Goal: Transaction & Acquisition: Subscribe to service/newsletter

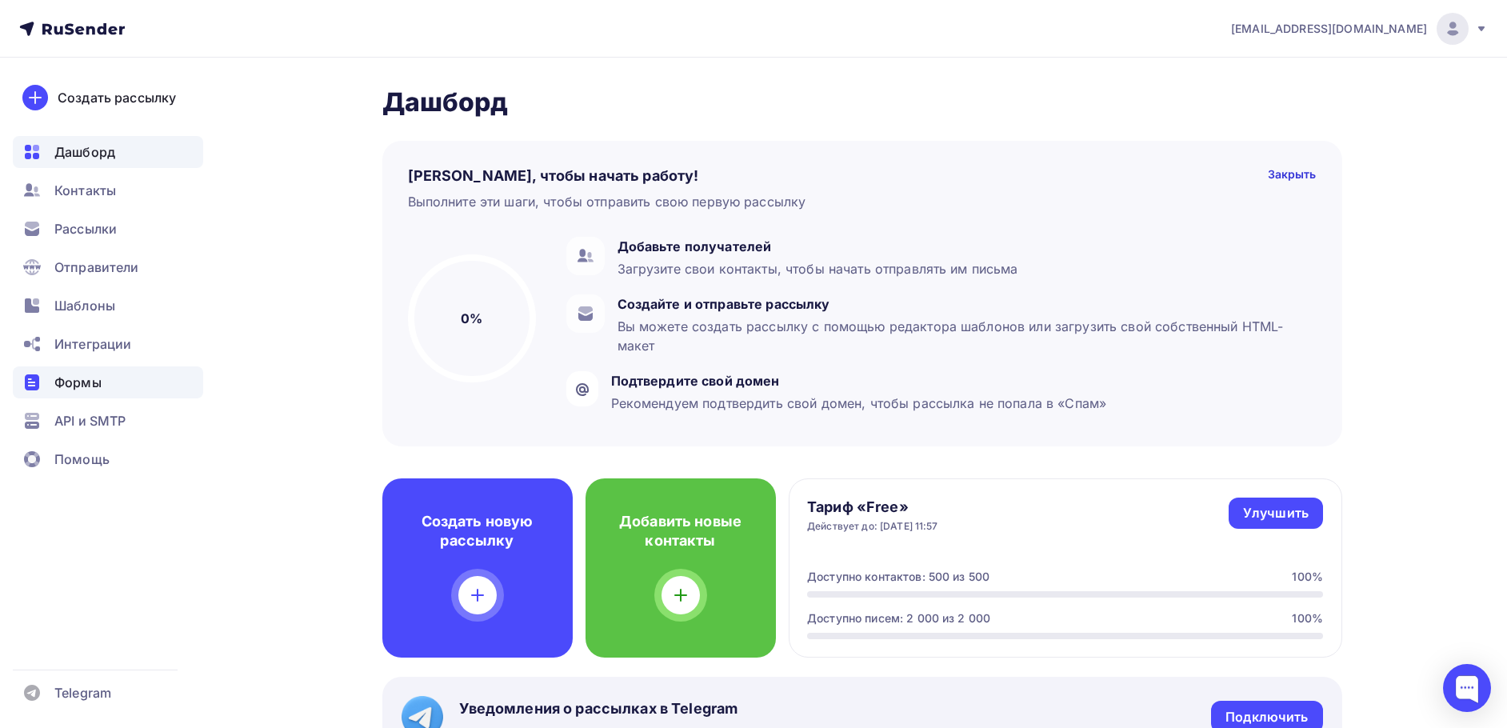
click at [82, 387] on span "Формы" at bounding box center [77, 382] width 47 height 19
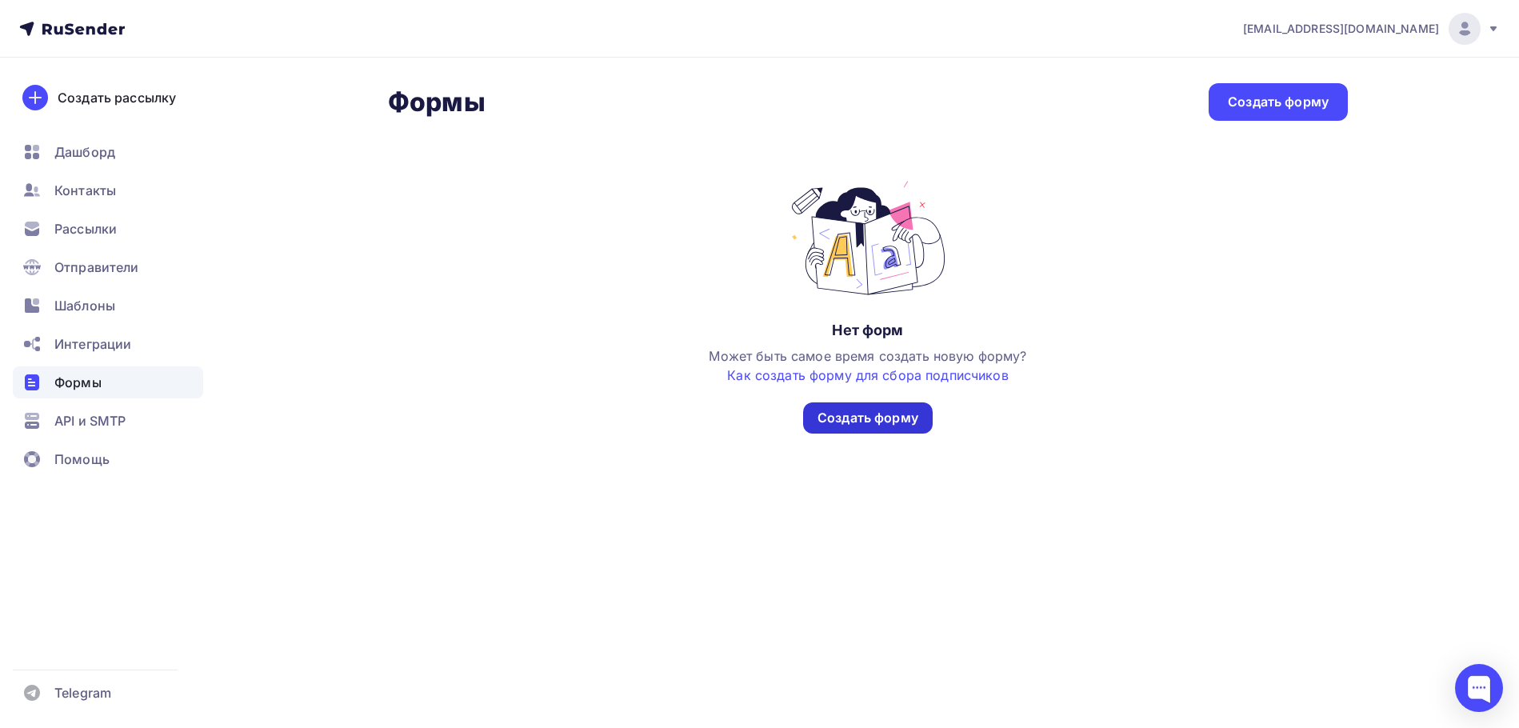
click at [851, 417] on div "Создать форму" at bounding box center [868, 418] width 101 height 18
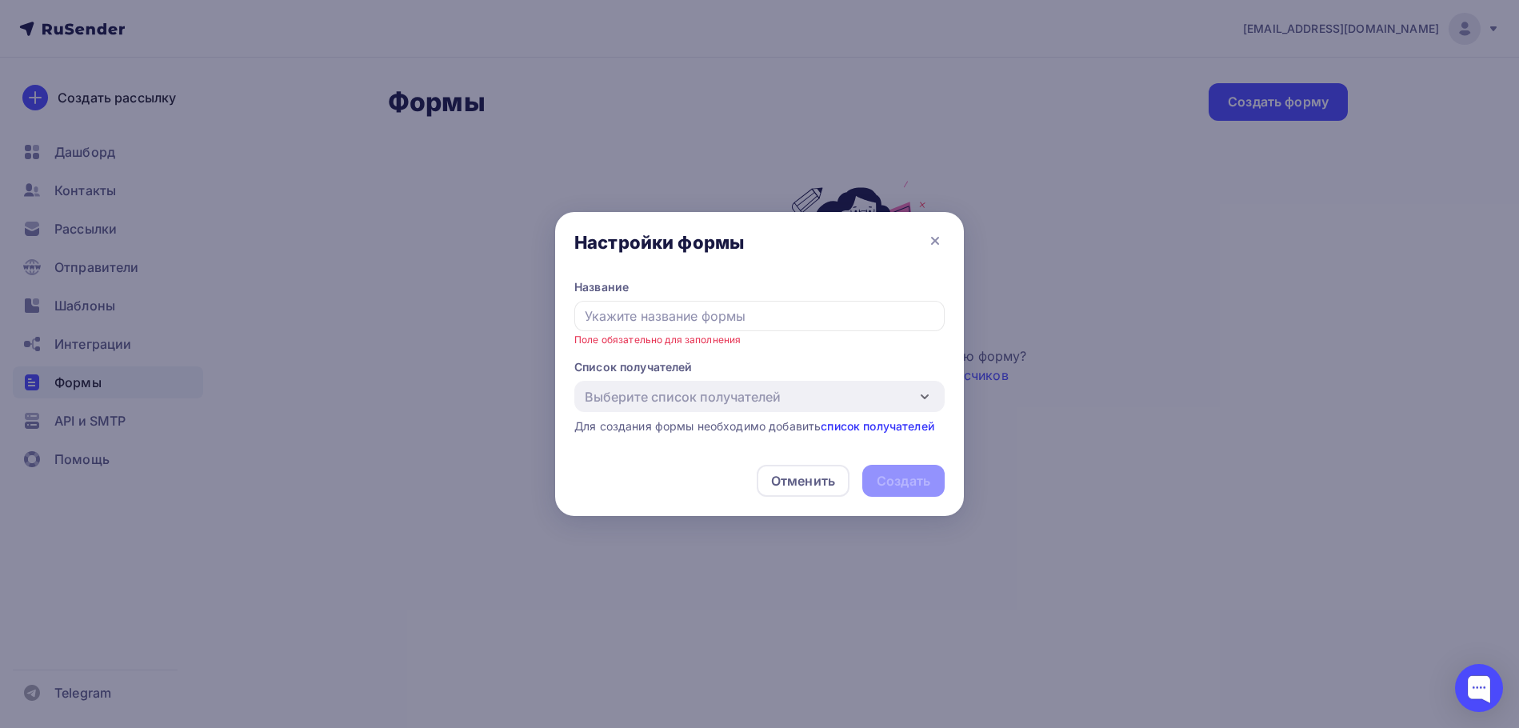
click at [899, 407] on div "Выберите список получателей Добавить список Для создания формы необходимо добав…" at bounding box center [760, 408] width 370 height 54
click at [706, 318] on input "text" at bounding box center [760, 316] width 370 height 30
click at [108, 346] on div at bounding box center [759, 364] width 1519 height 728
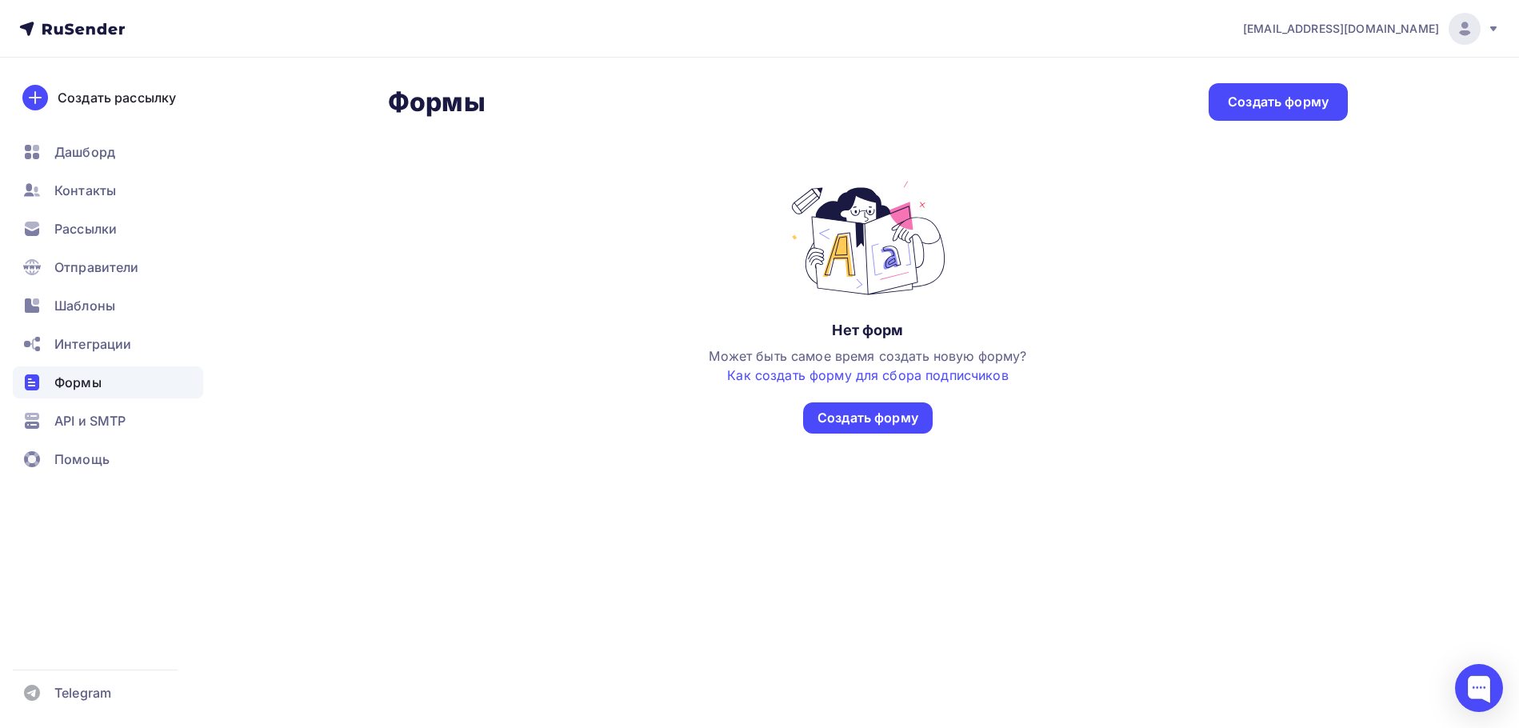
click at [111, 342] on span "Интеграции" at bounding box center [92, 343] width 77 height 19
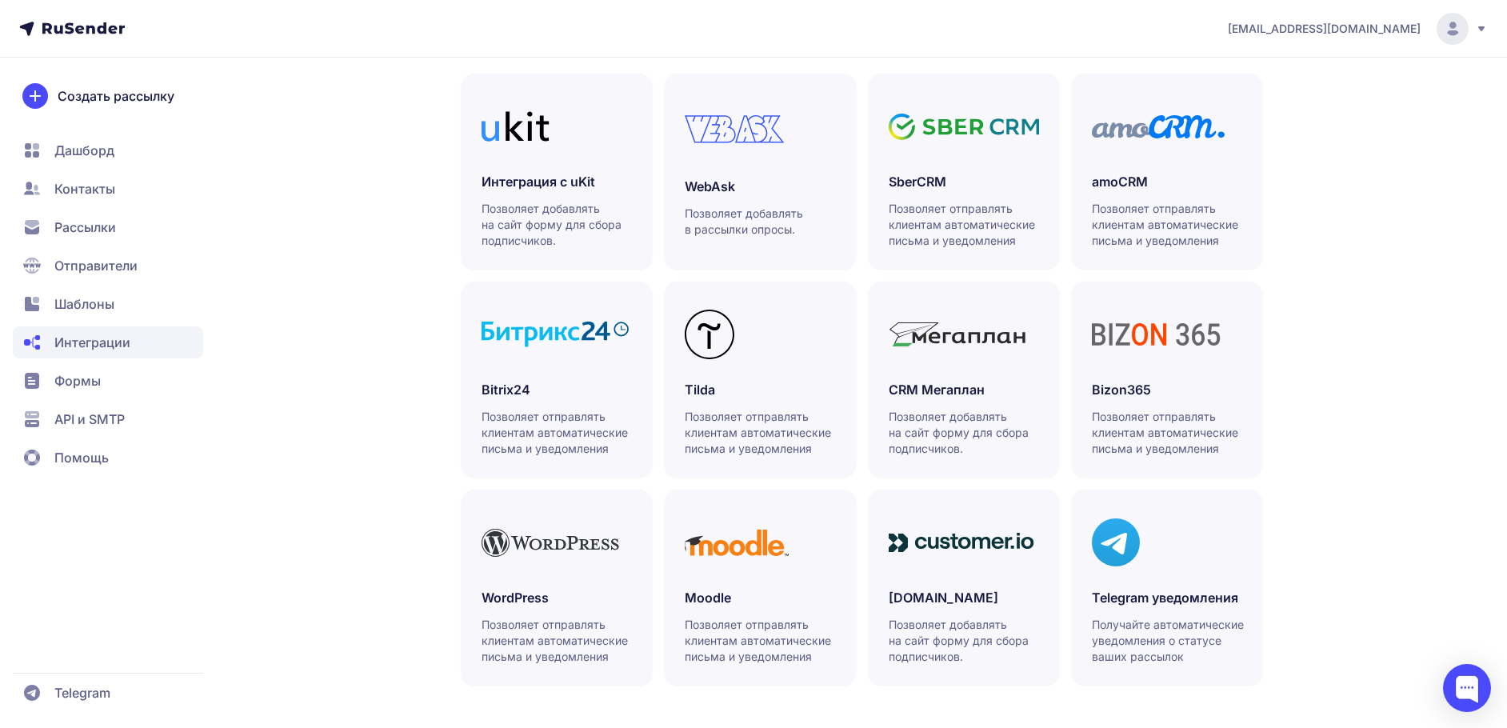
scroll to position [372, 0]
click at [88, 232] on span "Рассылки" at bounding box center [85, 227] width 62 height 19
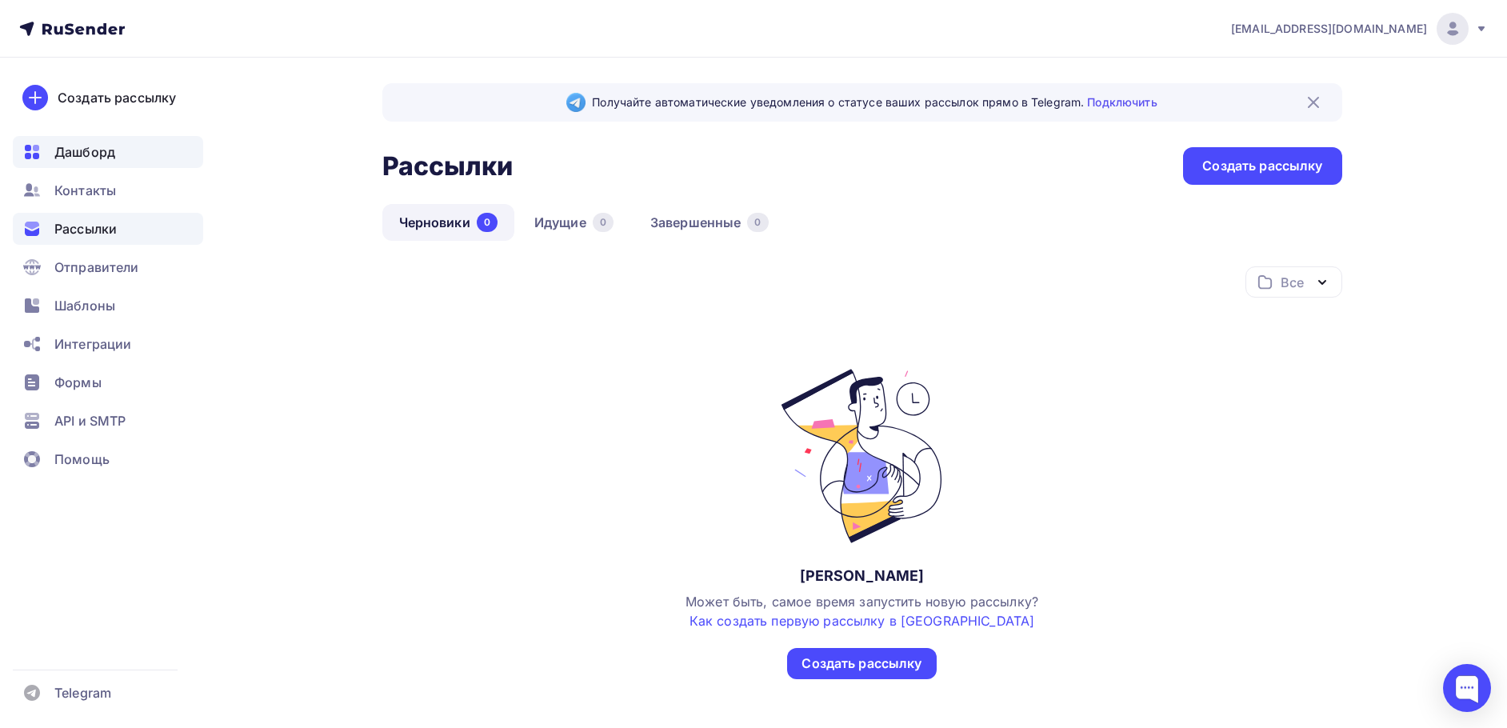
click at [93, 158] on span "Дашборд" at bounding box center [84, 151] width 61 height 19
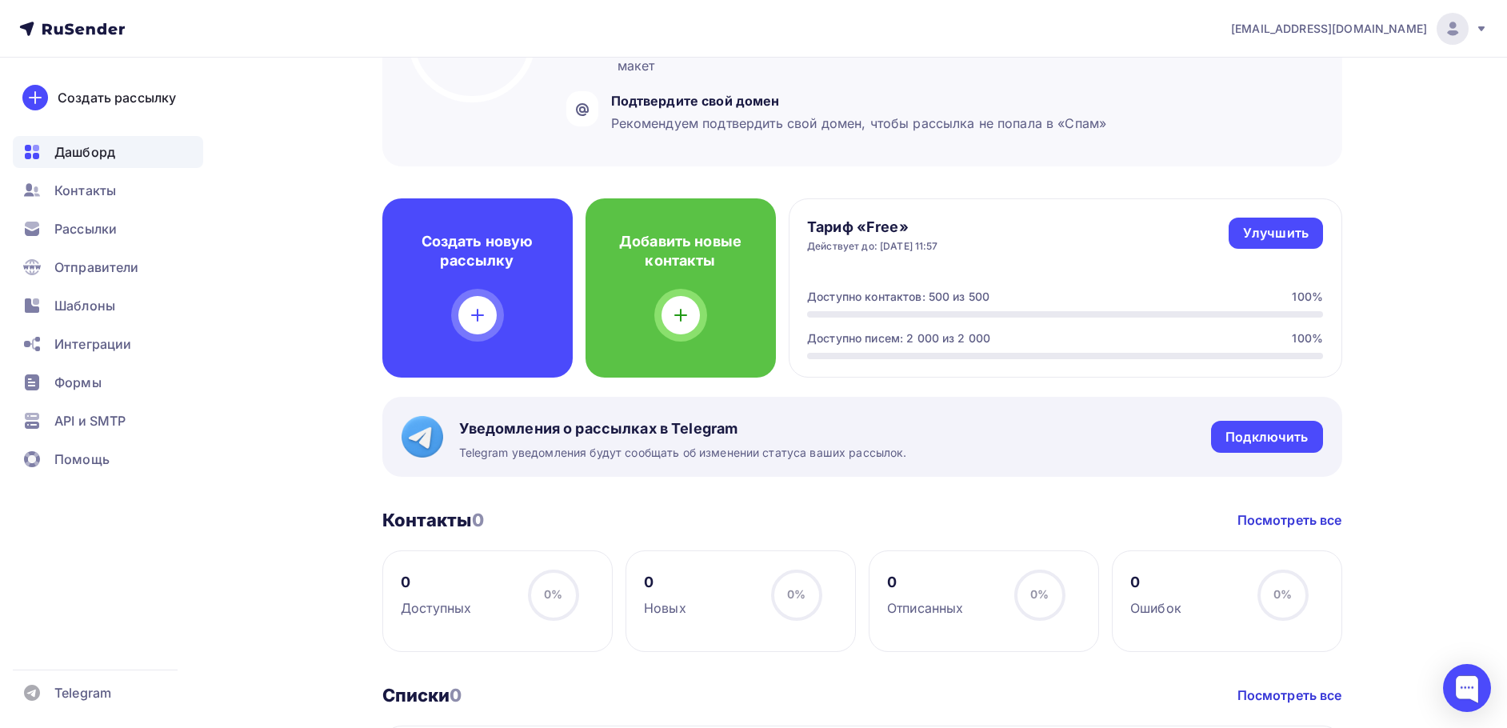
scroll to position [238, 0]
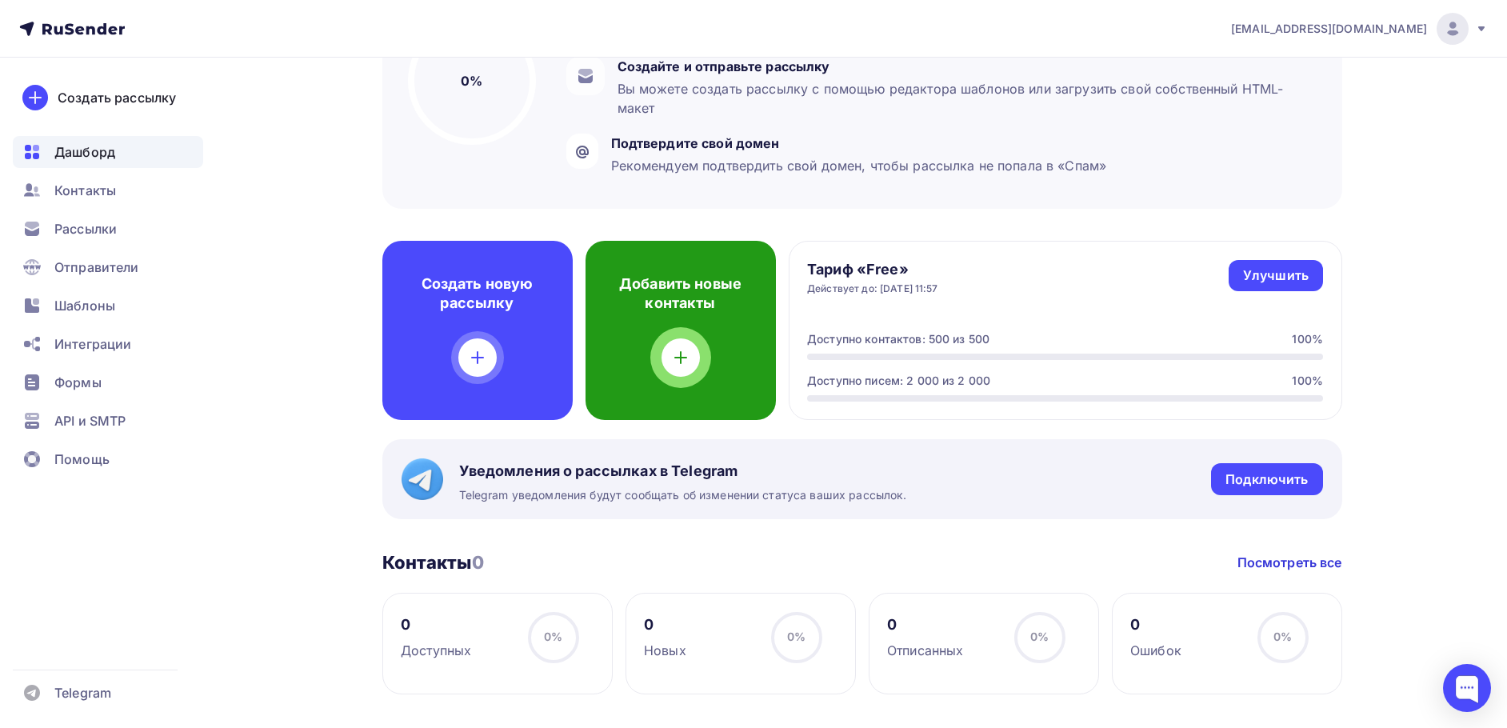
click at [679, 348] on icon at bounding box center [680, 357] width 19 height 19
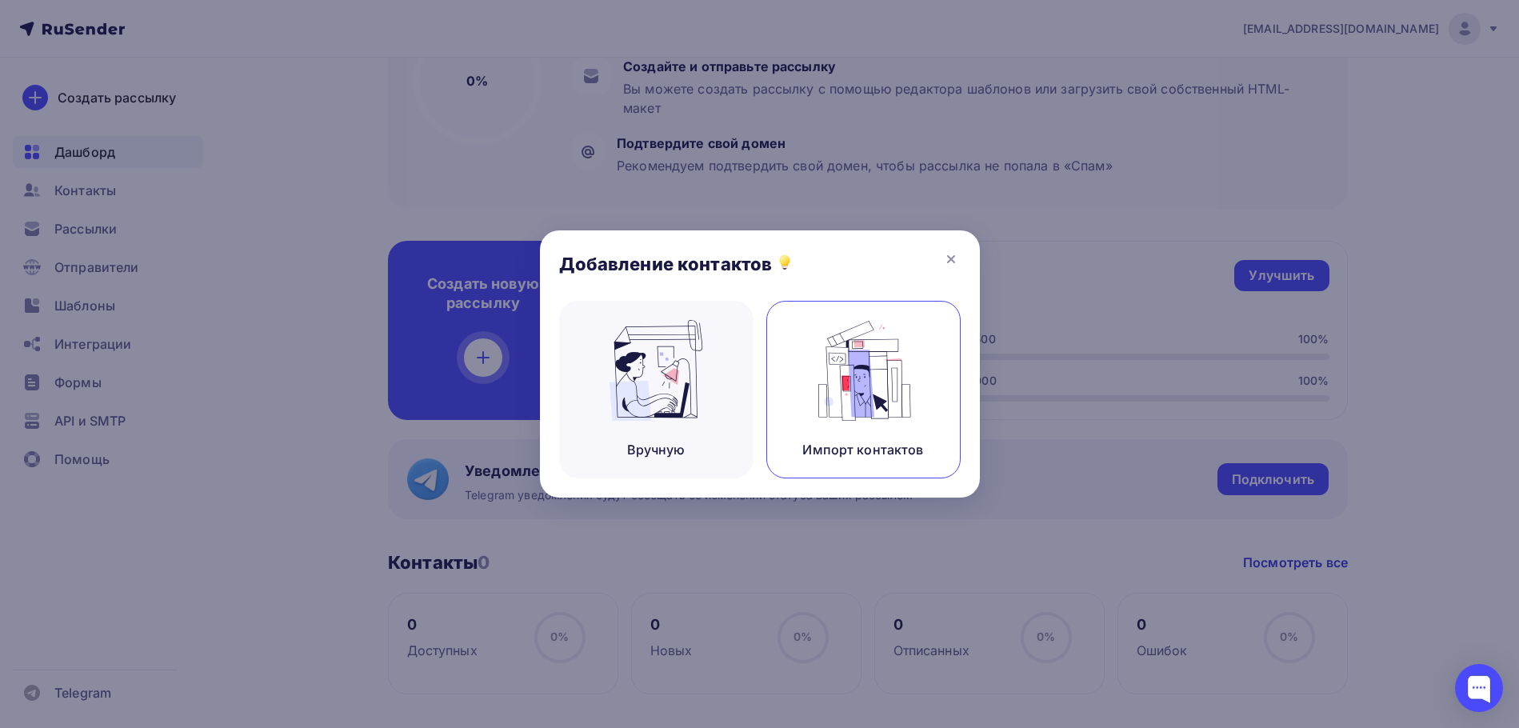
click at [854, 372] on img at bounding box center [863, 370] width 107 height 101
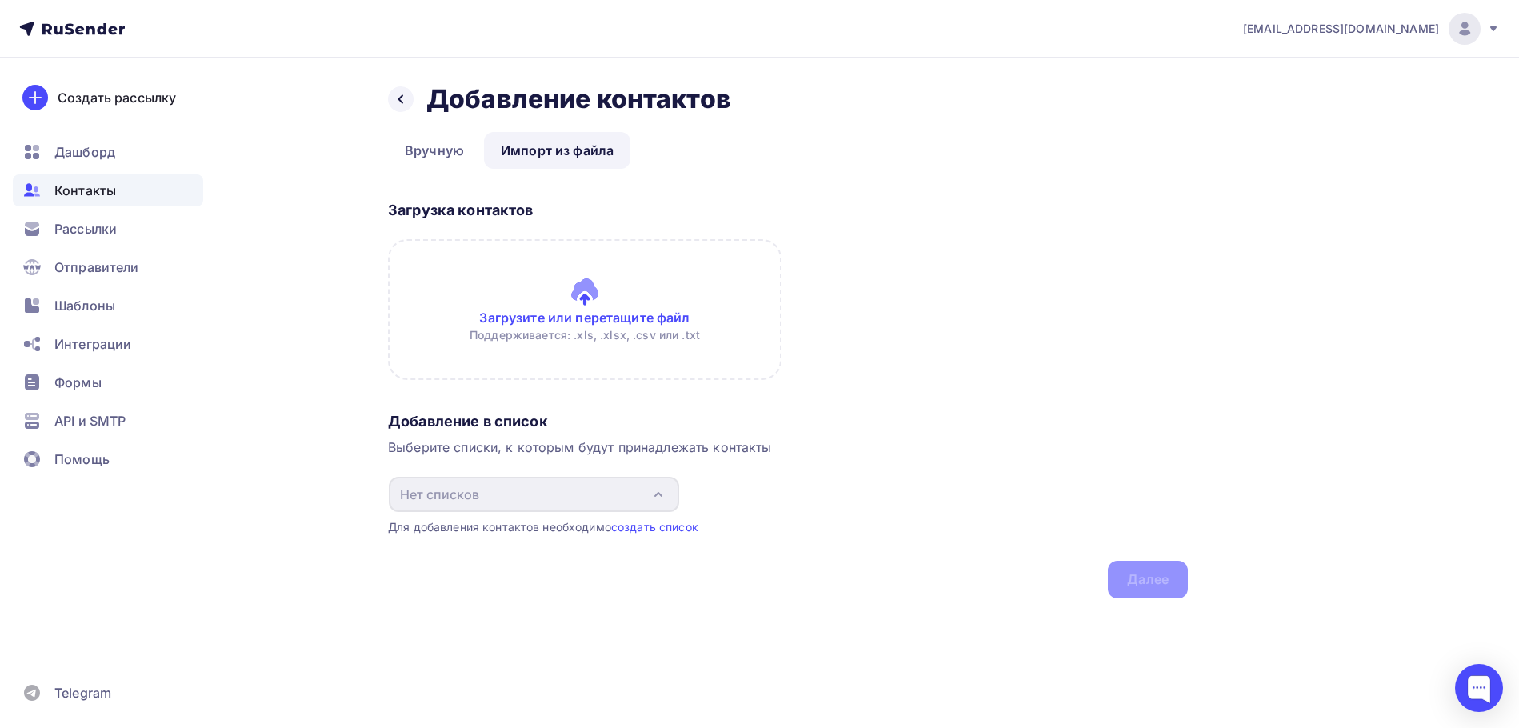
click at [581, 290] on input "file" at bounding box center [585, 309] width 394 height 141
click at [587, 299] on input "file" at bounding box center [585, 309] width 394 height 141
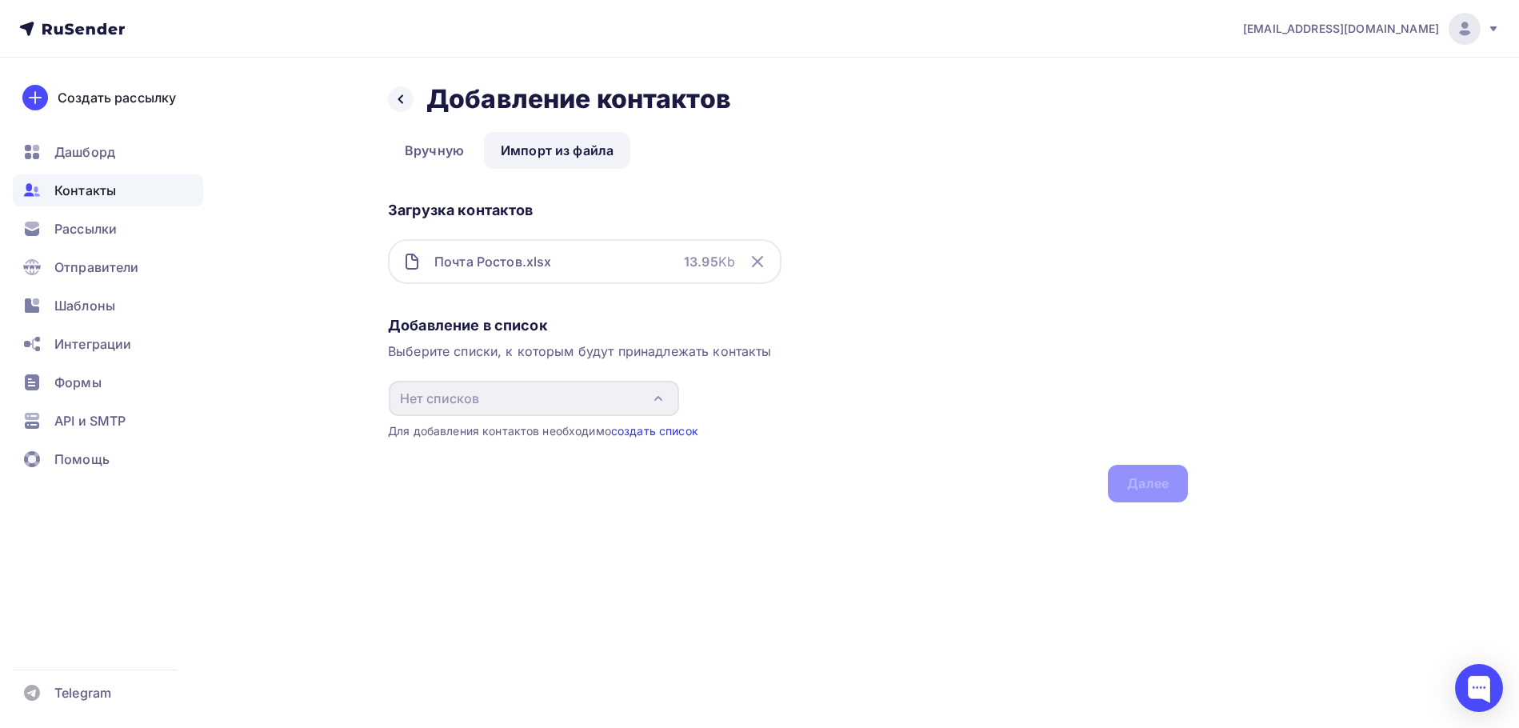
click at [663, 434] on link "создать список" at bounding box center [654, 431] width 87 height 14
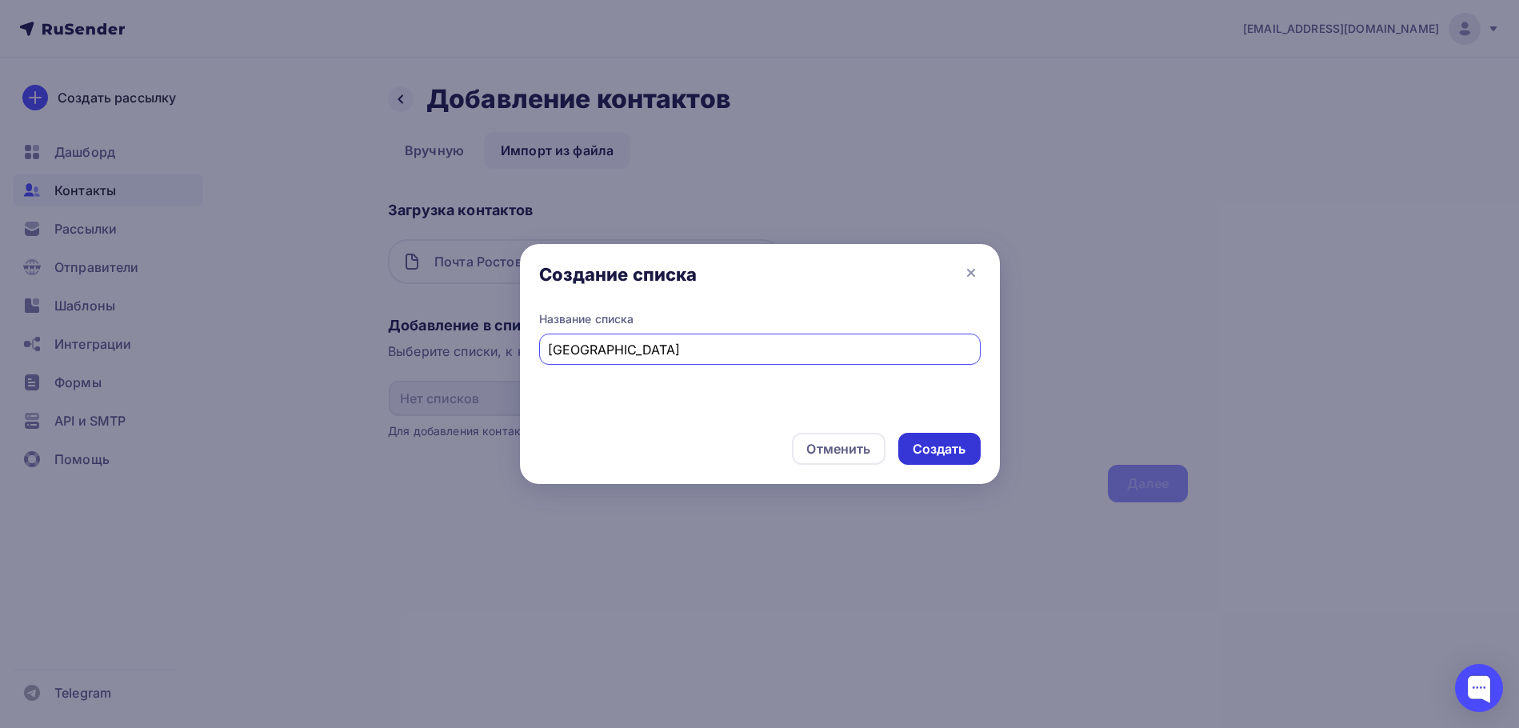
type input "Ростов"
click at [949, 443] on div "Создать" at bounding box center [940, 449] width 54 height 18
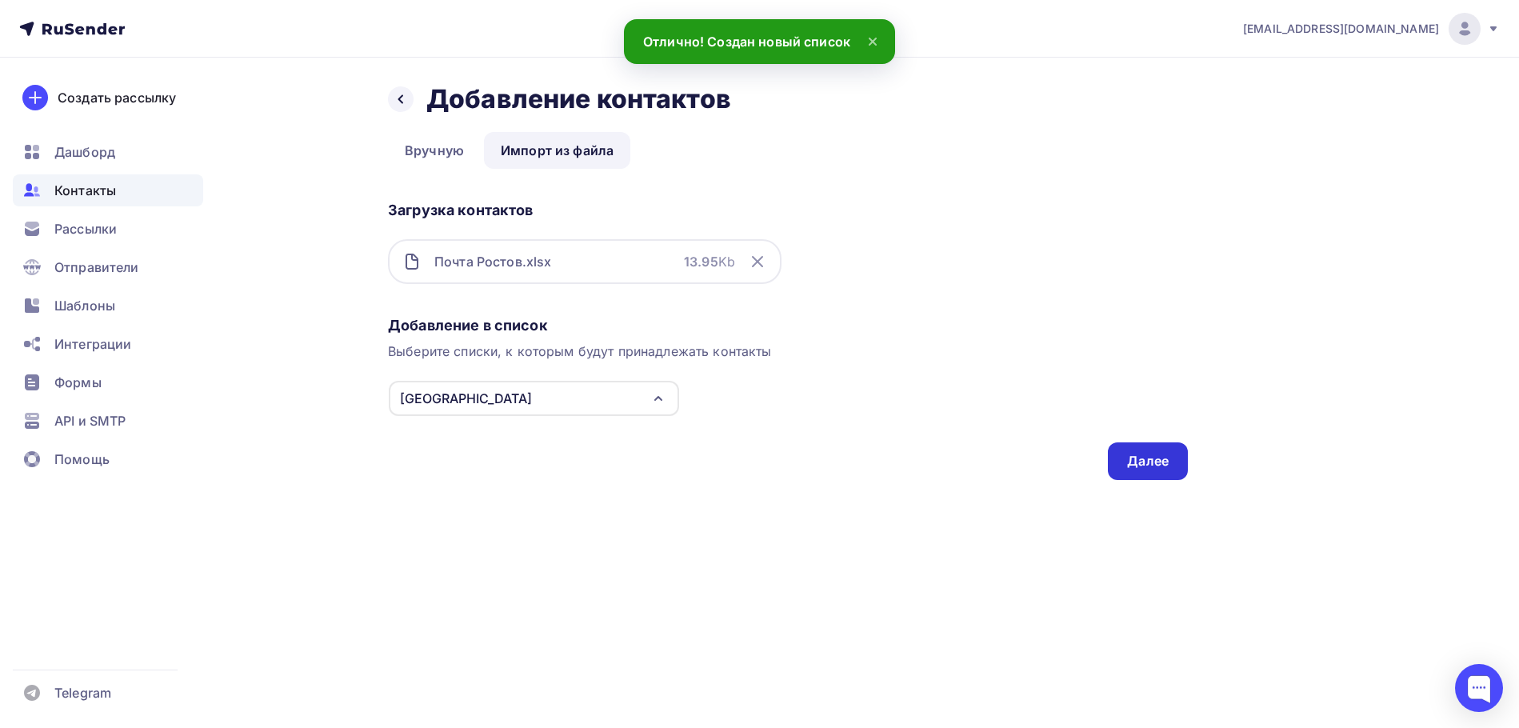
click at [1151, 464] on div "Далее" at bounding box center [1148, 461] width 42 height 18
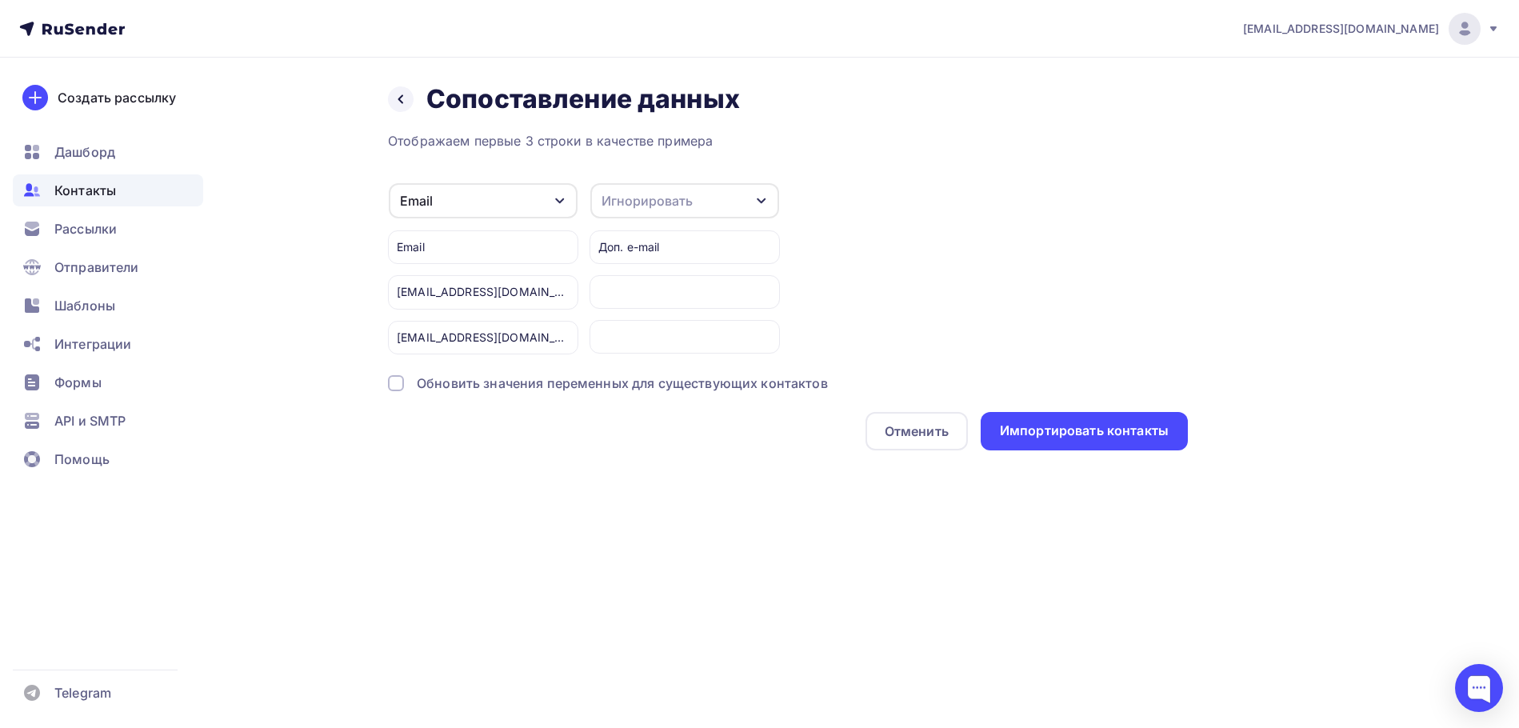
click at [762, 202] on icon "button" at bounding box center [761, 201] width 9 height 6
click at [891, 213] on div "Email Игнорировать Имя Телефон Создать поле Email toristar9926@gmail.com smmlav…" at bounding box center [788, 268] width 800 height 172
click at [393, 380] on div at bounding box center [396, 383] width 16 height 16
click at [1056, 426] on div "Импортировать контакты" at bounding box center [1084, 431] width 169 height 18
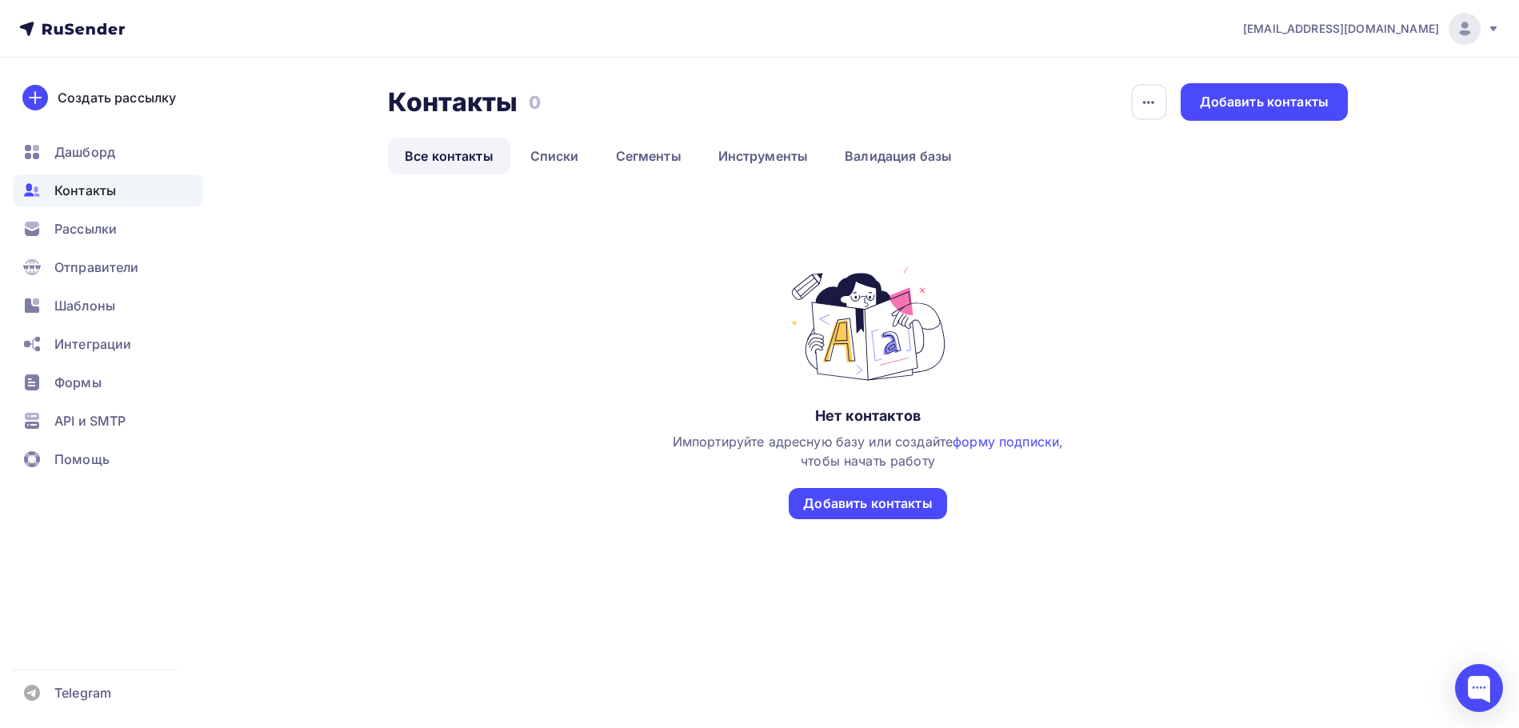
click at [94, 197] on span "Контакты" at bounding box center [85, 190] width 62 height 19
click at [552, 156] on link "Списки" at bounding box center [555, 156] width 82 height 37
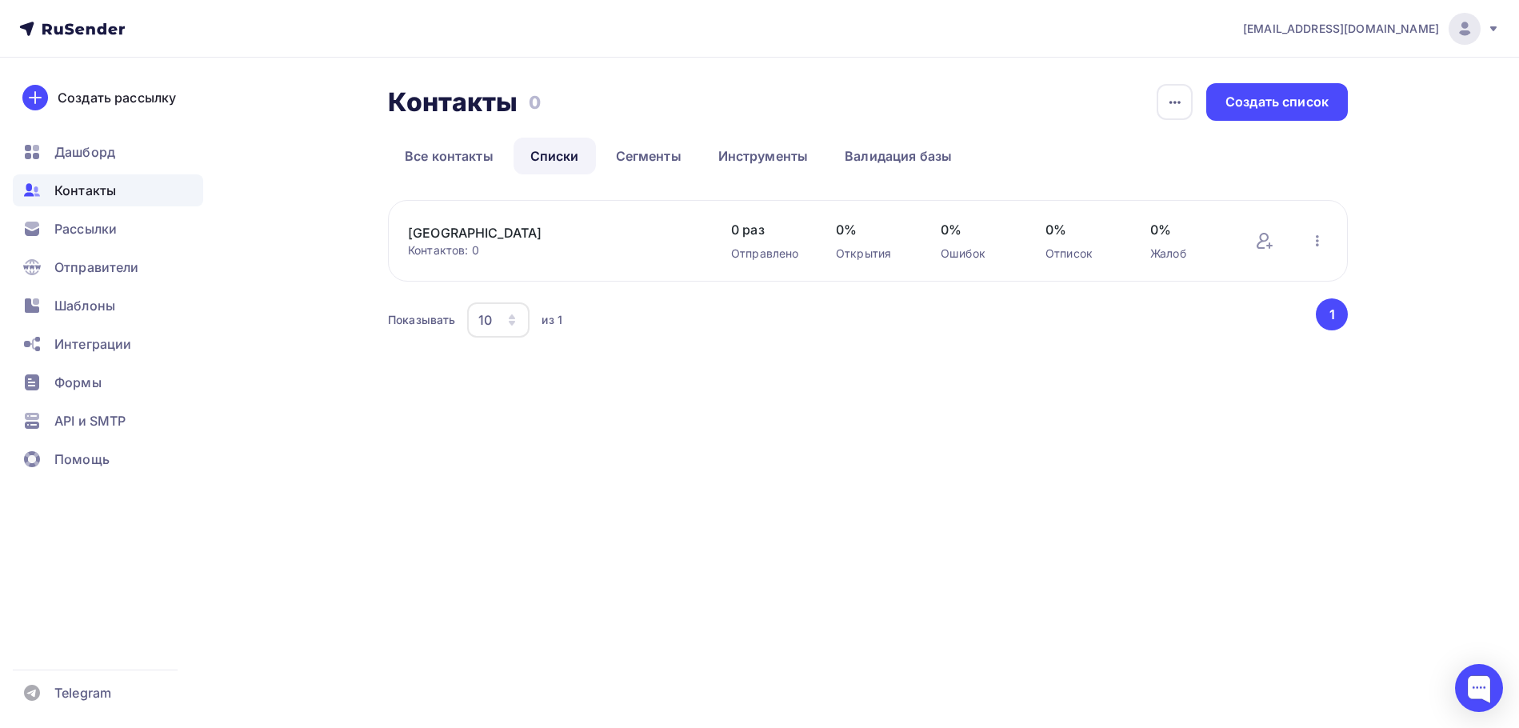
click at [510, 321] on icon "button" at bounding box center [512, 320] width 13 height 13
click at [495, 462] on div "100" at bounding box center [557, 465] width 154 height 19
click at [1259, 102] on div "Создать список" at bounding box center [1277, 102] width 103 height 18
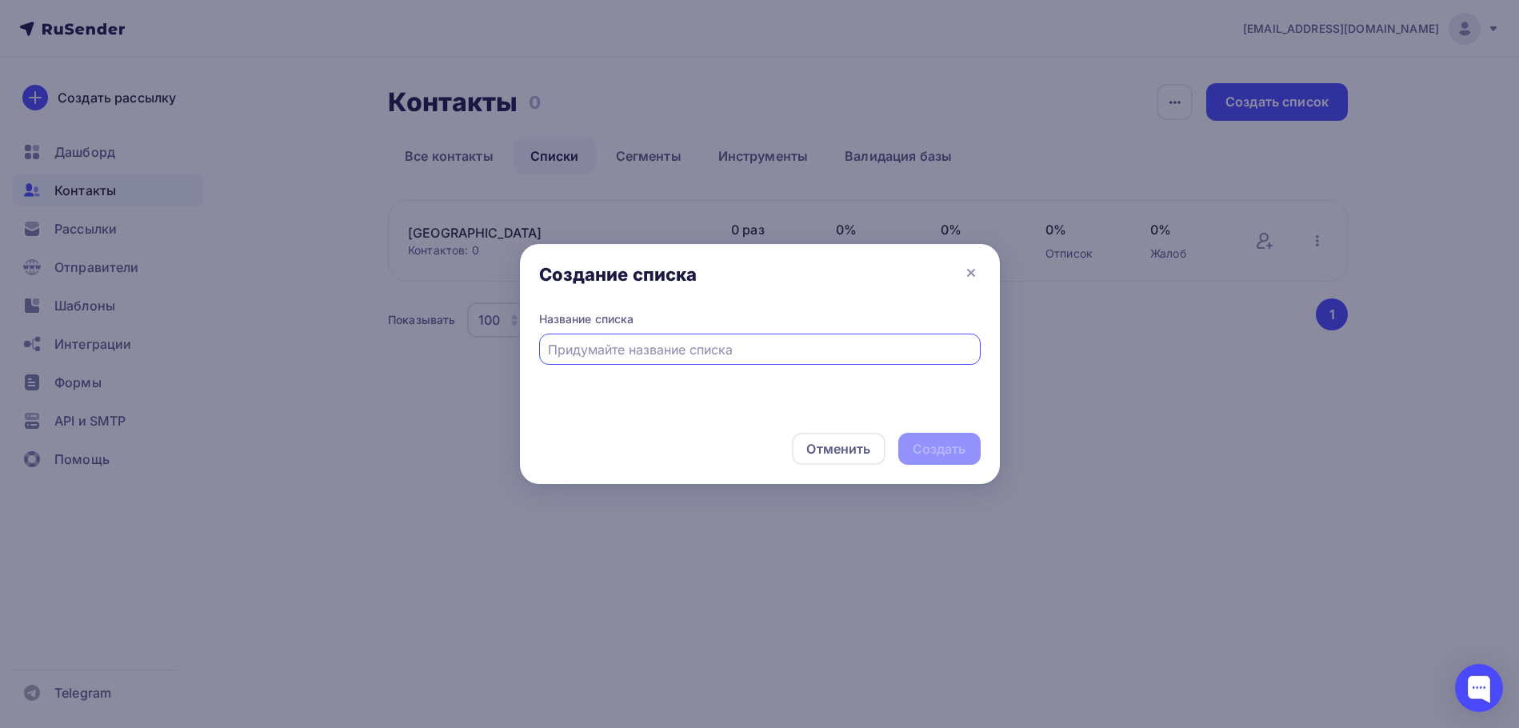
click at [587, 349] on input "text" at bounding box center [759, 349] width 423 height 19
type input "Краснодарский край"
click at [931, 450] on div "Создать" at bounding box center [940, 449] width 54 height 18
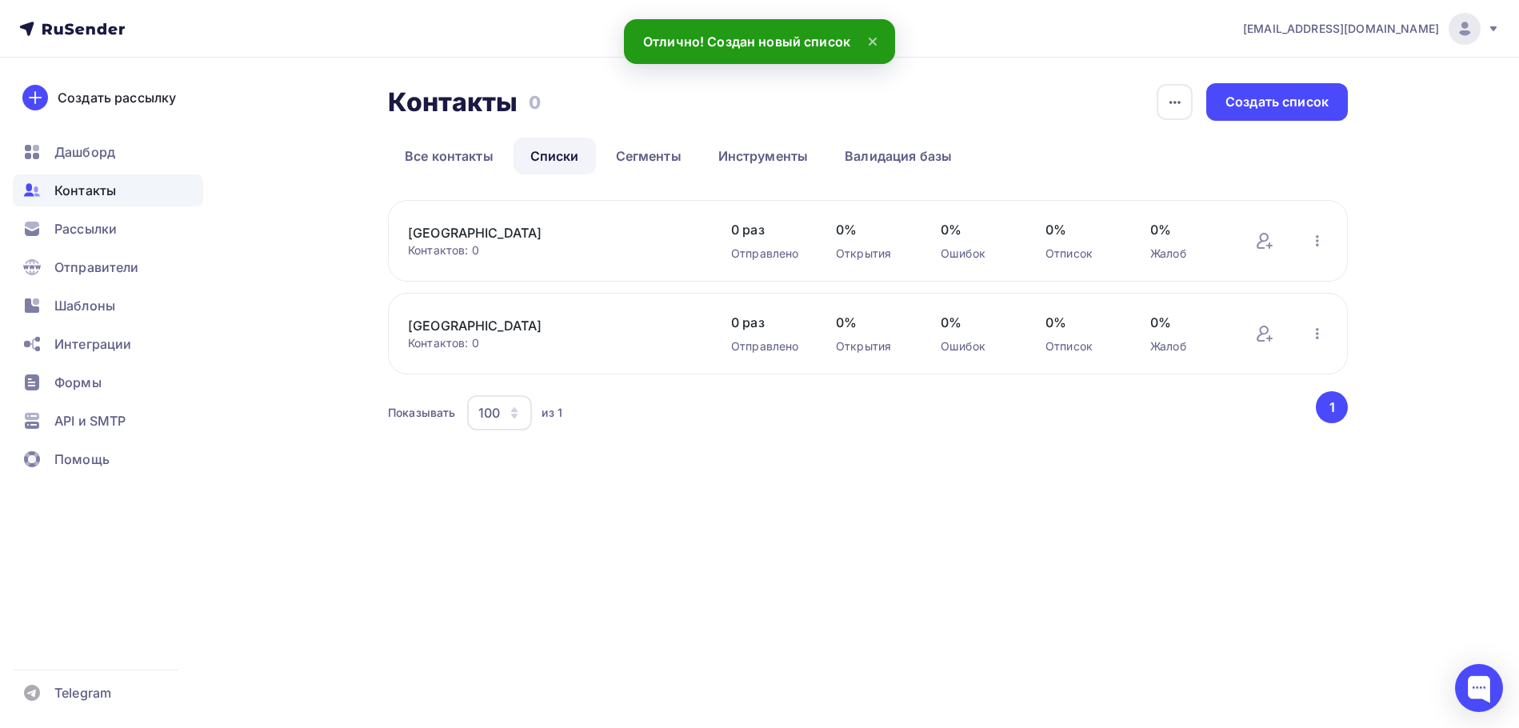
click at [482, 229] on link "Краснодарский край" at bounding box center [544, 232] width 272 height 19
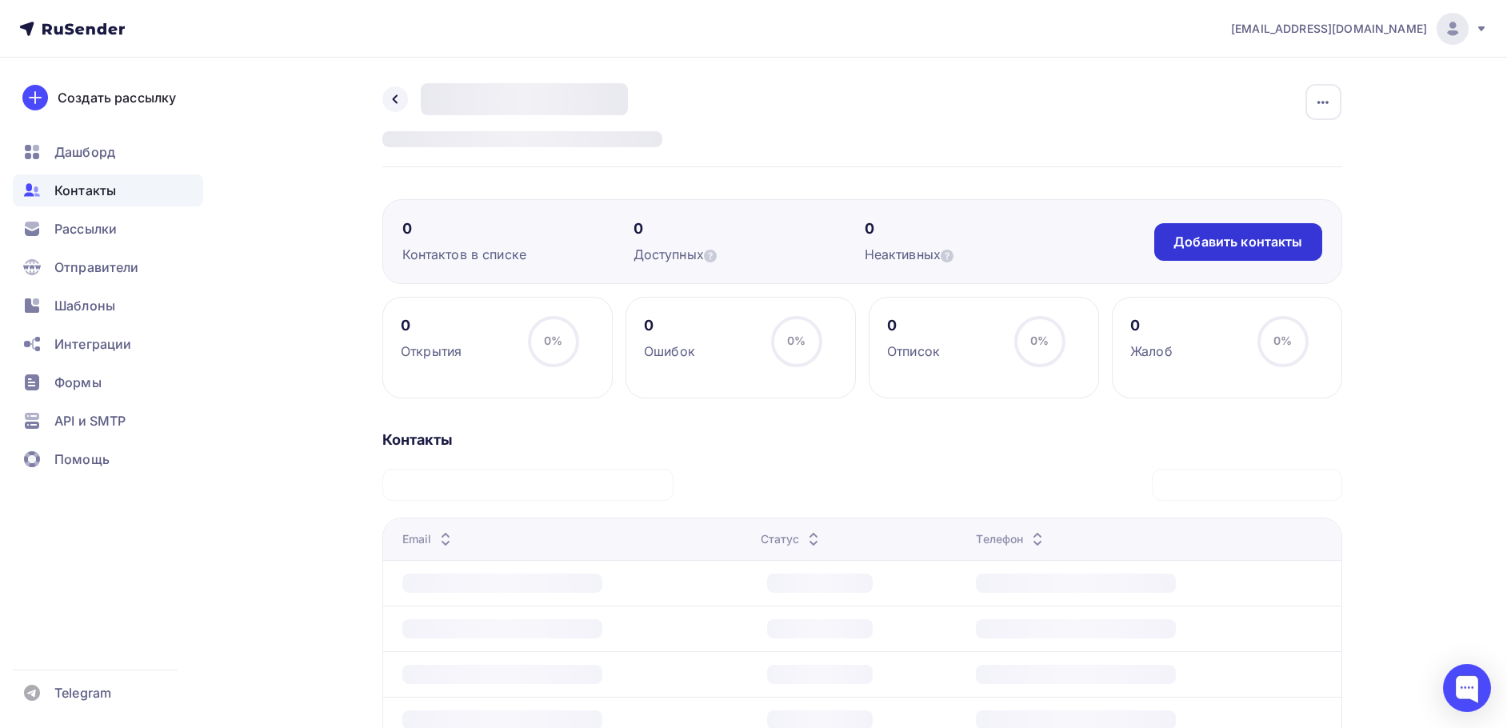
click at [1206, 240] on div "Добавить контакты" at bounding box center [1238, 242] width 129 height 18
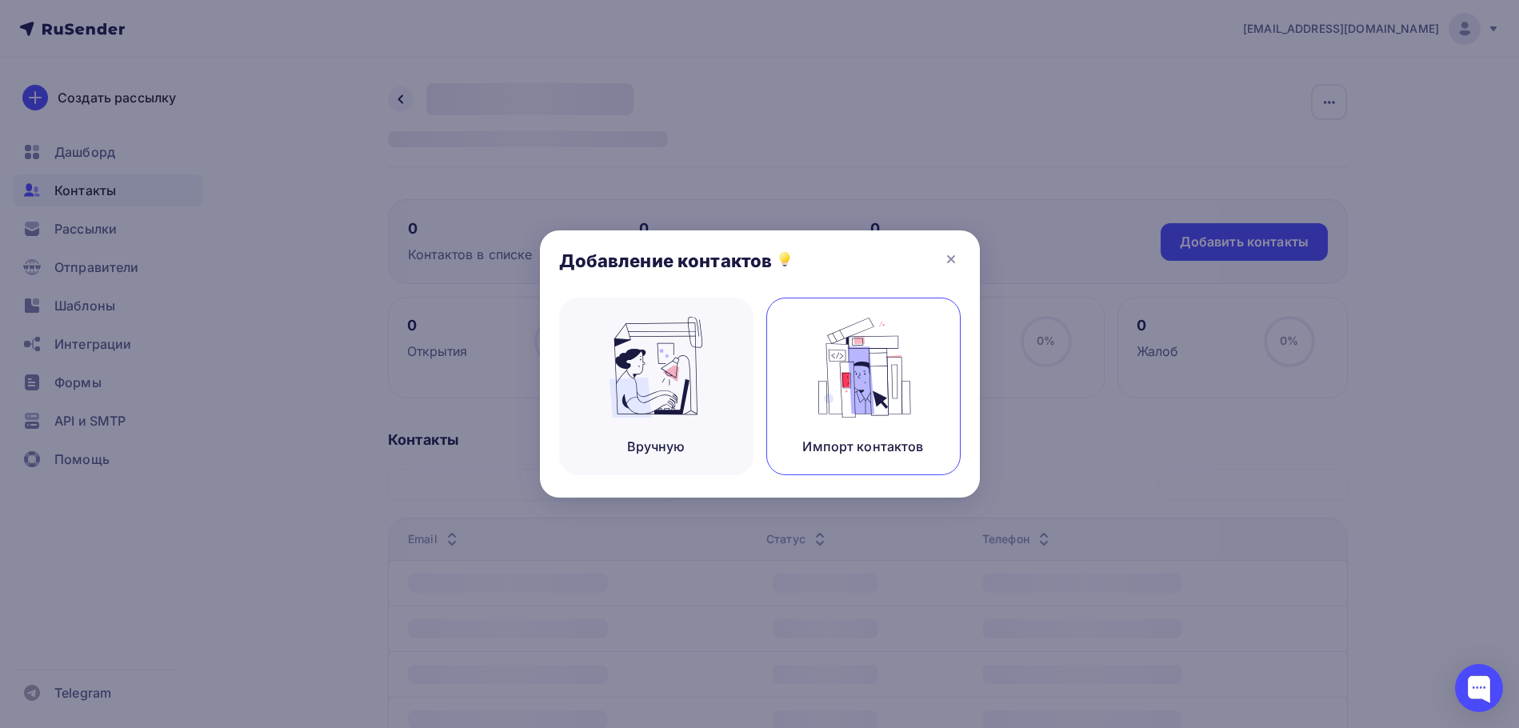
click at [842, 385] on img at bounding box center [863, 367] width 107 height 101
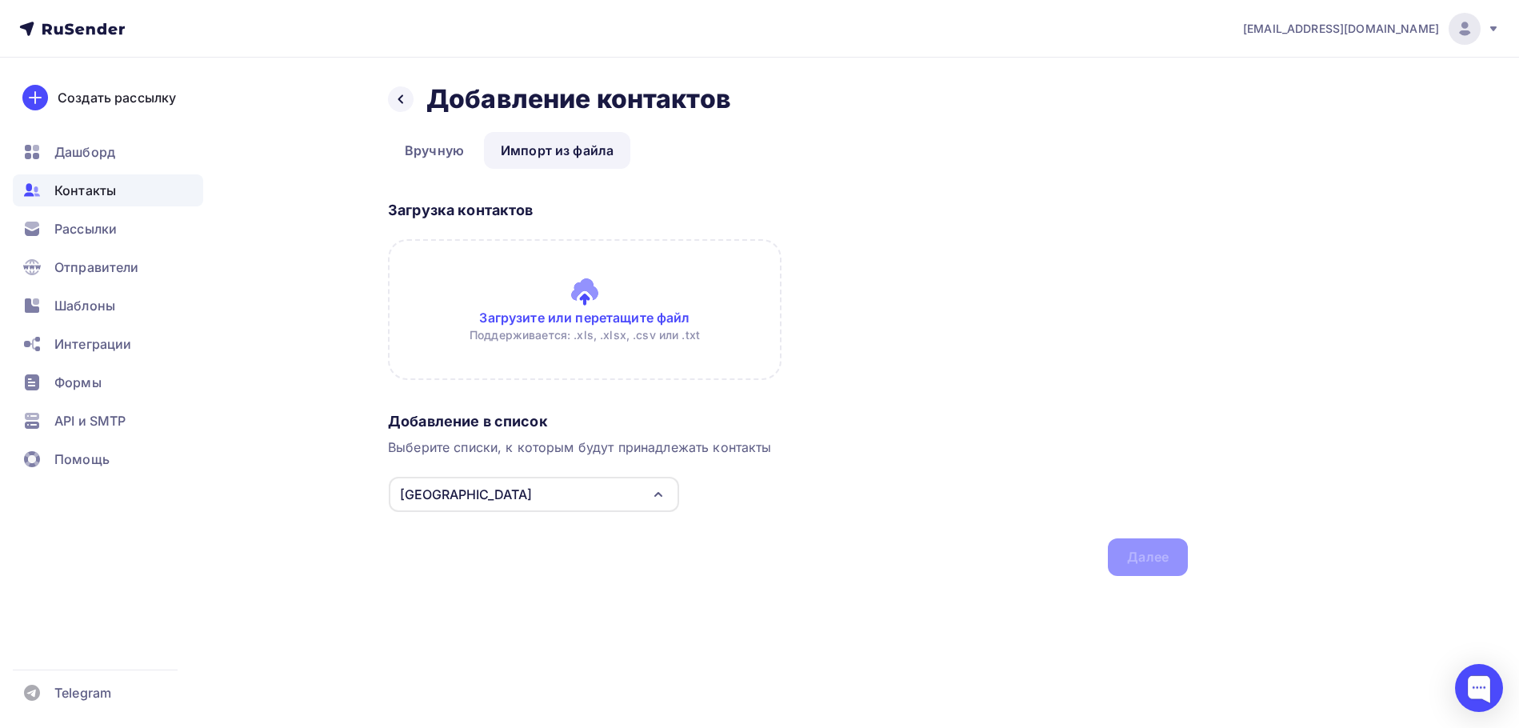
click at [576, 290] on input "file" at bounding box center [585, 309] width 394 height 141
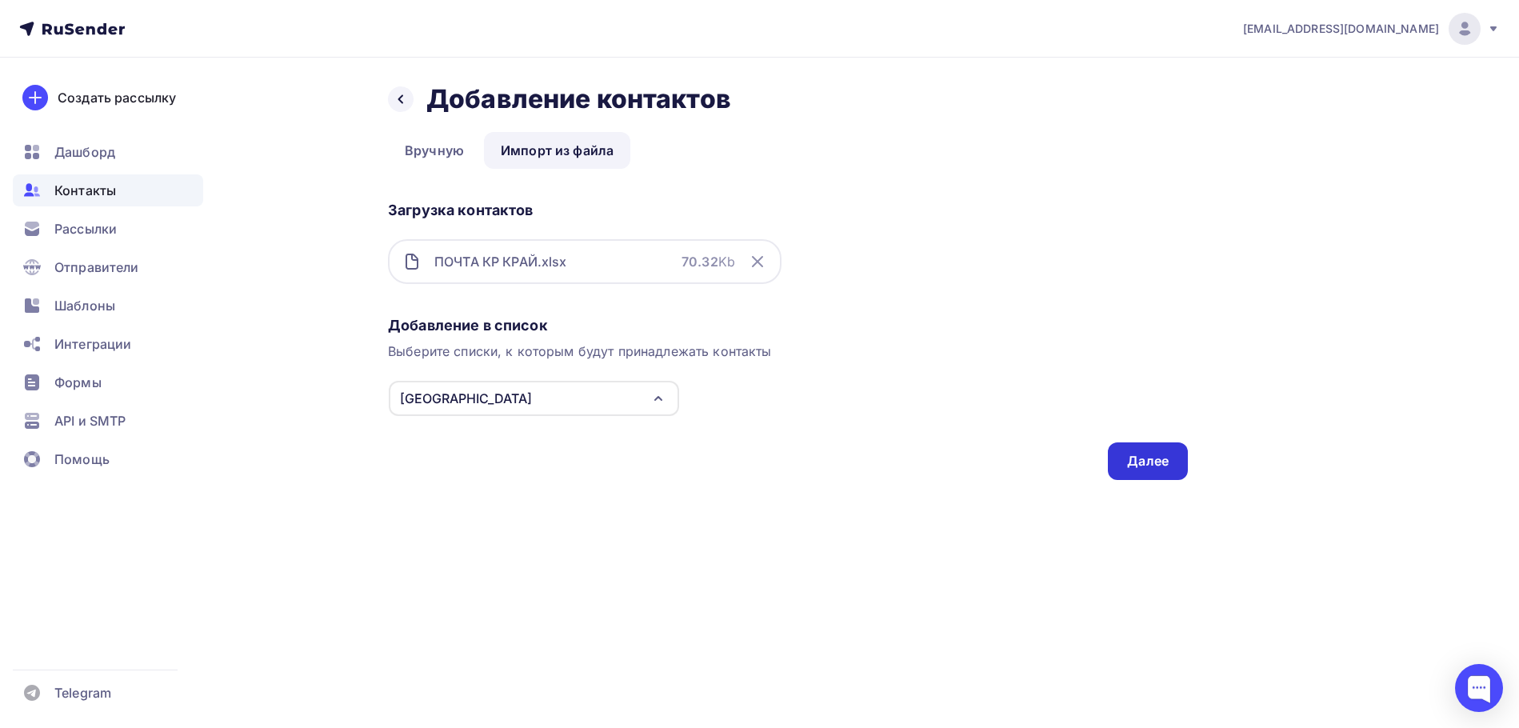
click at [1132, 458] on div "Далее" at bounding box center [1148, 461] width 42 height 18
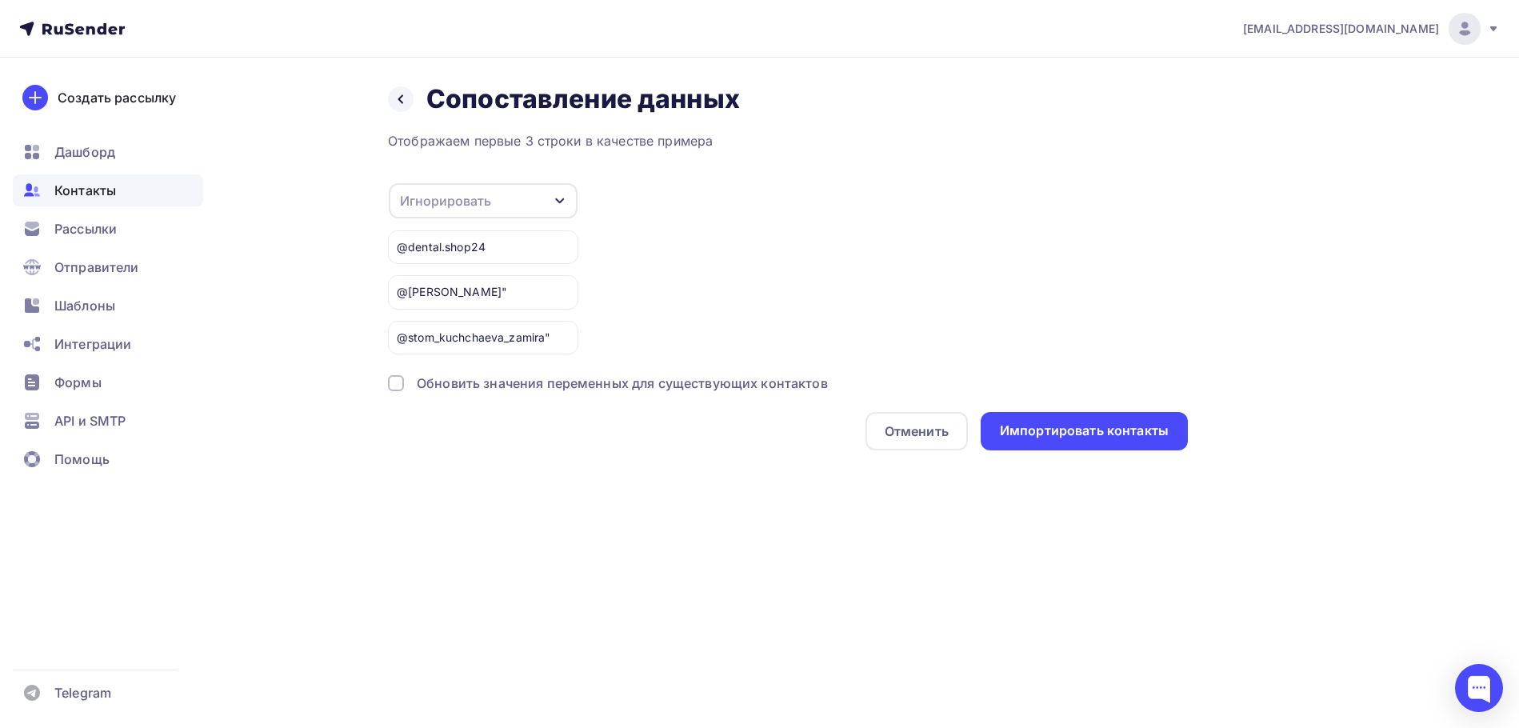
click at [558, 201] on icon "button" at bounding box center [559, 201] width 9 height 6
click at [475, 246] on div "Email" at bounding box center [457, 252] width 93 height 19
click at [1057, 418] on div "Импортировать контакты" at bounding box center [1084, 431] width 207 height 38
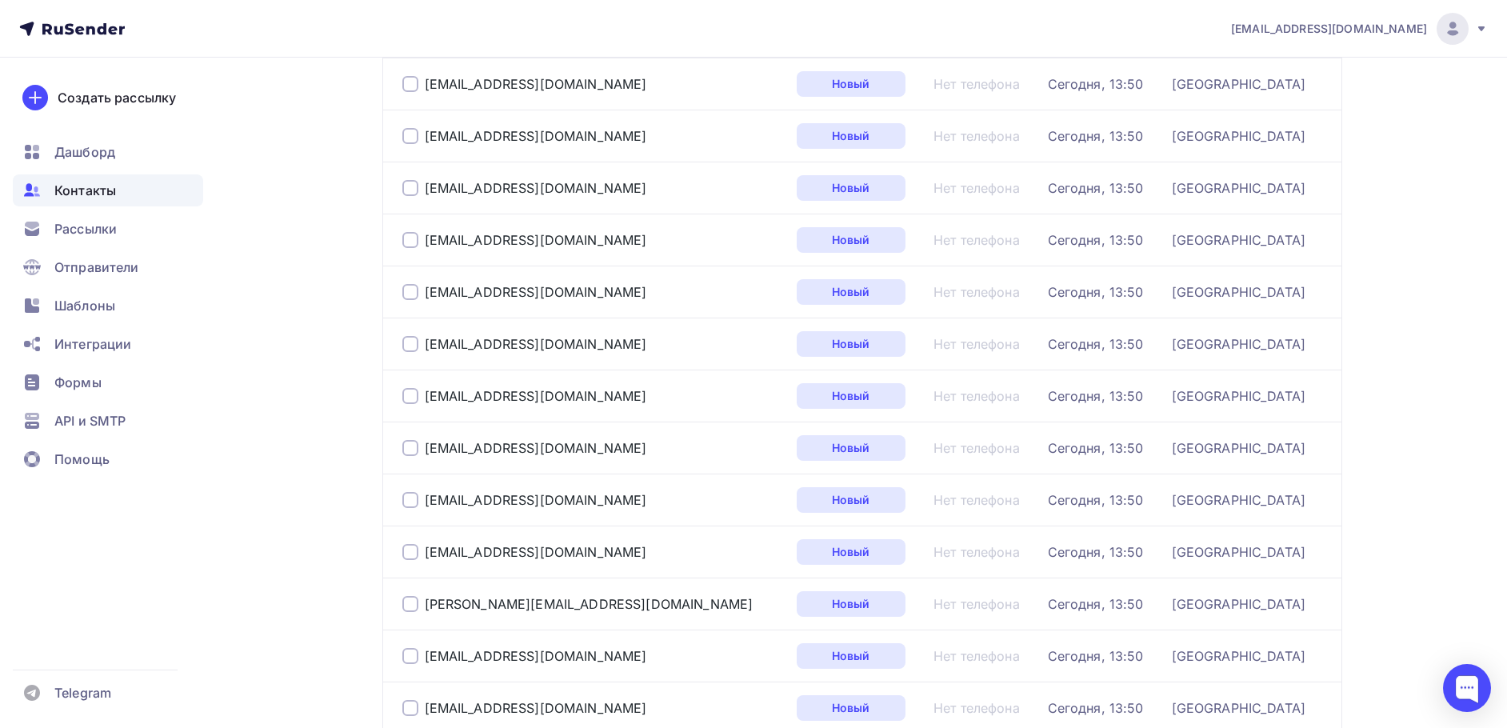
scroll to position [2337, 0]
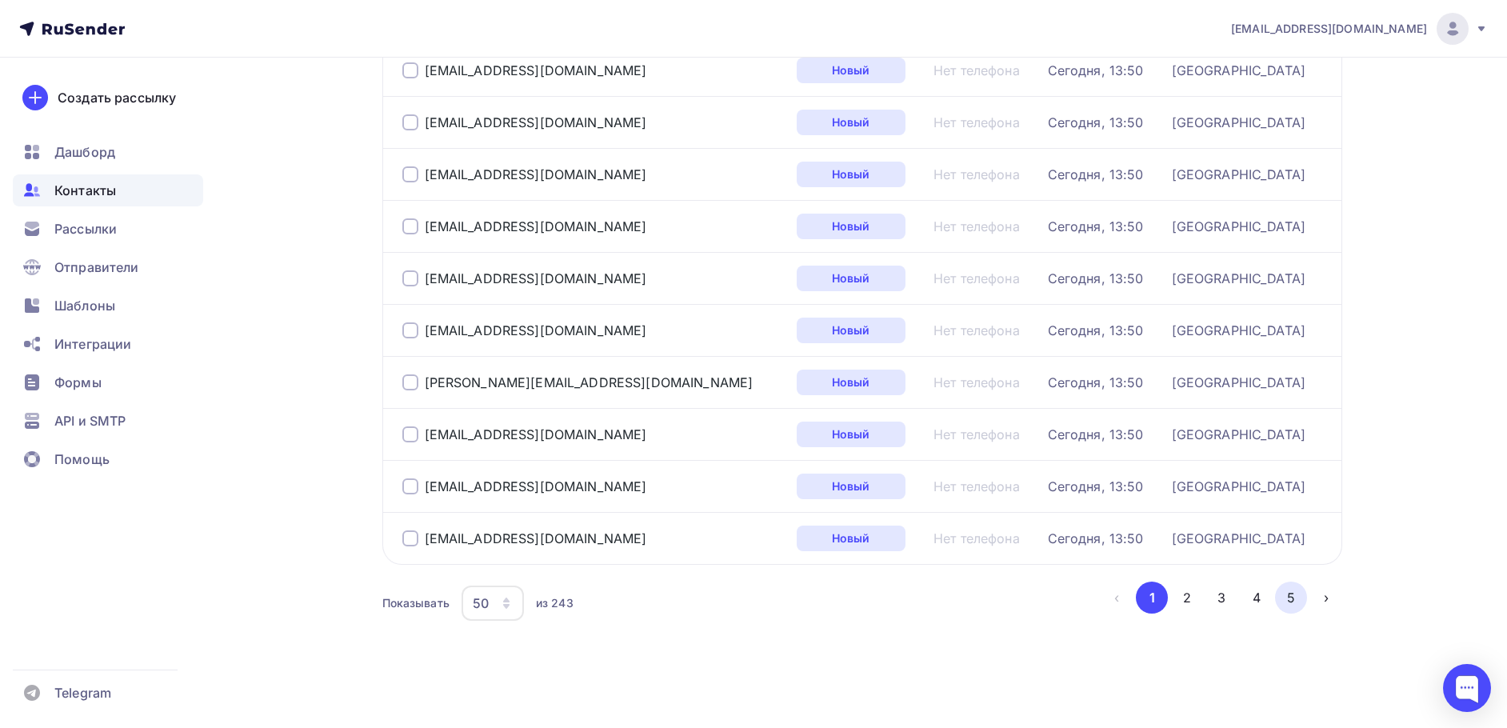
click at [1294, 591] on button "5" at bounding box center [1291, 598] width 32 height 32
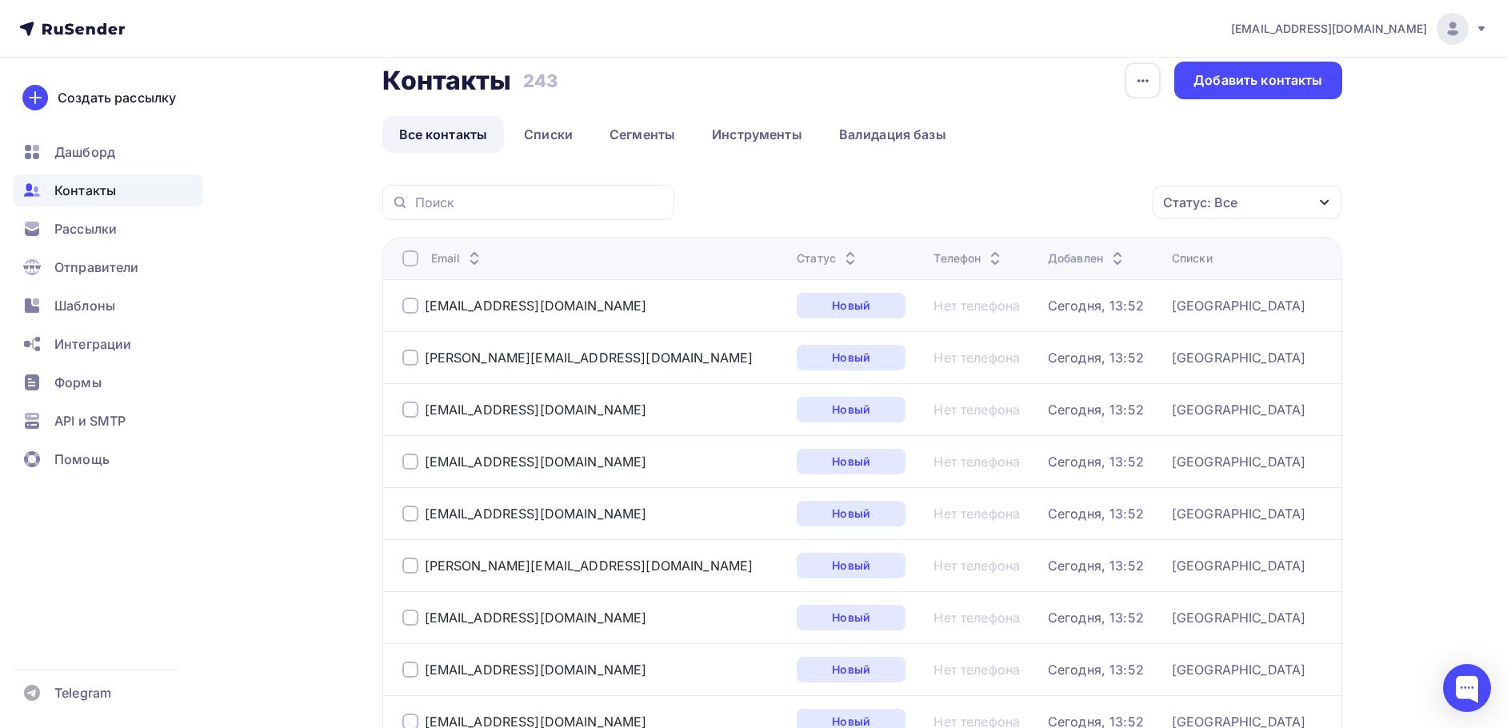
scroll to position [0, 0]
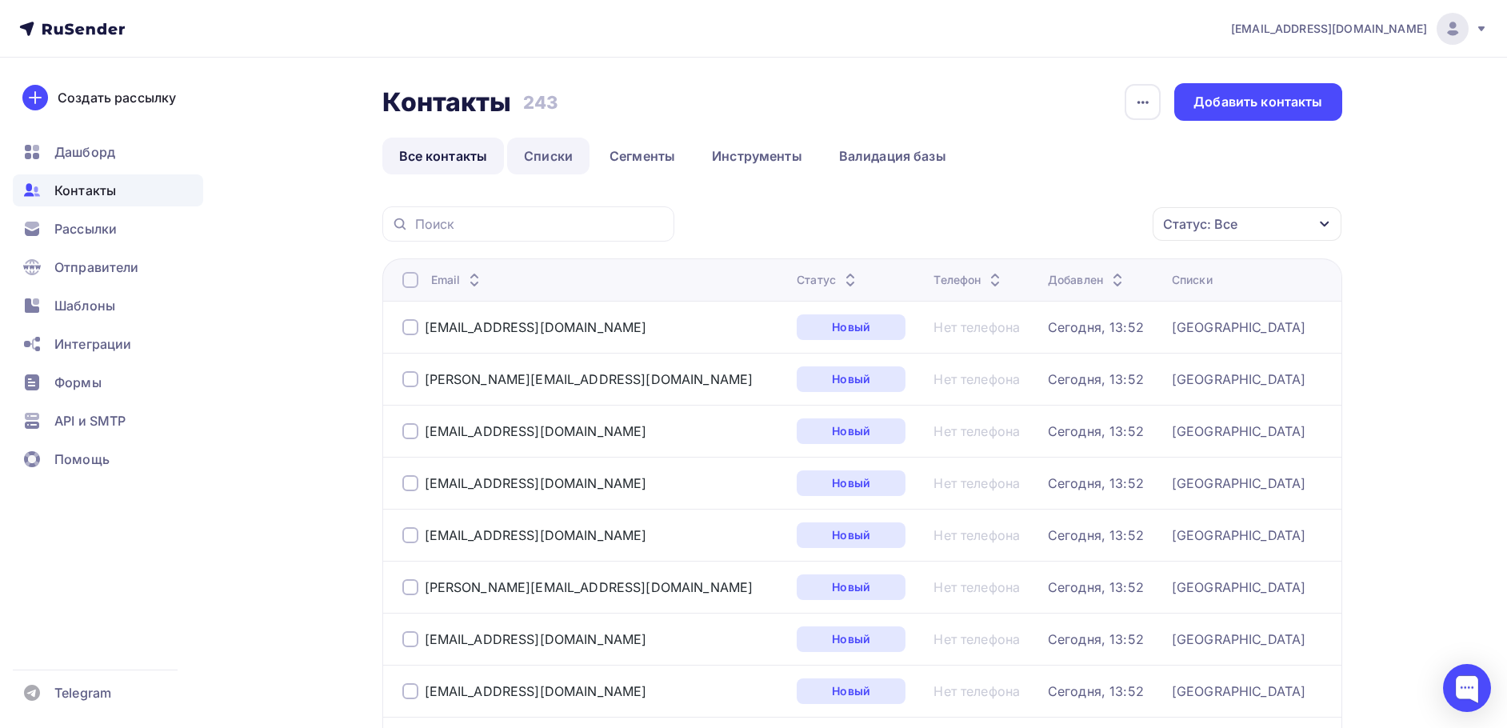
click at [547, 158] on link "Списки" at bounding box center [548, 156] width 82 height 37
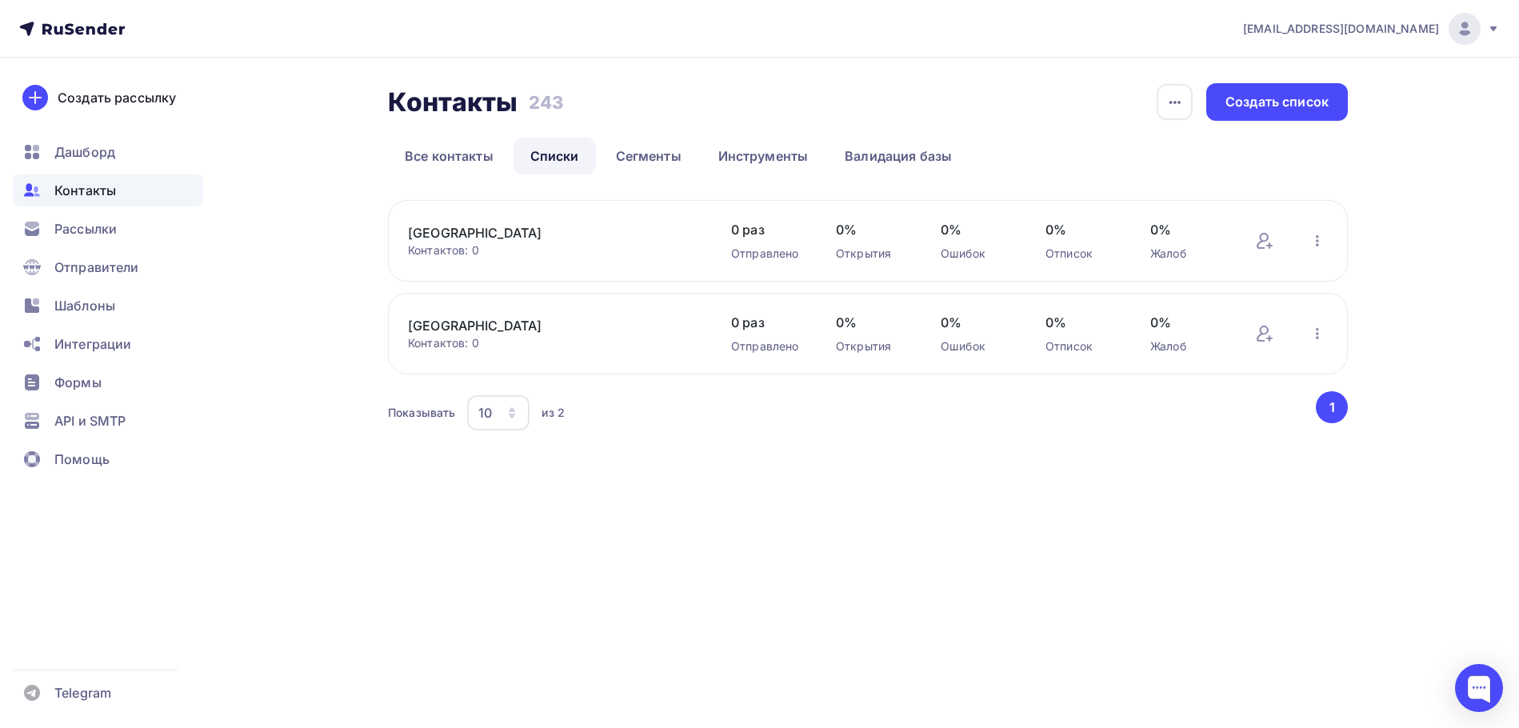
click at [438, 323] on link "Ростов" at bounding box center [544, 325] width 272 height 19
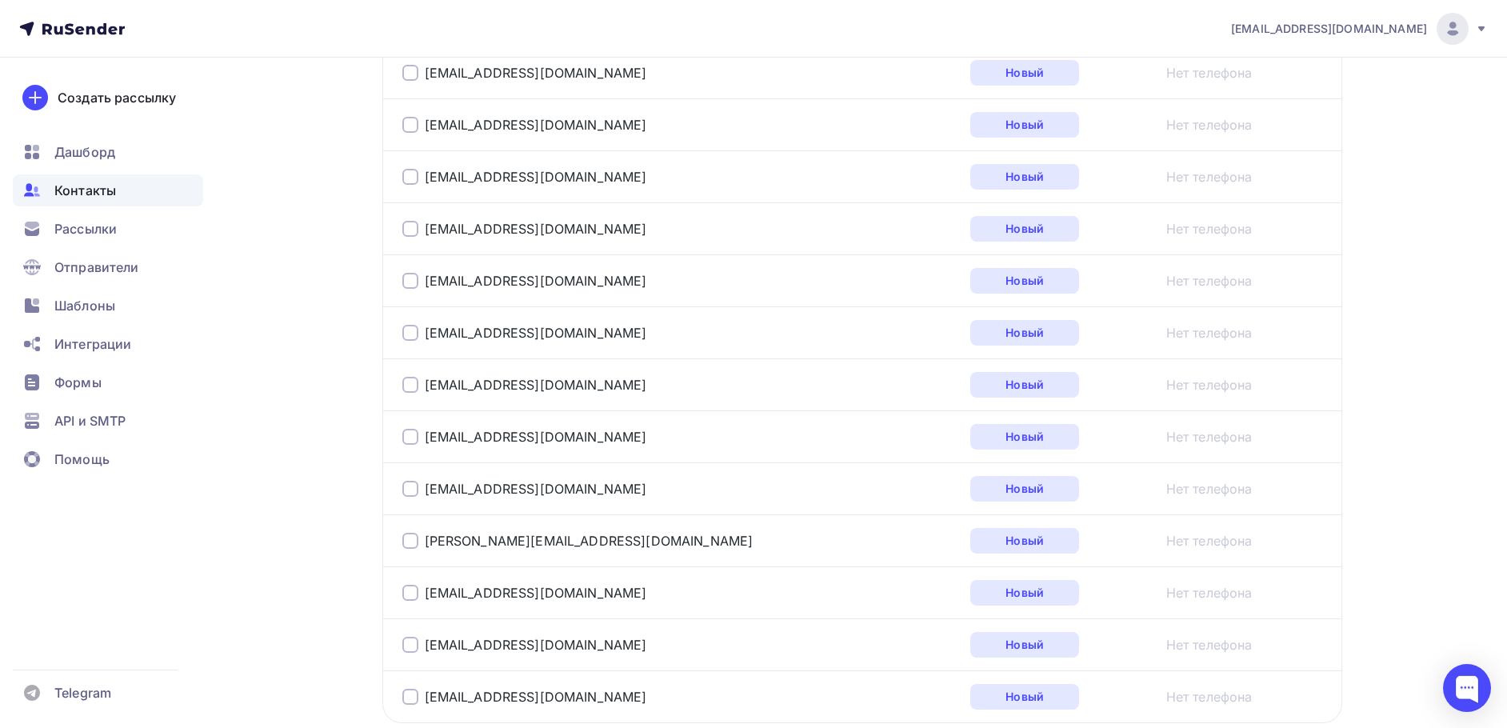
scroll to position [2440, 0]
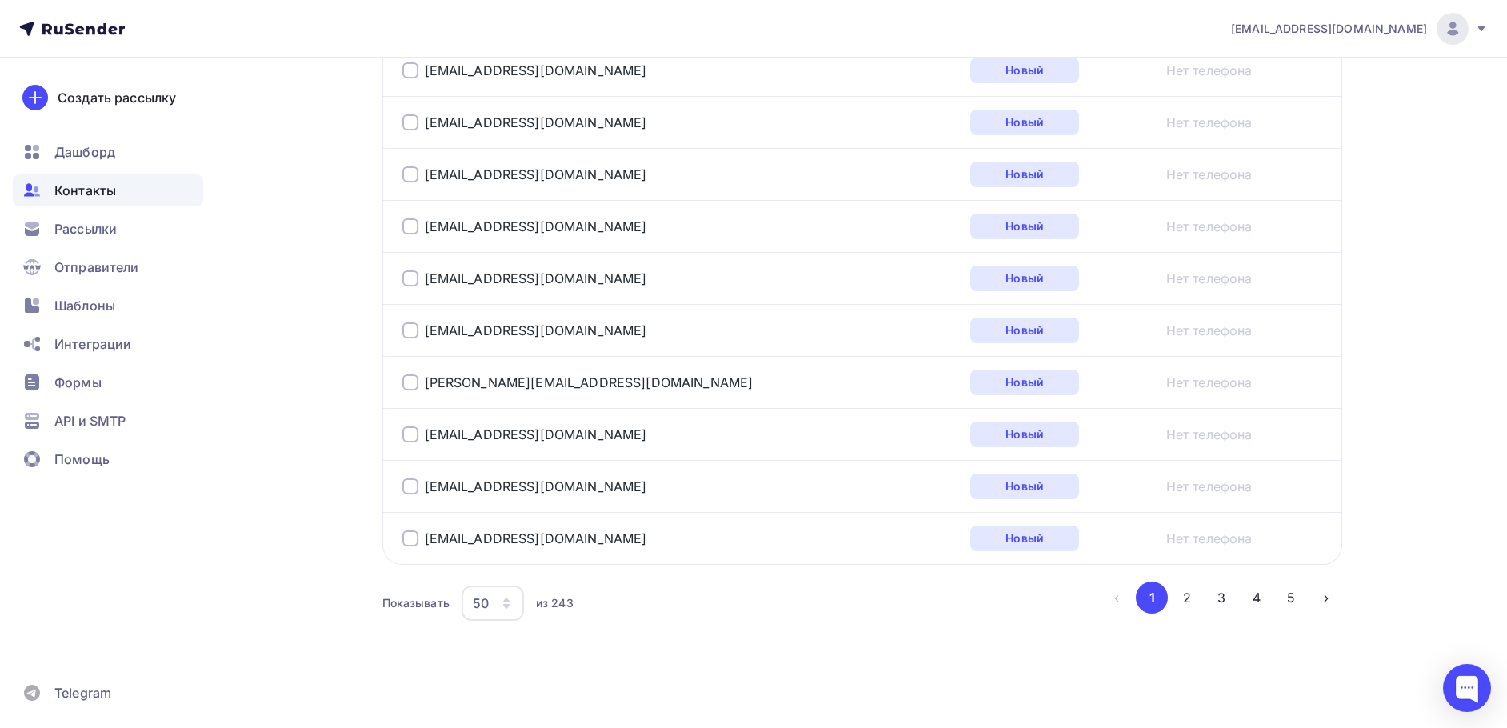
click at [1295, 593] on button "5" at bounding box center [1291, 598] width 32 height 32
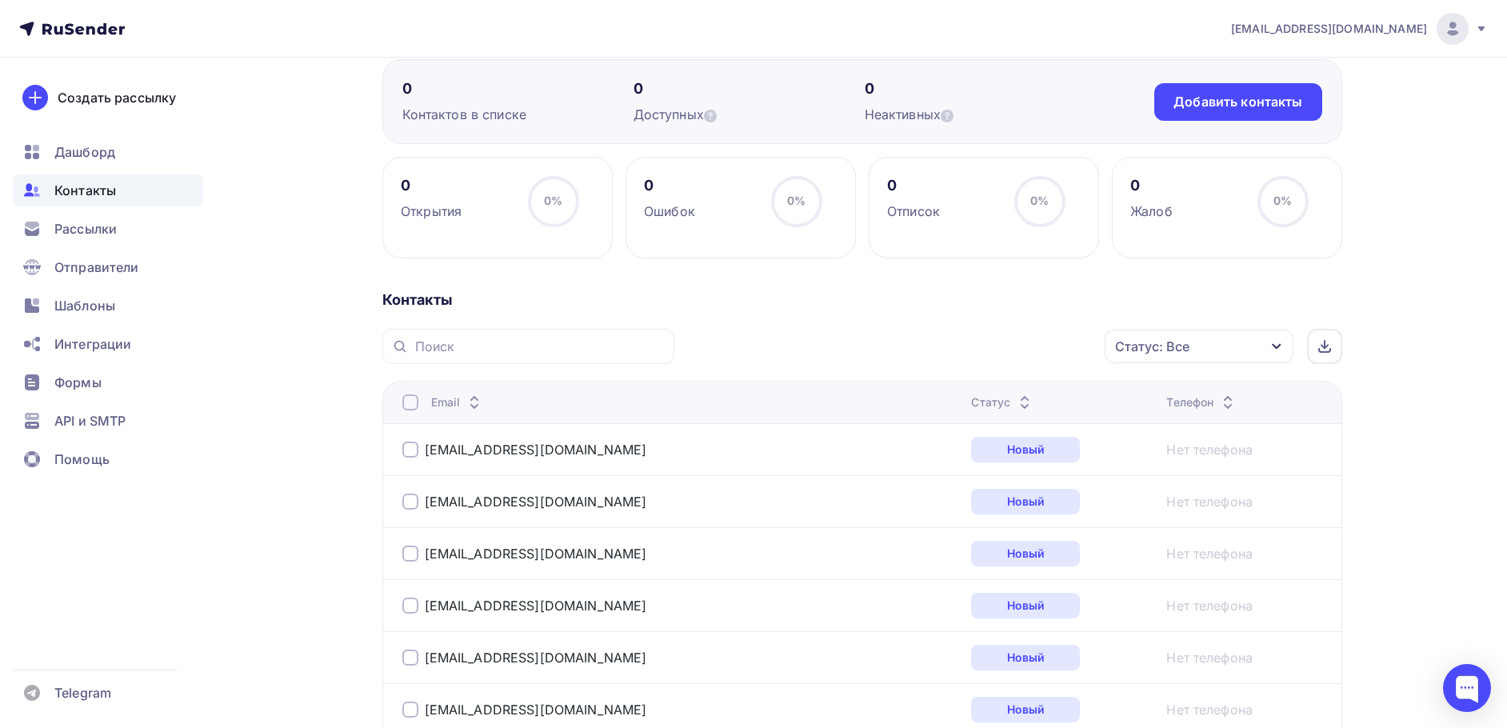
scroll to position [0, 0]
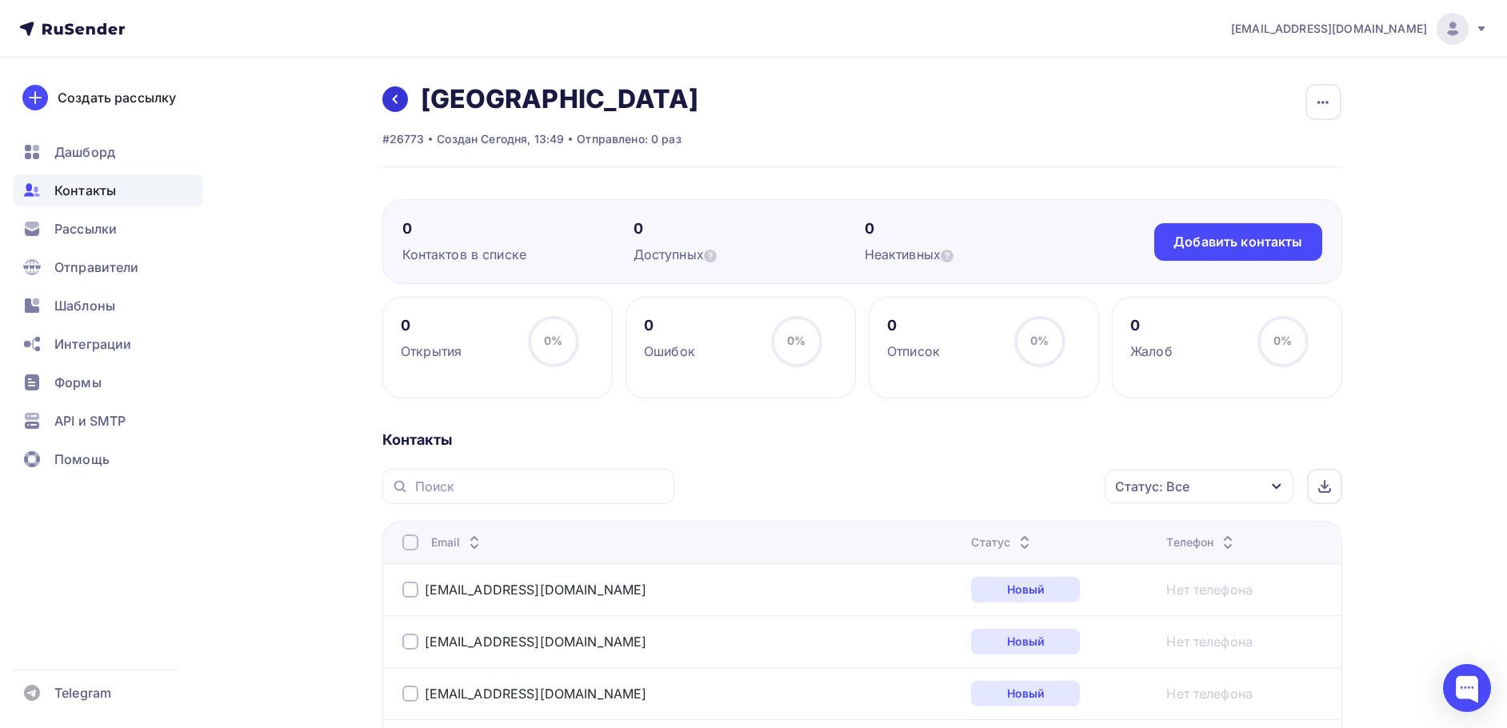
click at [392, 97] on icon at bounding box center [395, 99] width 13 height 13
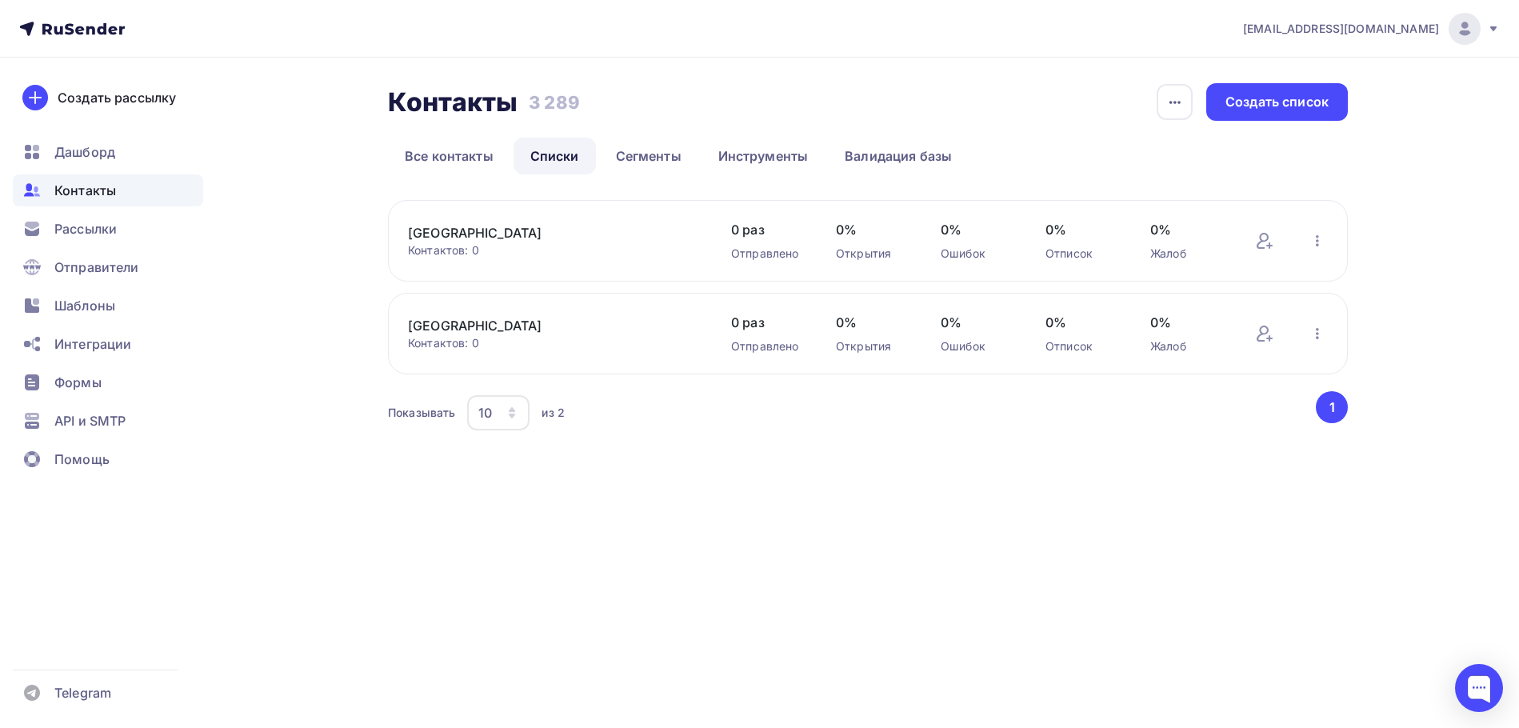
click at [102, 188] on span "Контакты" at bounding box center [85, 190] width 62 height 19
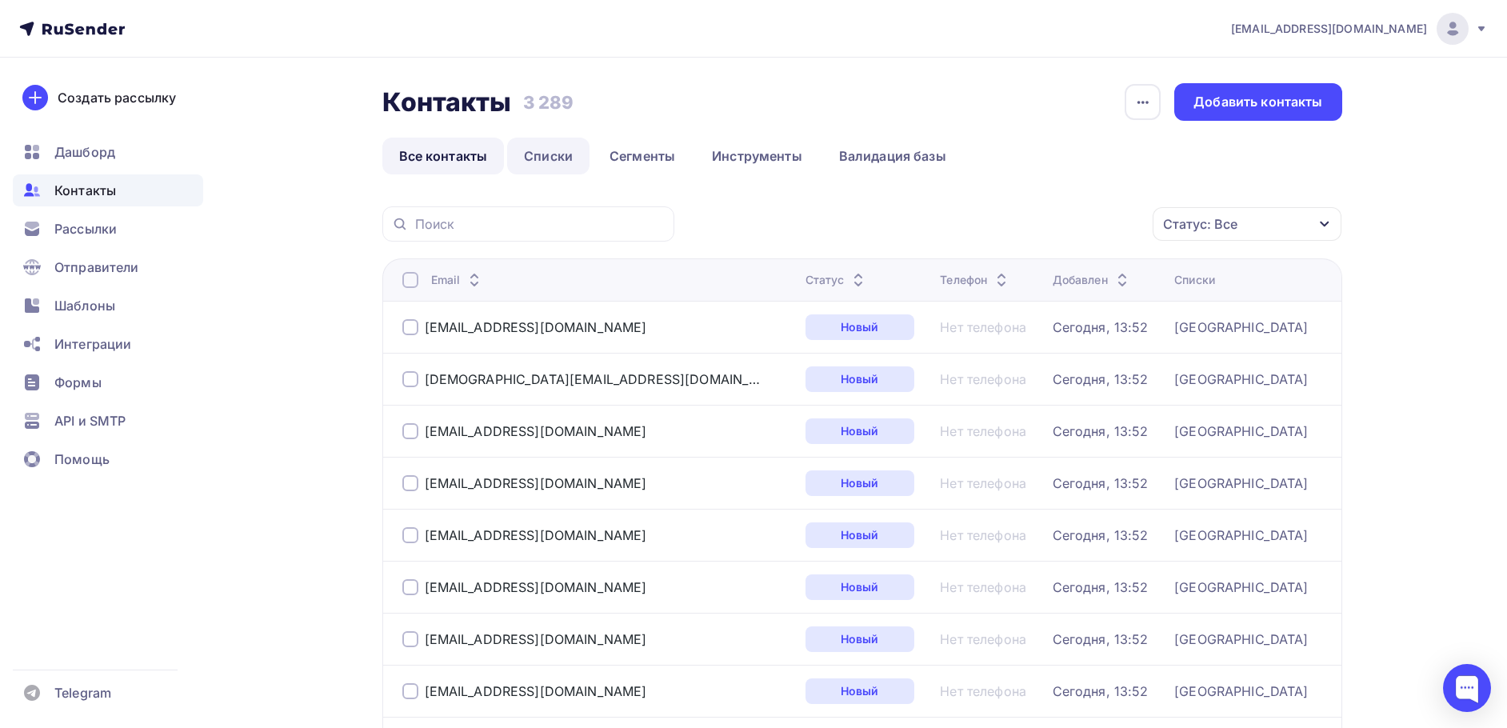
click at [556, 154] on link "Списки" at bounding box center [548, 156] width 82 height 37
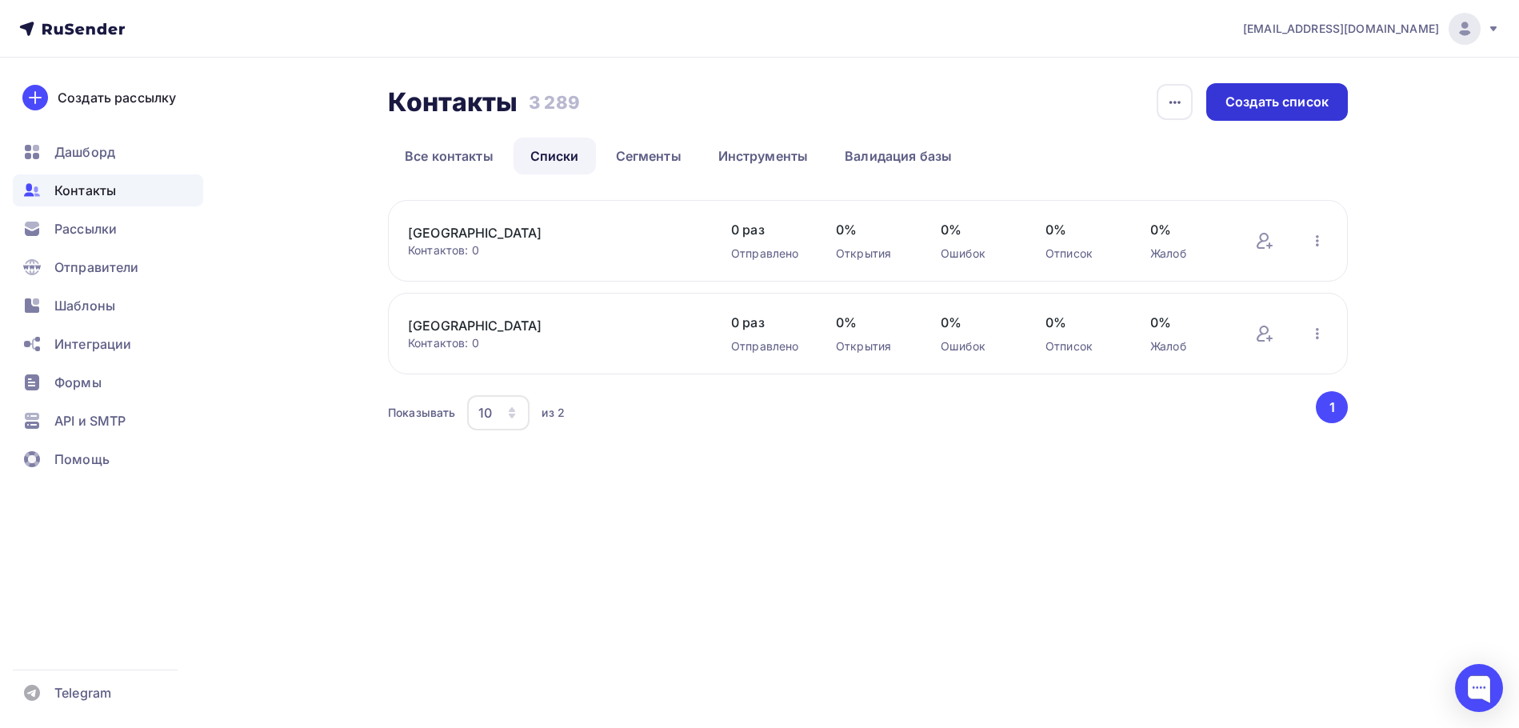
click at [1255, 97] on div "Создать список" at bounding box center [1277, 102] width 103 height 18
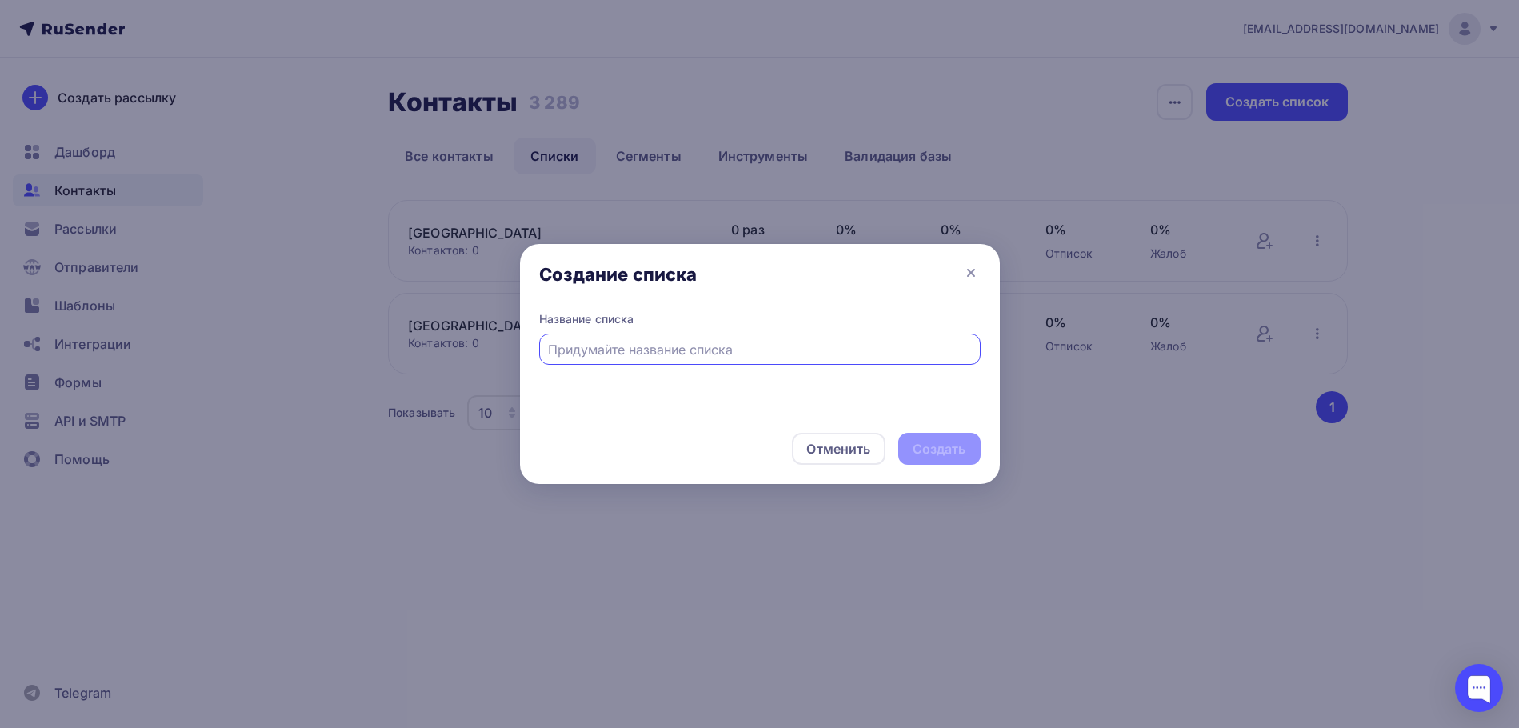
click at [687, 342] on input "text" at bounding box center [759, 349] width 423 height 19
type input "[GEOGRAPHIC_DATA]"
click at [940, 446] on div "Создать" at bounding box center [940, 449] width 54 height 18
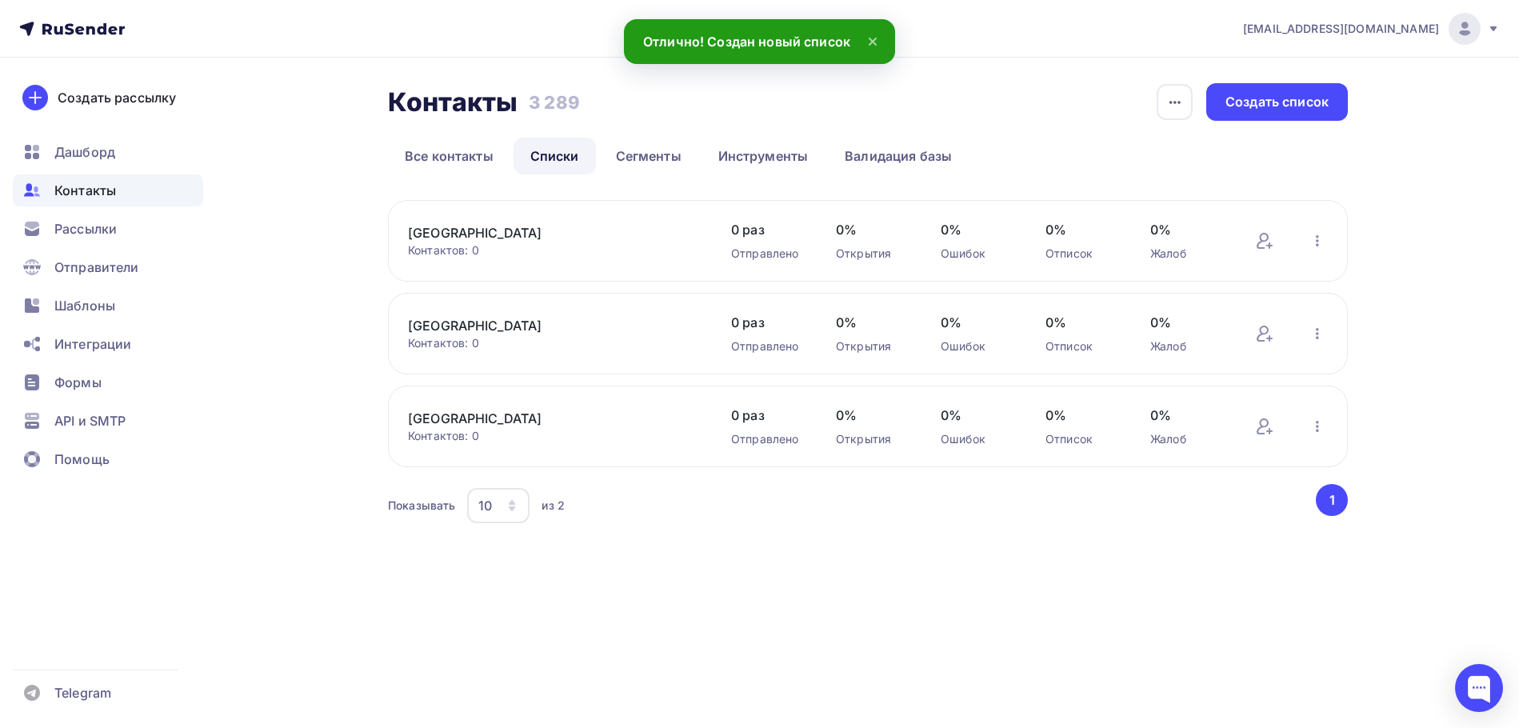
click at [448, 235] on link "[GEOGRAPHIC_DATA]" at bounding box center [544, 232] width 272 height 19
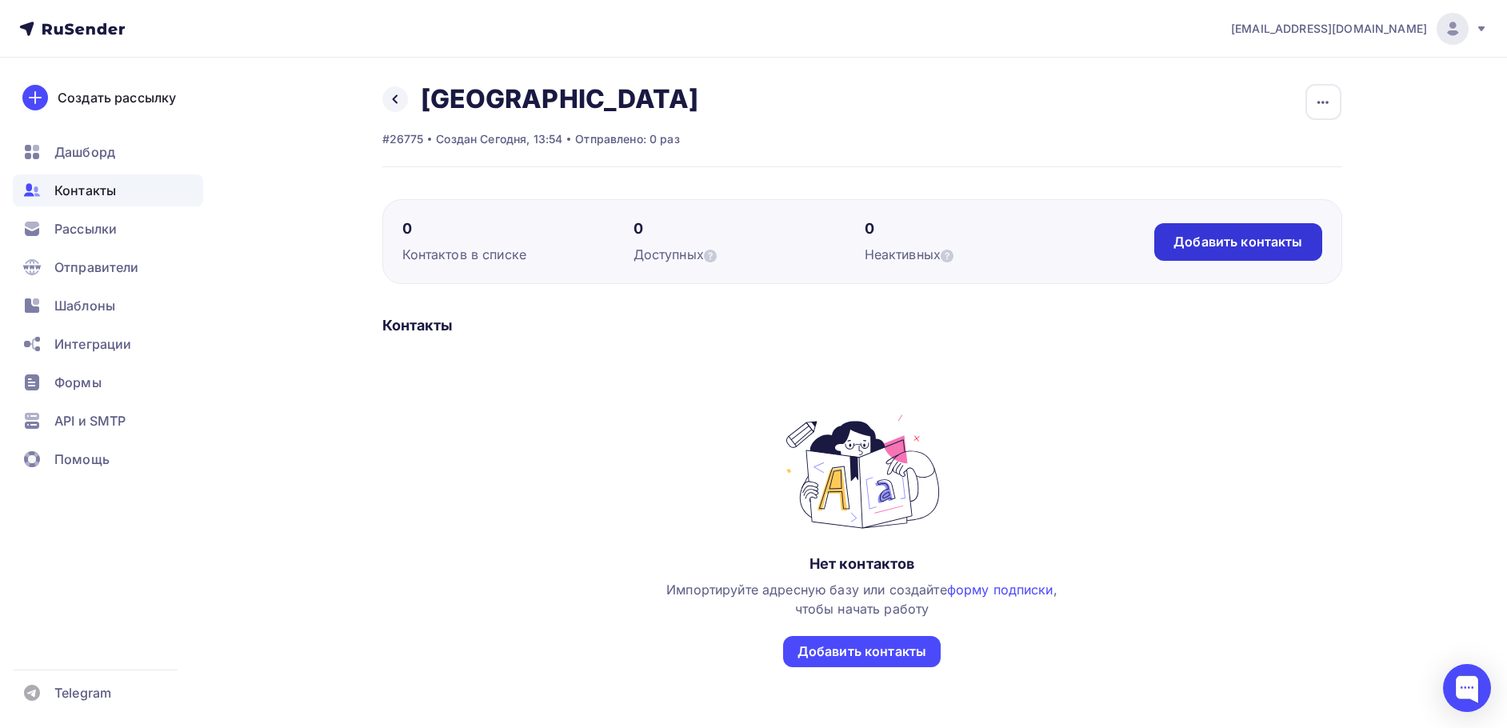
click at [1195, 235] on div "Добавить контакты" at bounding box center [1238, 242] width 129 height 18
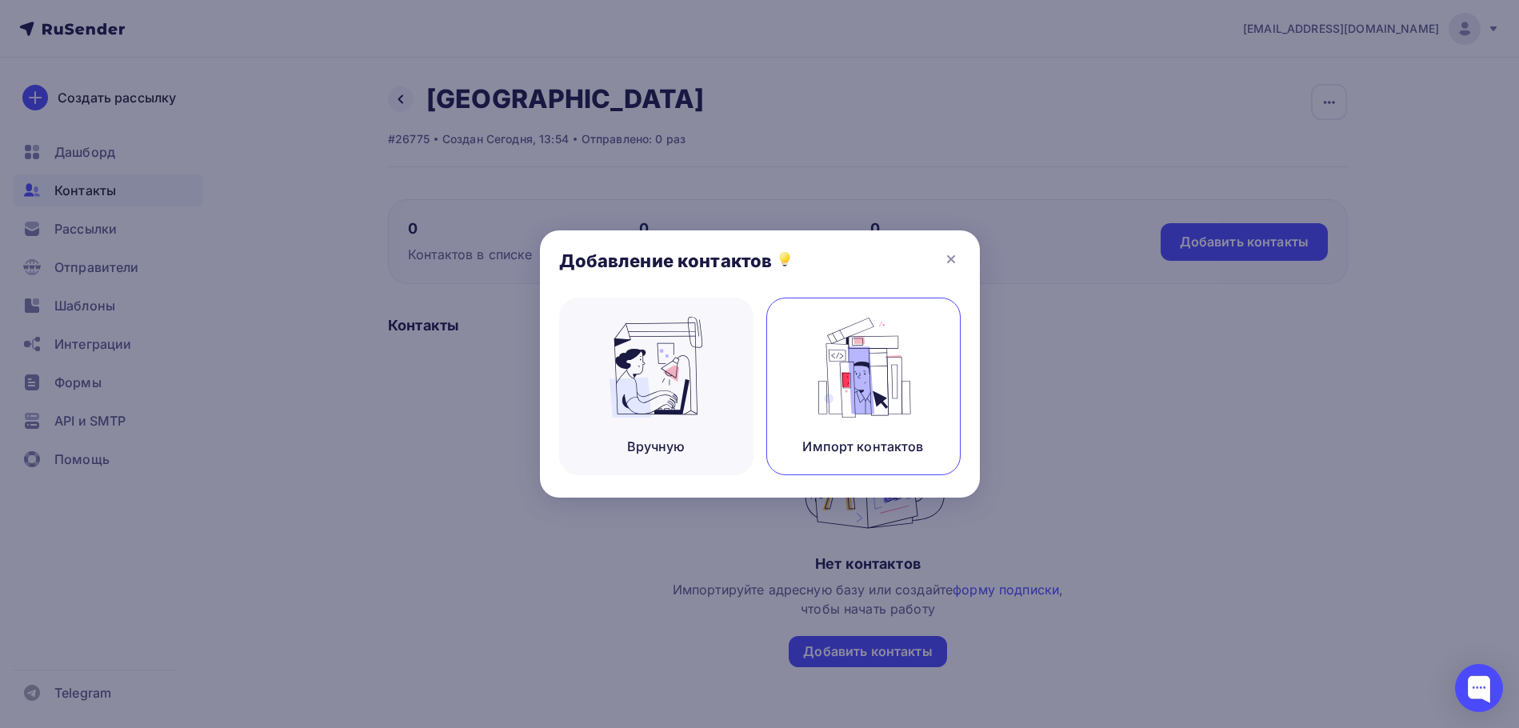
click at [837, 388] on img at bounding box center [863, 367] width 107 height 101
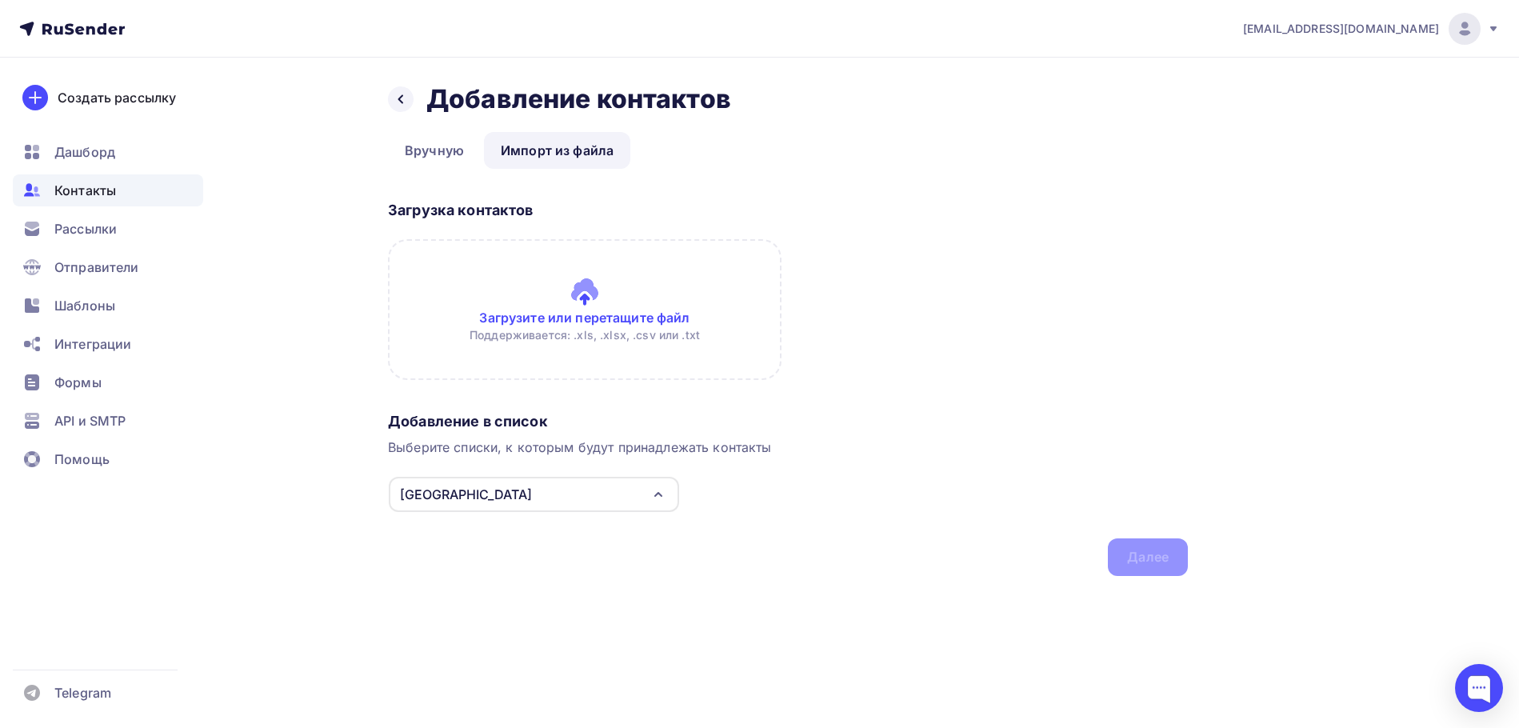
click at [584, 300] on input "file" at bounding box center [585, 309] width 394 height 141
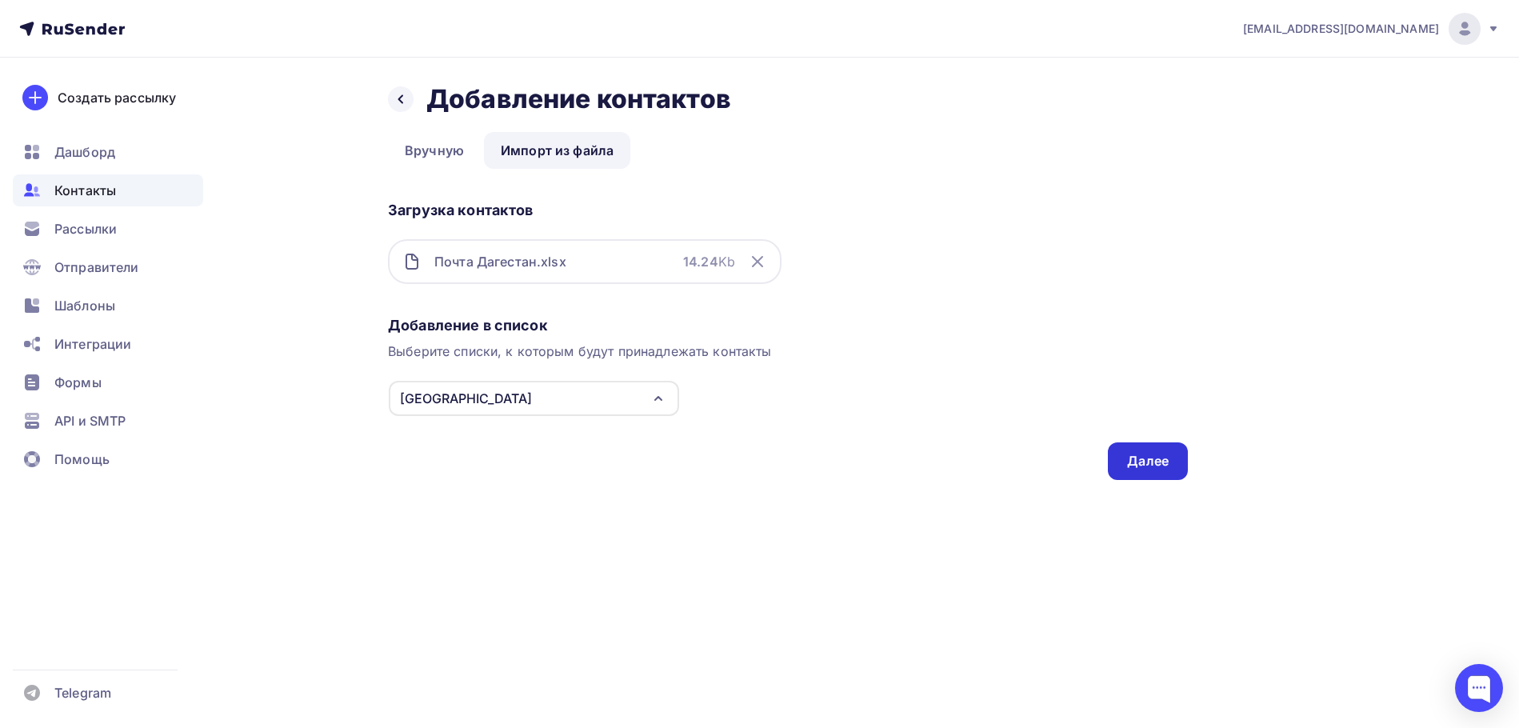
click at [1143, 450] on div "Далее" at bounding box center [1148, 461] width 80 height 38
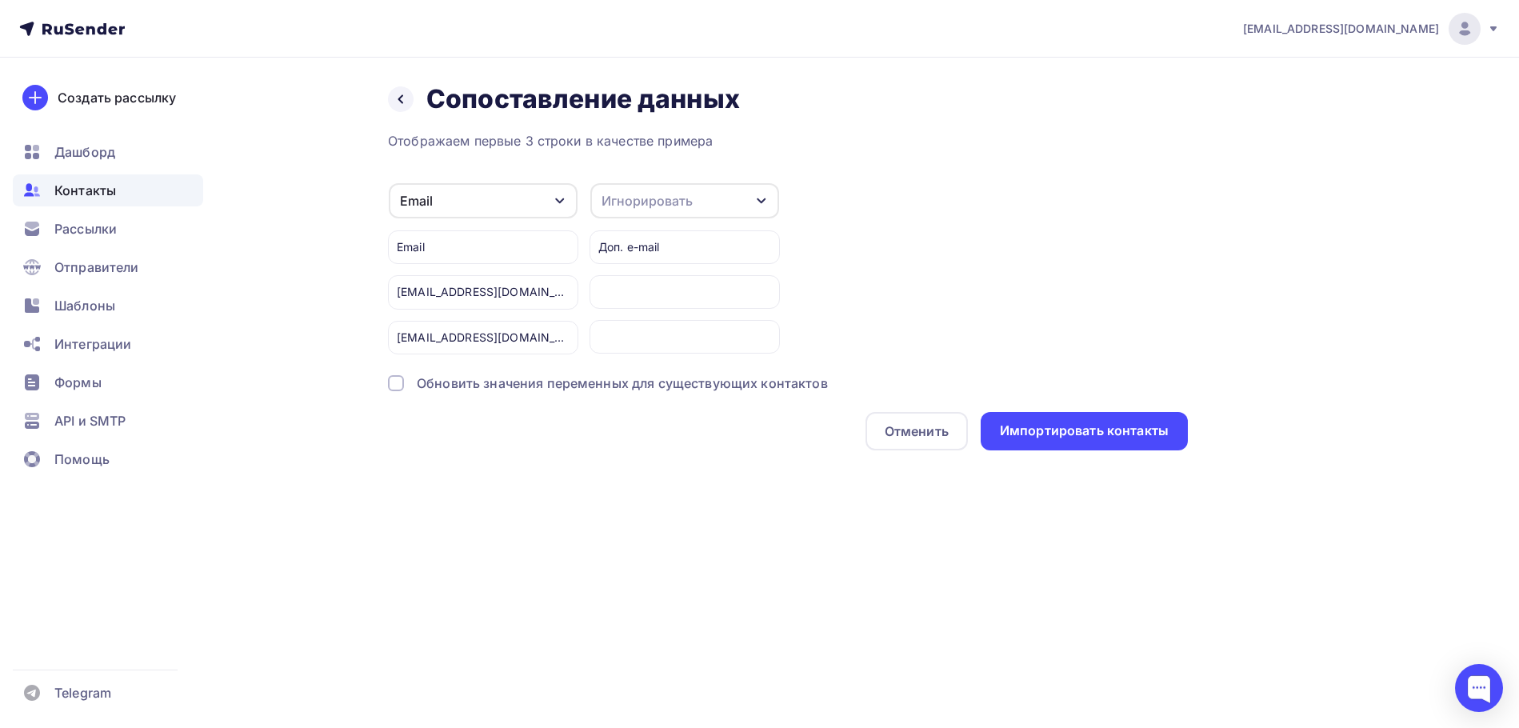
click at [395, 384] on div at bounding box center [396, 383] width 16 height 16
click at [1055, 430] on div "Импортировать контакты" at bounding box center [1084, 431] width 169 height 18
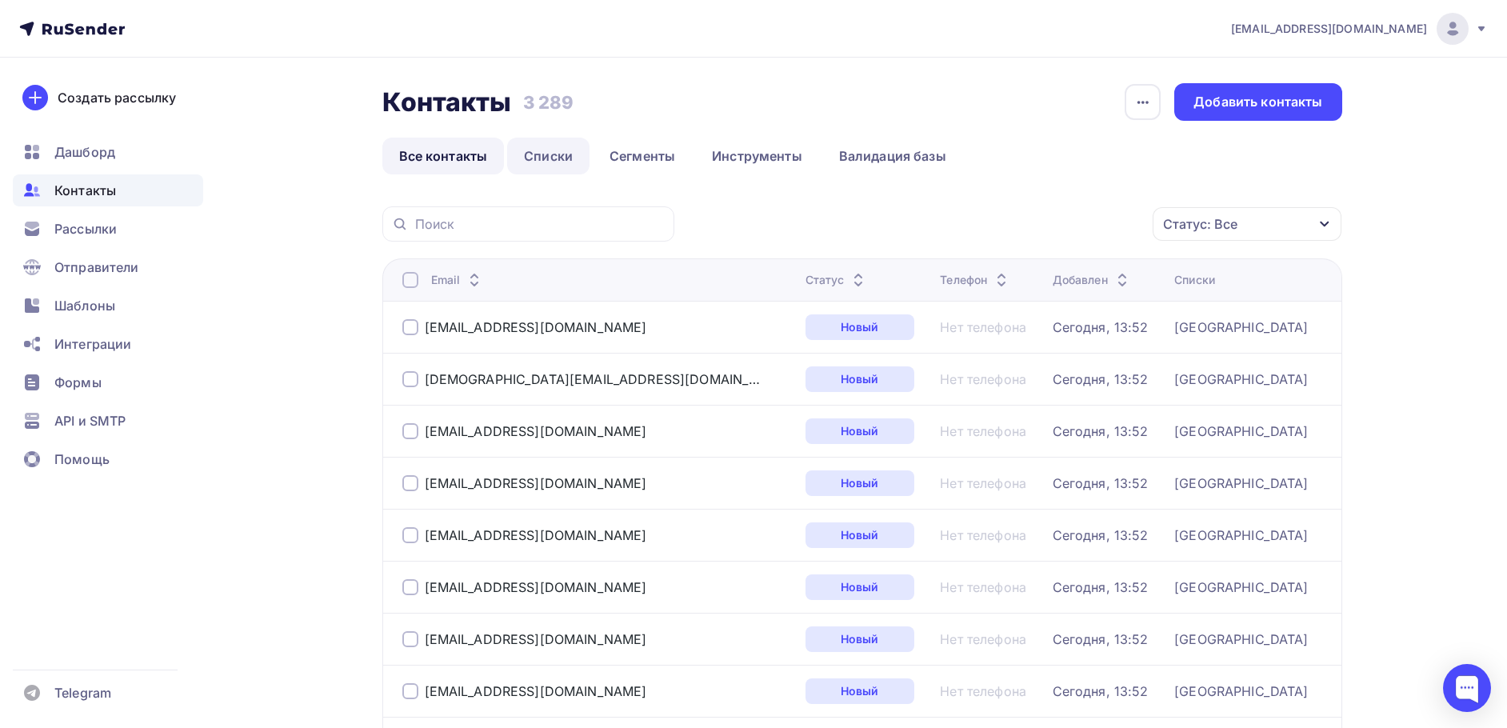
click at [548, 156] on link "Списки" at bounding box center [548, 156] width 82 height 37
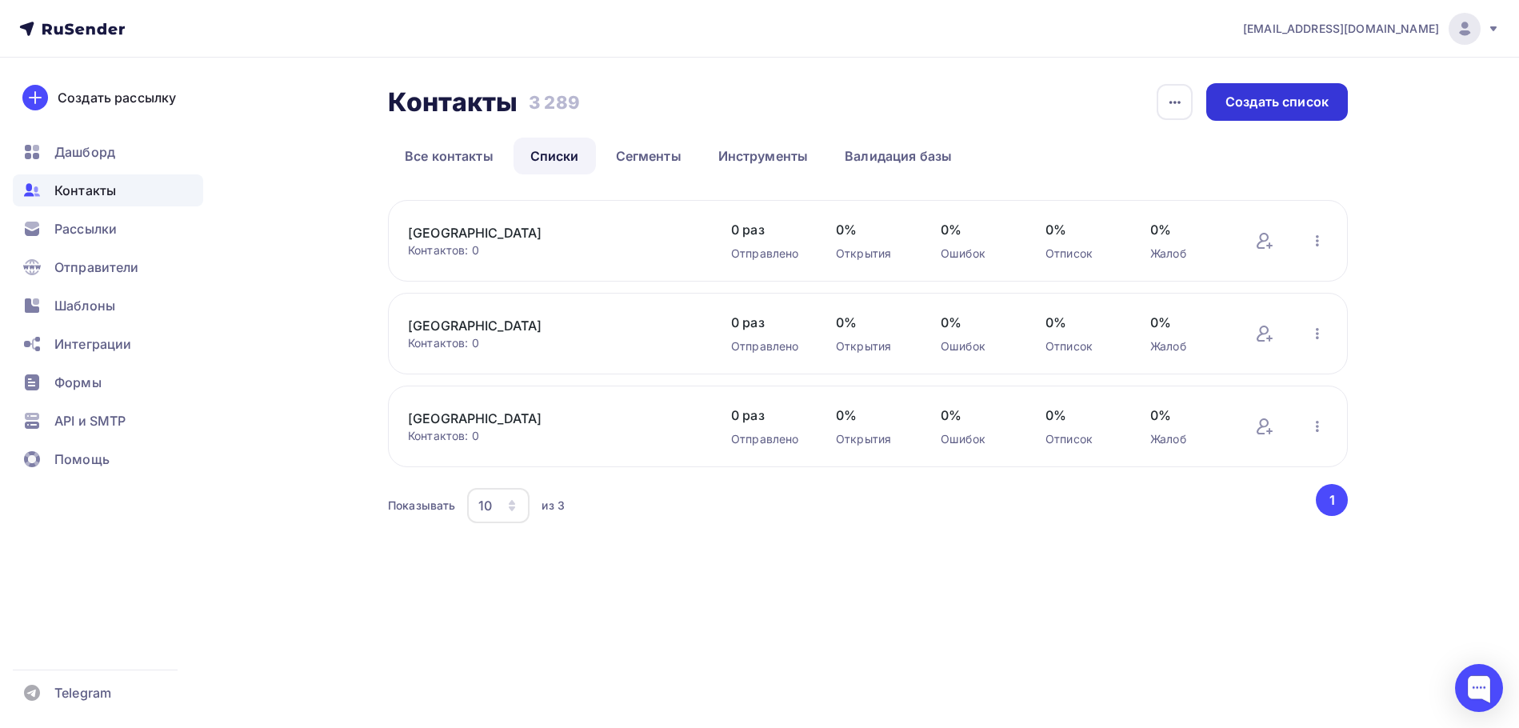
click at [1243, 106] on div "Создать список" at bounding box center [1277, 102] width 103 height 18
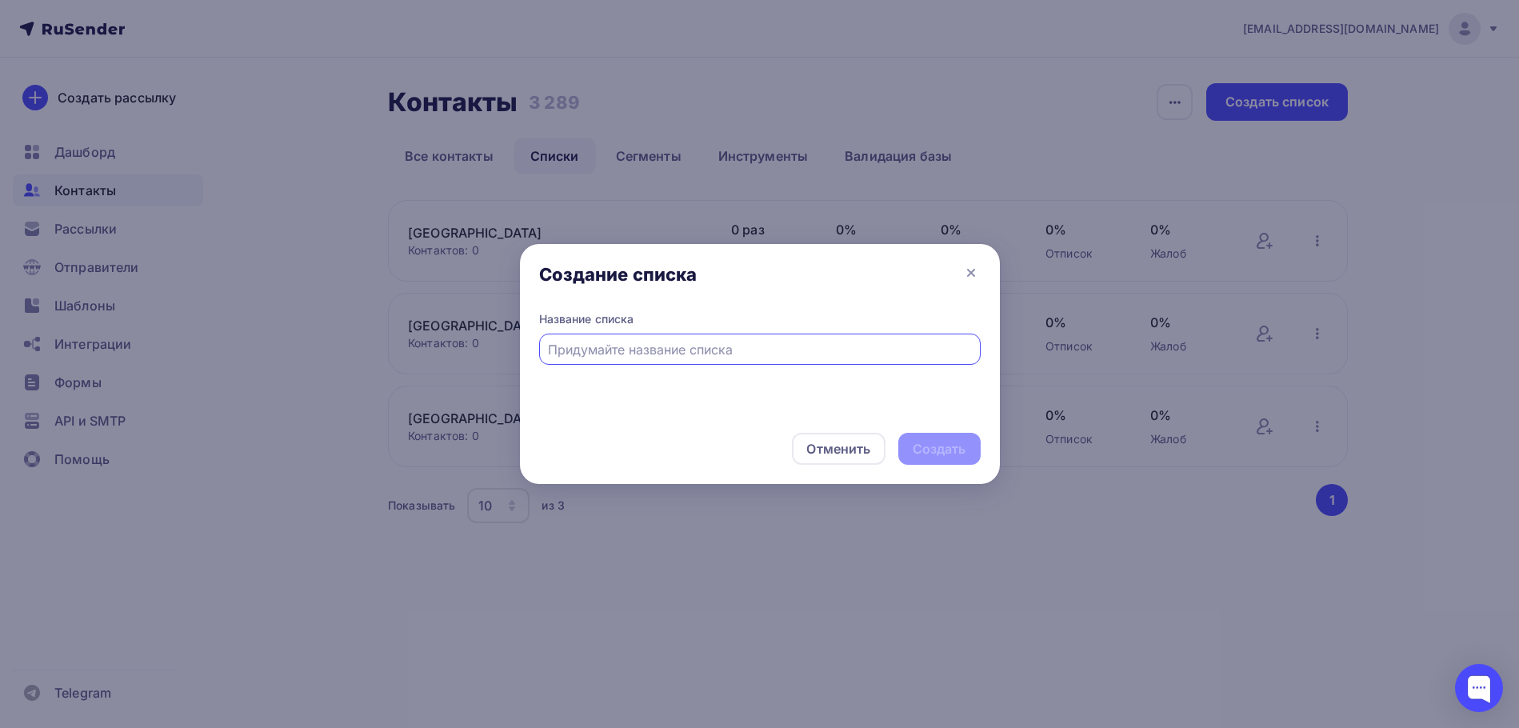
click at [611, 346] on input "text" at bounding box center [759, 349] width 423 height 19
type input "[GEOGRAPHIC_DATA]"
click at [918, 446] on div "Создать" at bounding box center [940, 449] width 54 height 18
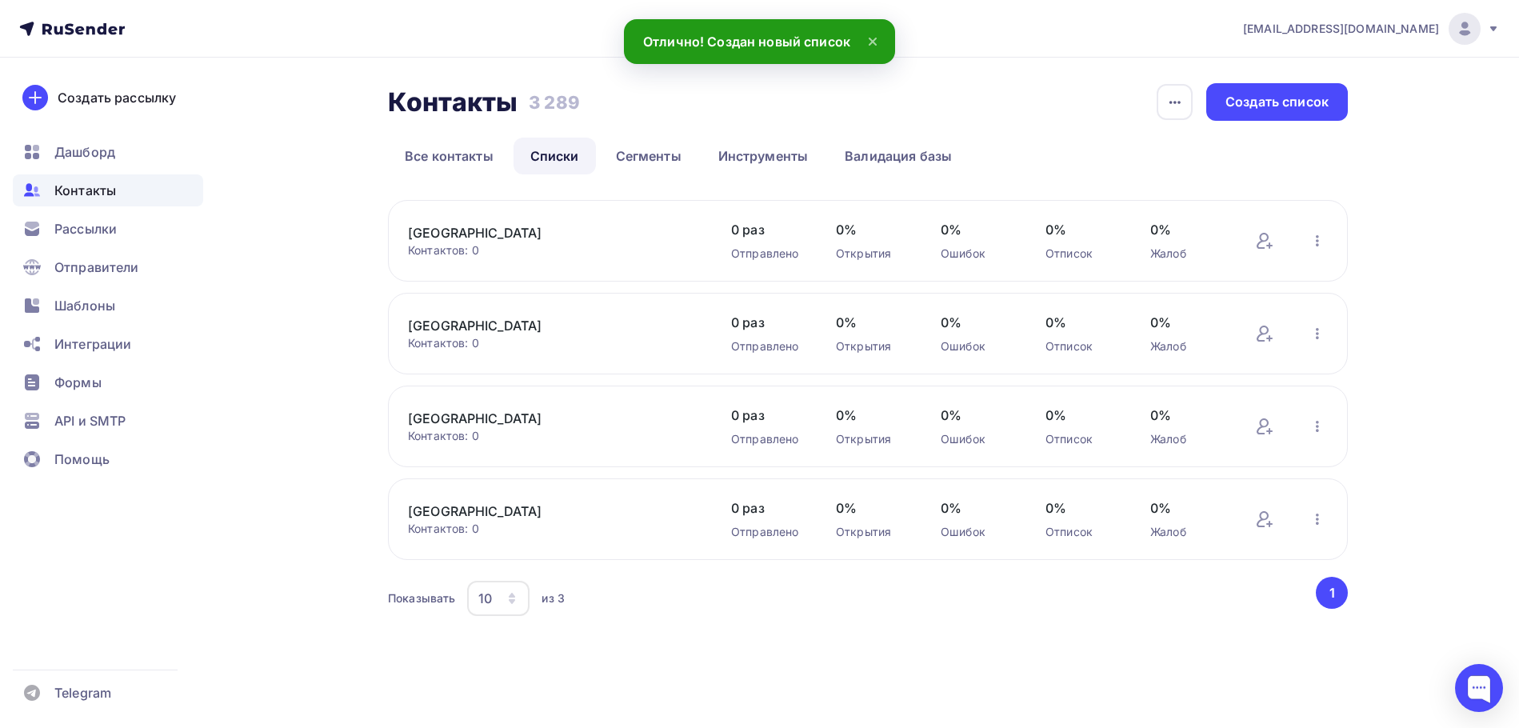
click at [485, 227] on link "[GEOGRAPHIC_DATA]" at bounding box center [544, 232] width 272 height 19
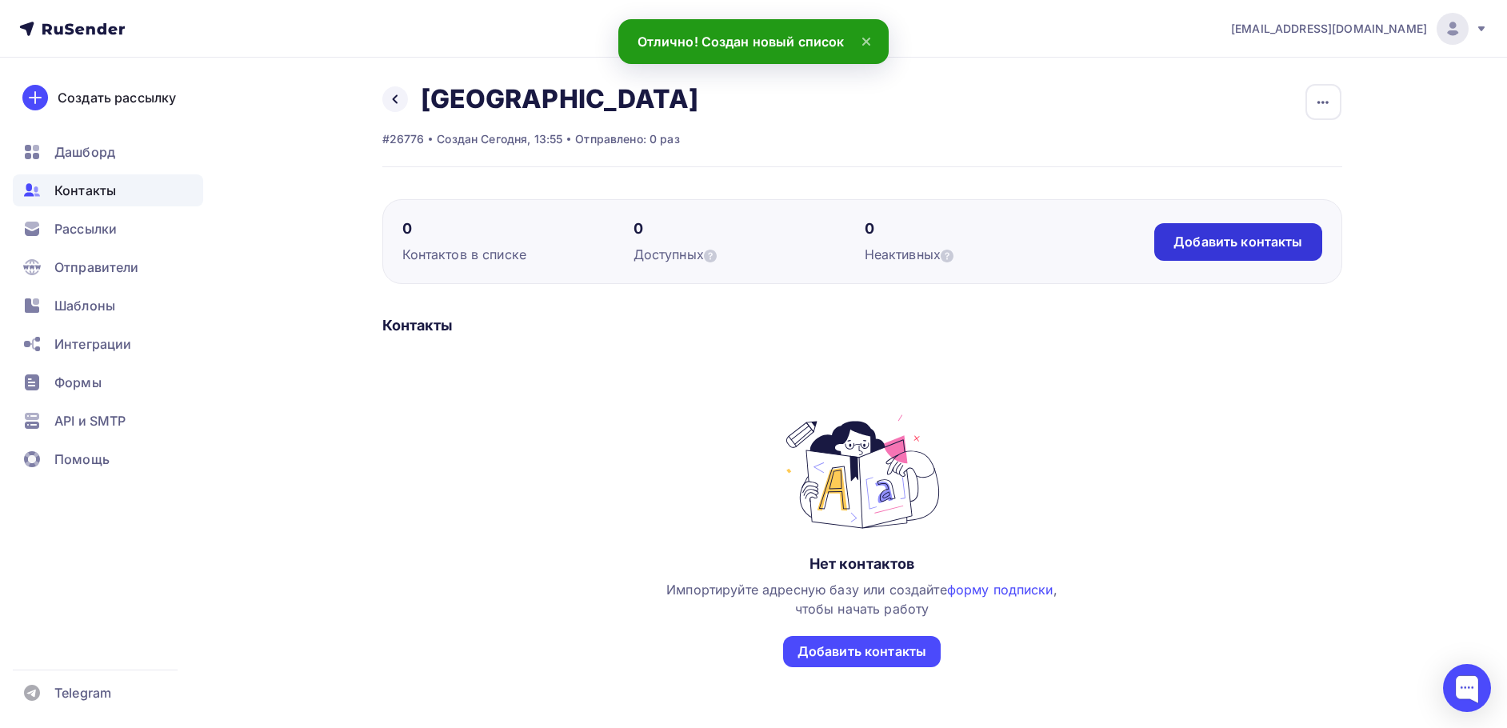
click at [1203, 246] on div "Добавить контакты" at bounding box center [1238, 242] width 129 height 18
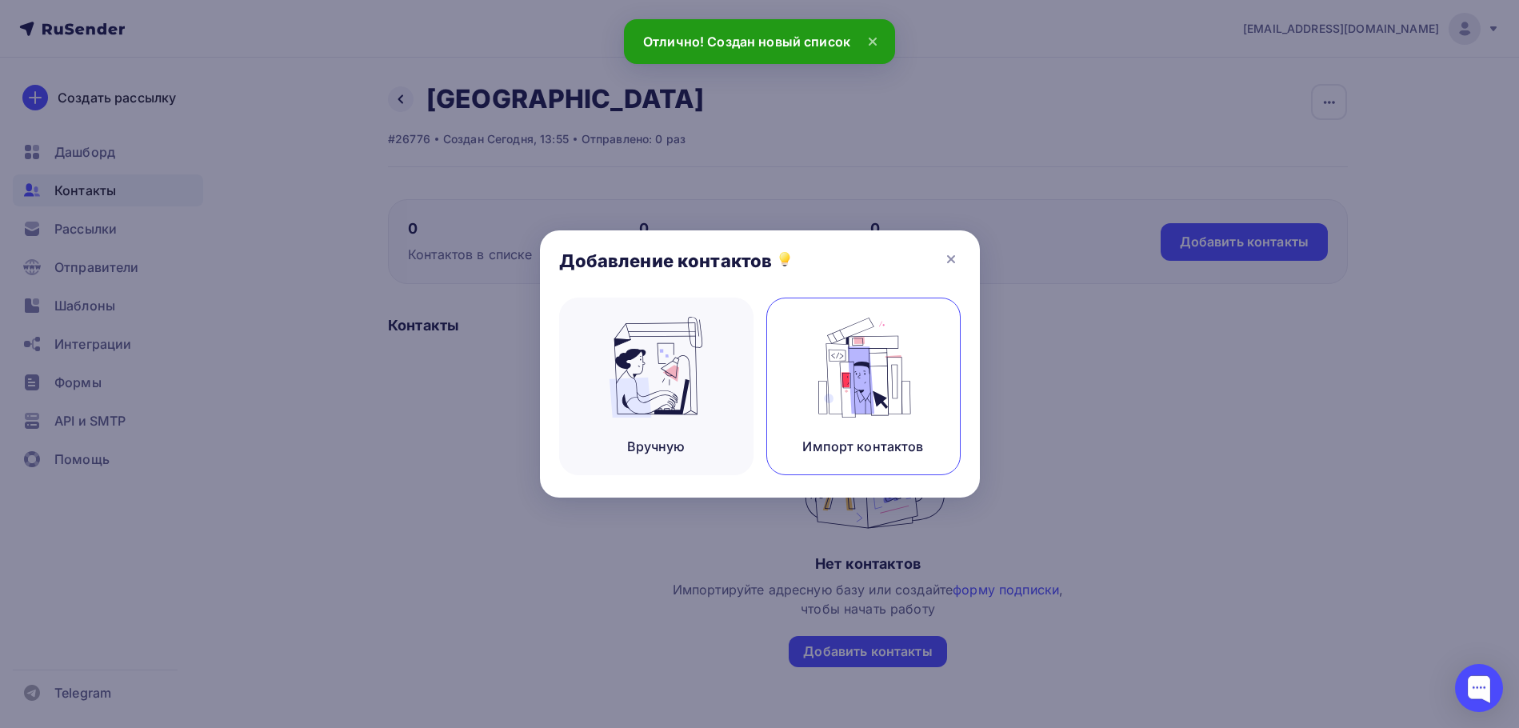
click at [884, 378] on img at bounding box center [863, 367] width 107 height 101
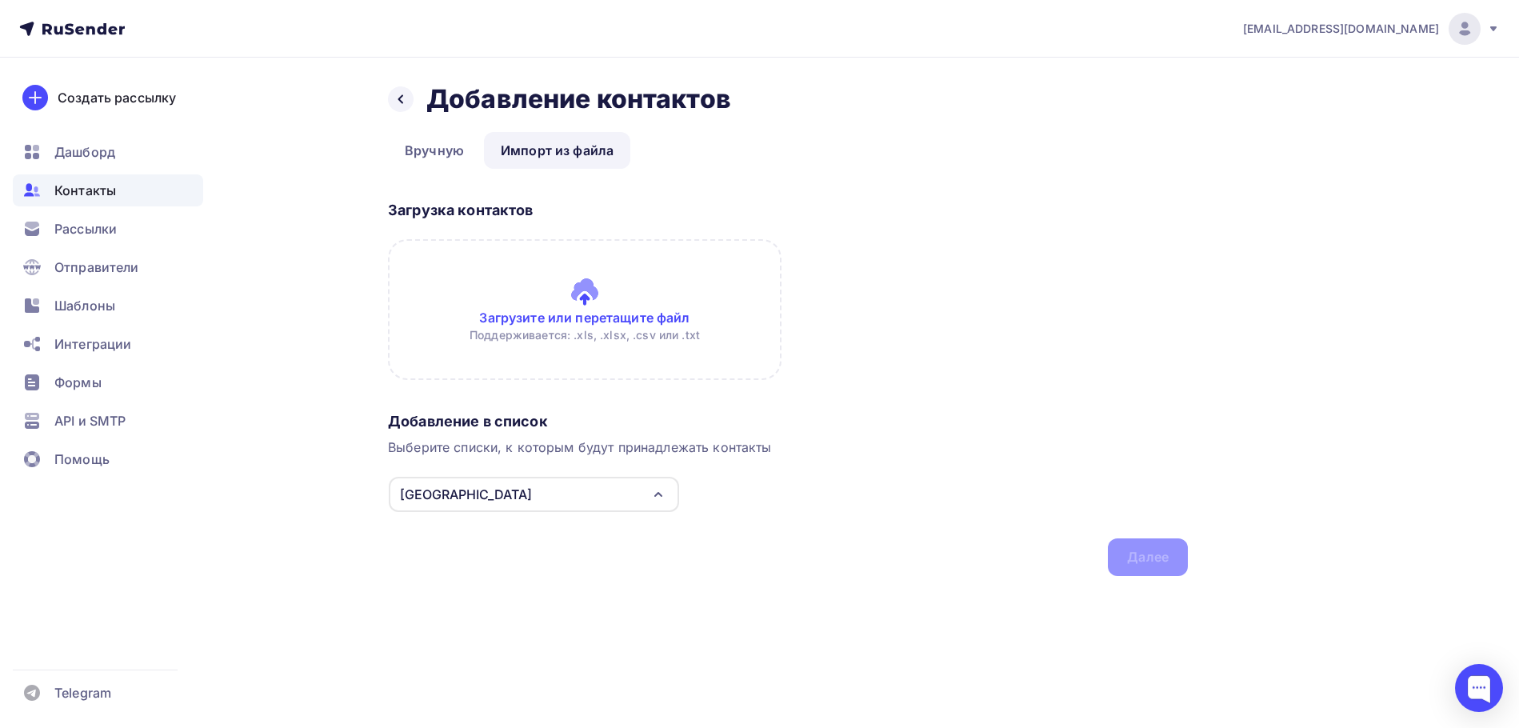
click at [576, 310] on input "file" at bounding box center [585, 309] width 394 height 141
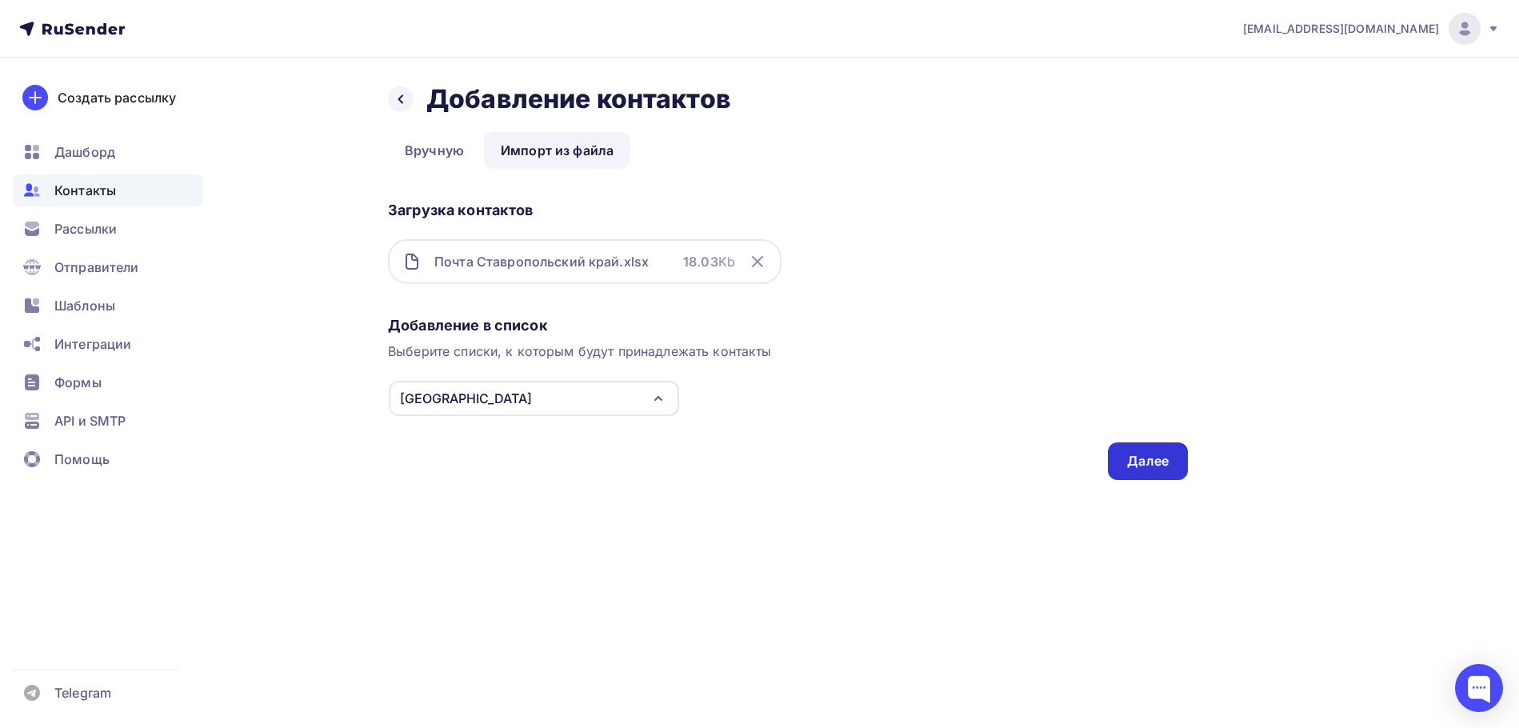
click at [1152, 462] on div "Далее" at bounding box center [1148, 461] width 42 height 18
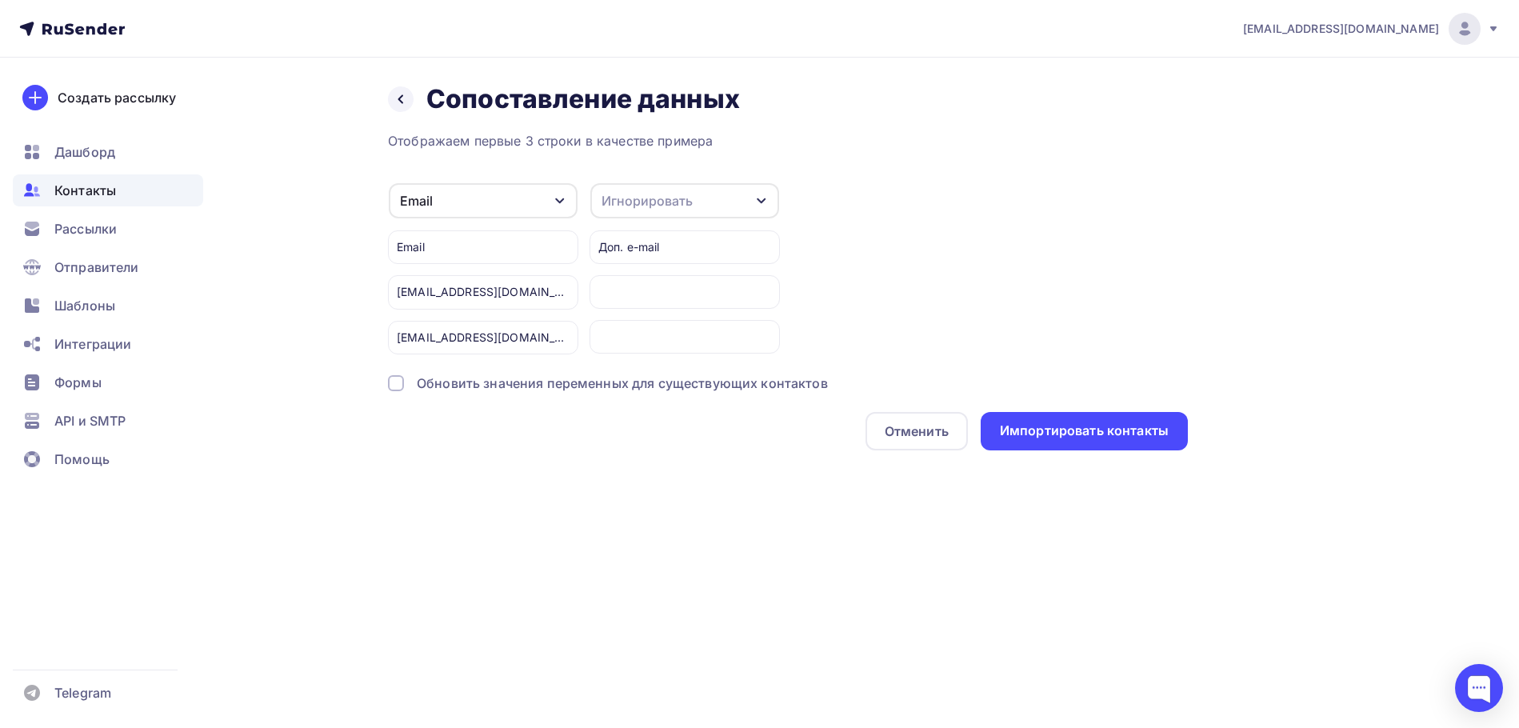
click at [394, 380] on div at bounding box center [396, 383] width 16 height 16
click at [1071, 418] on div "Импортировать контакты" at bounding box center [1084, 431] width 207 height 38
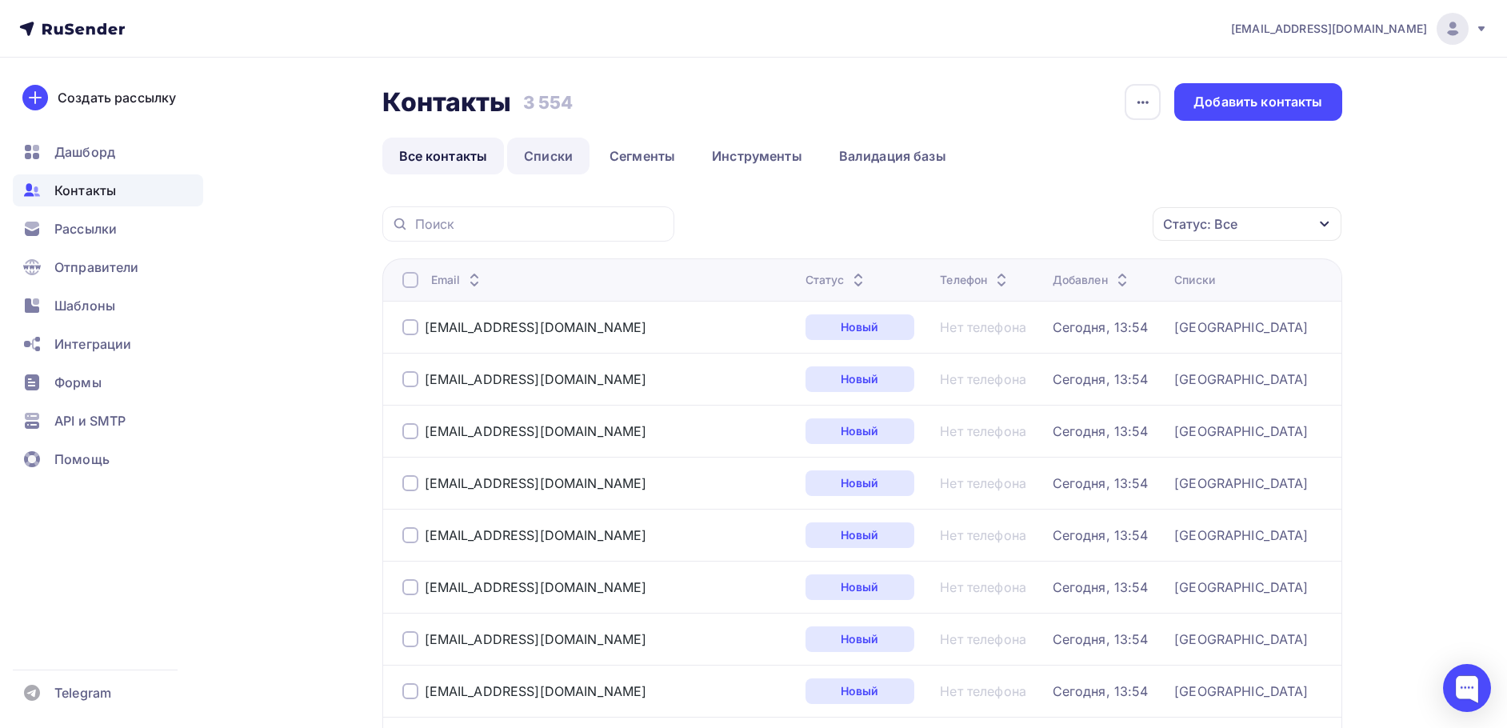
click at [550, 162] on link "Списки" at bounding box center [548, 156] width 82 height 37
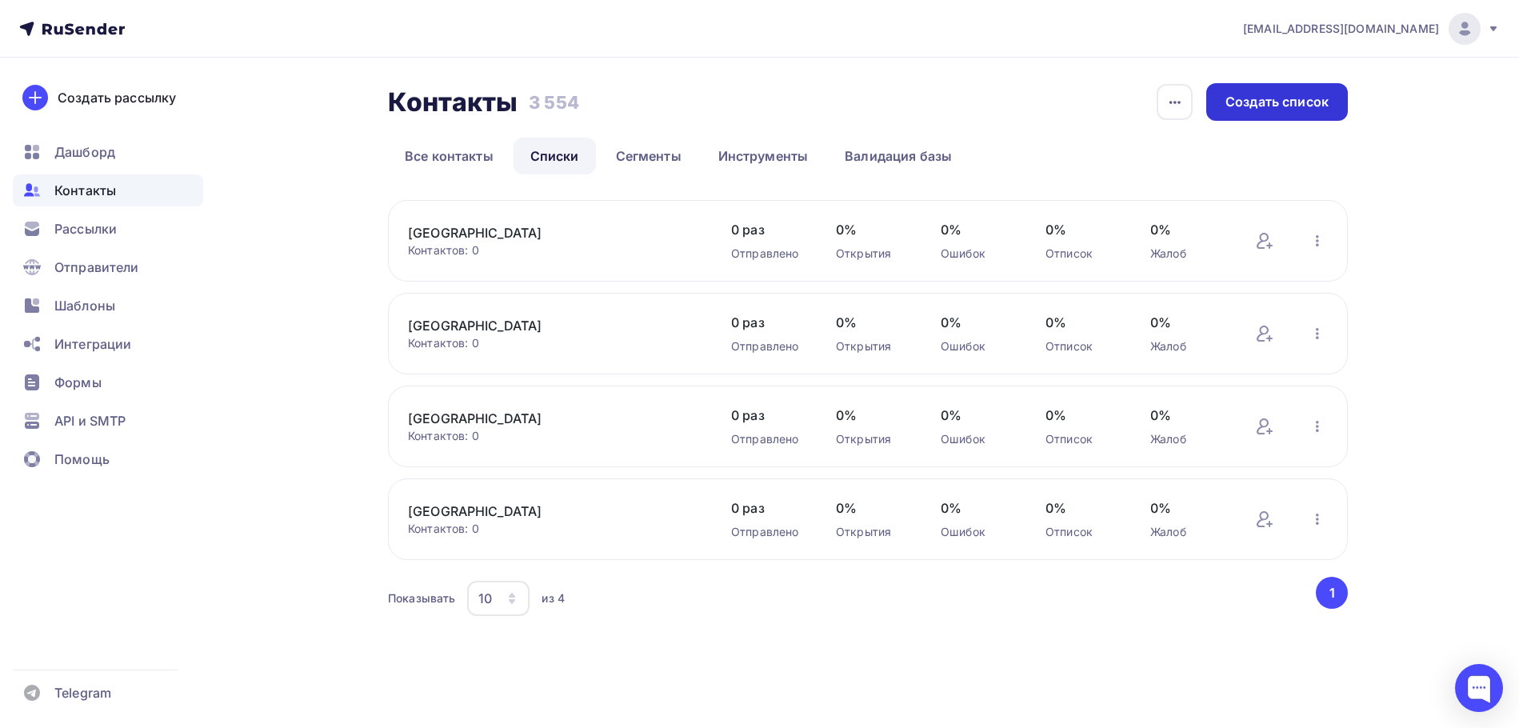
click at [1237, 102] on div "Создать список" at bounding box center [1277, 102] width 103 height 18
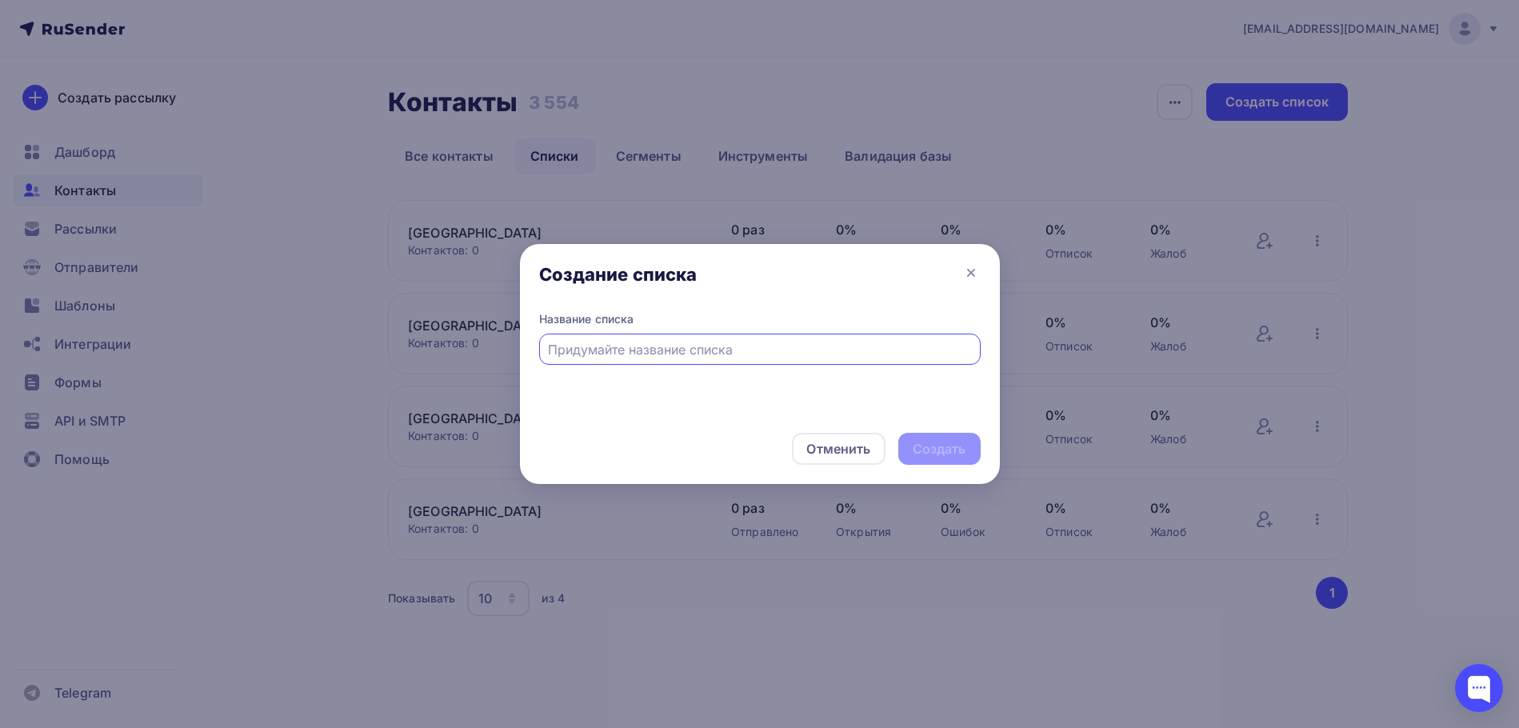
click at [691, 360] on div at bounding box center [760, 349] width 442 height 31
click at [690, 353] on input "text" at bounding box center [759, 349] width 423 height 19
type input "[GEOGRAPHIC_DATA]"
click at [928, 442] on div "Создать" at bounding box center [940, 449] width 54 height 18
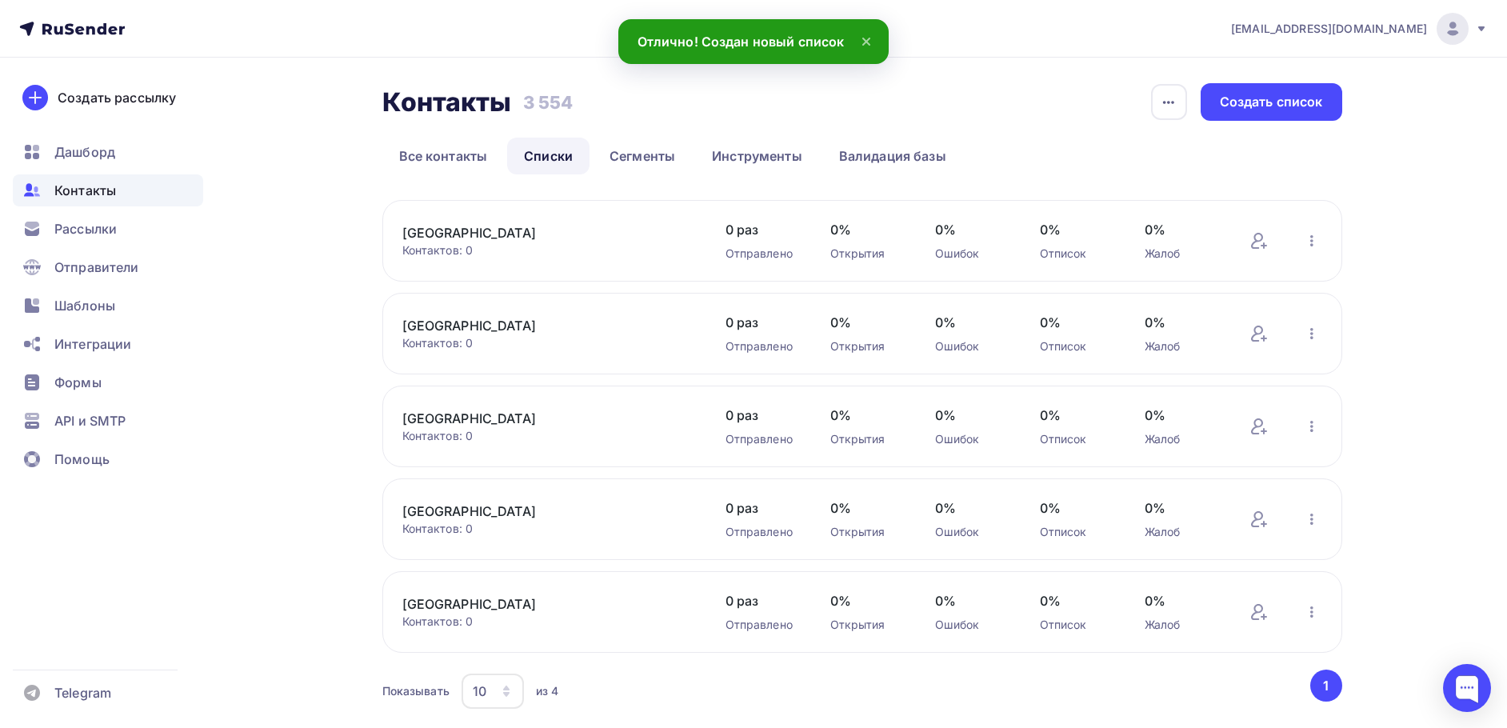
click at [470, 228] on link "[GEOGRAPHIC_DATA]" at bounding box center [538, 232] width 272 height 19
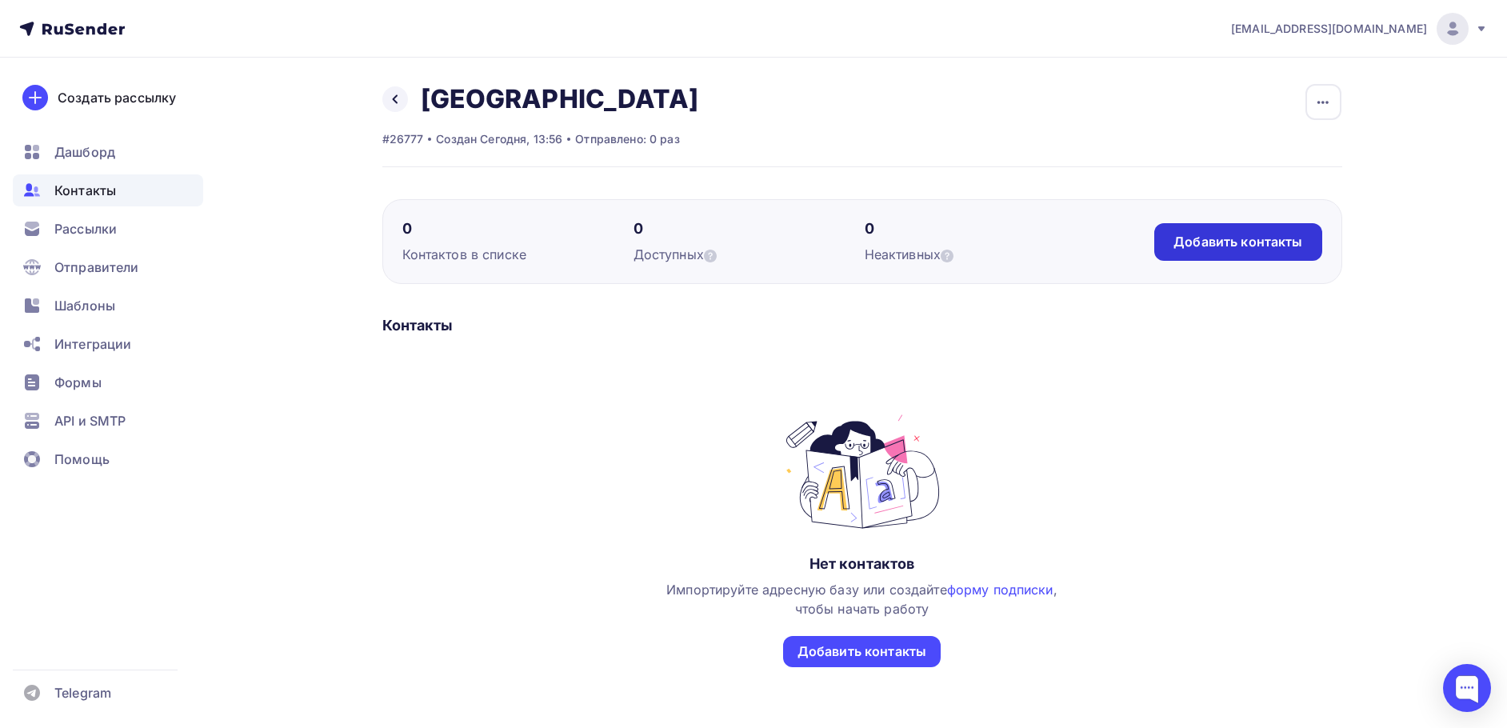
click at [1215, 236] on div "Добавить контакты" at bounding box center [1238, 242] width 129 height 18
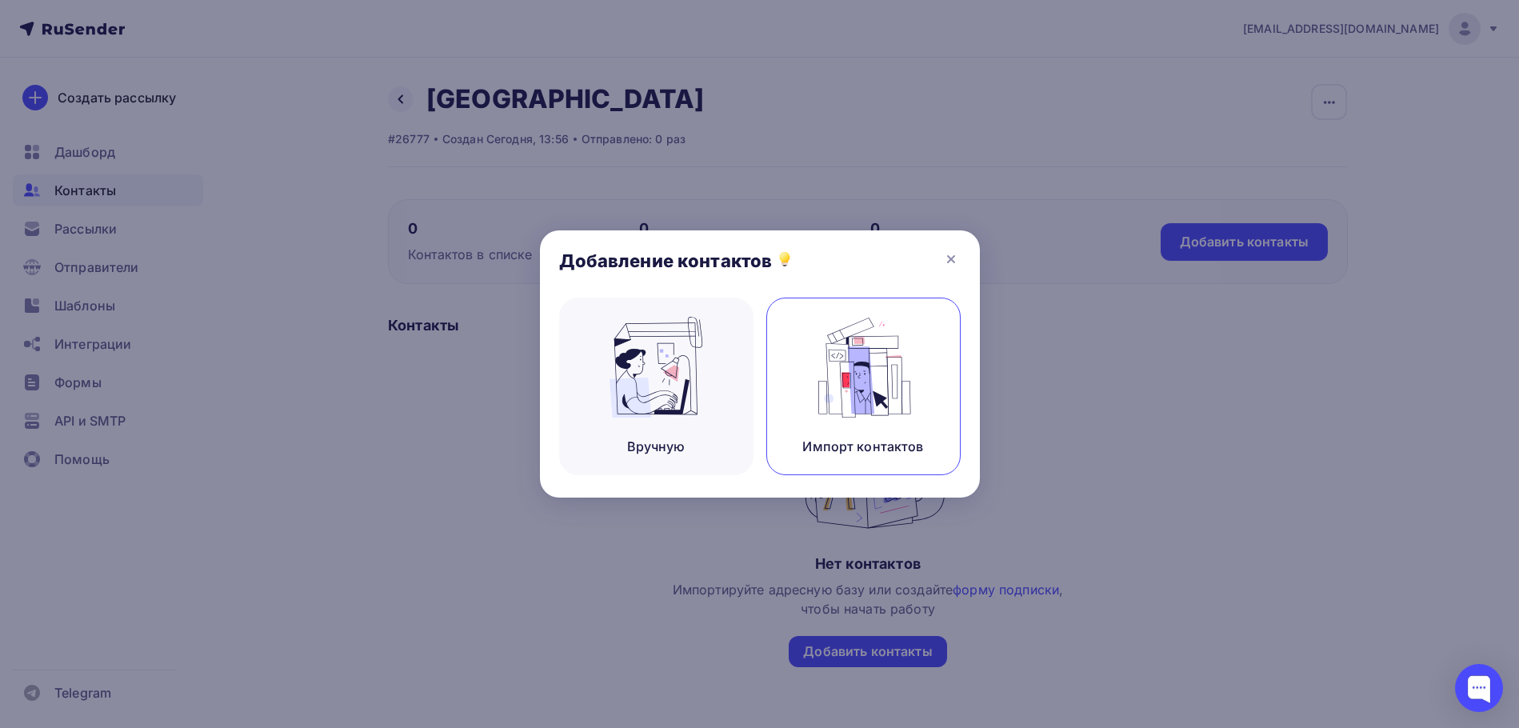
click at [810, 378] on img at bounding box center [863, 367] width 107 height 101
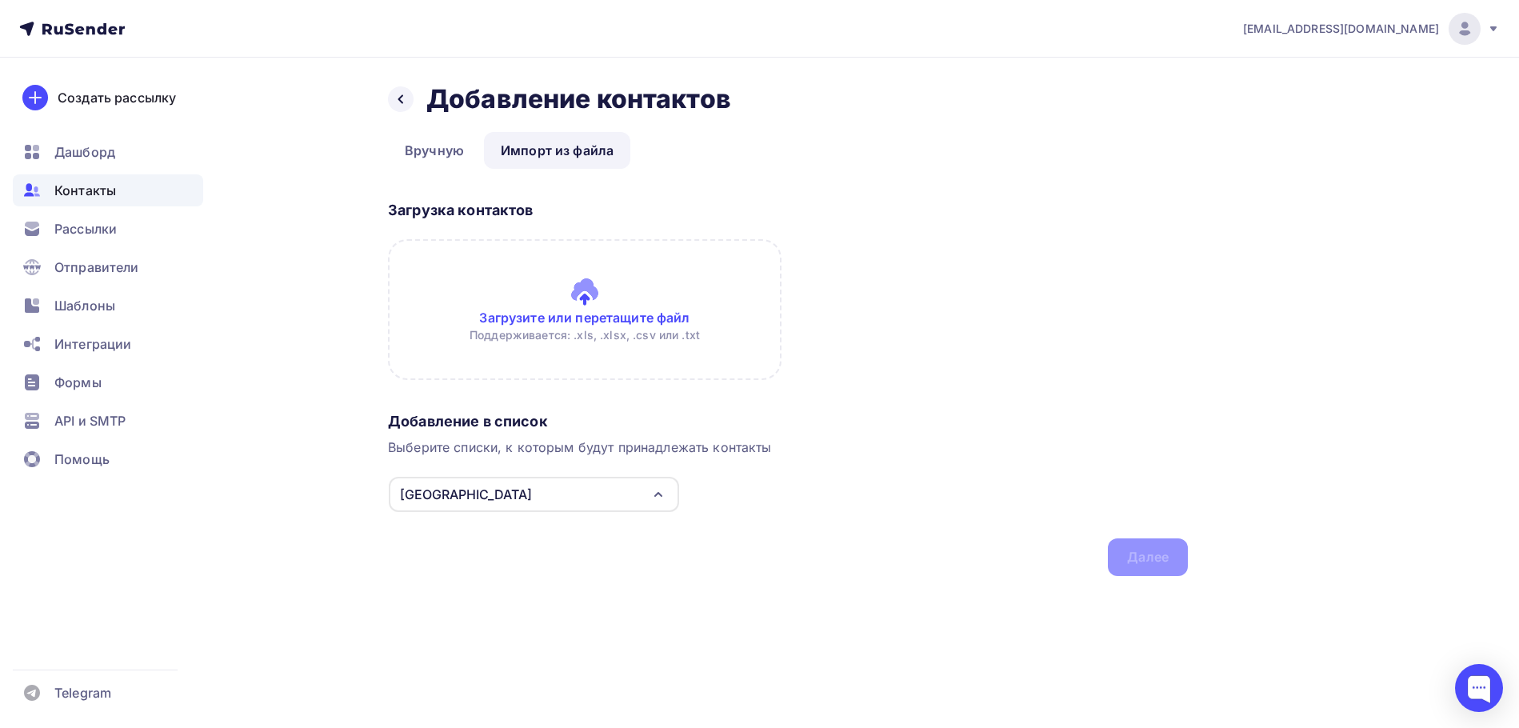
click at [579, 308] on input "file" at bounding box center [585, 309] width 394 height 141
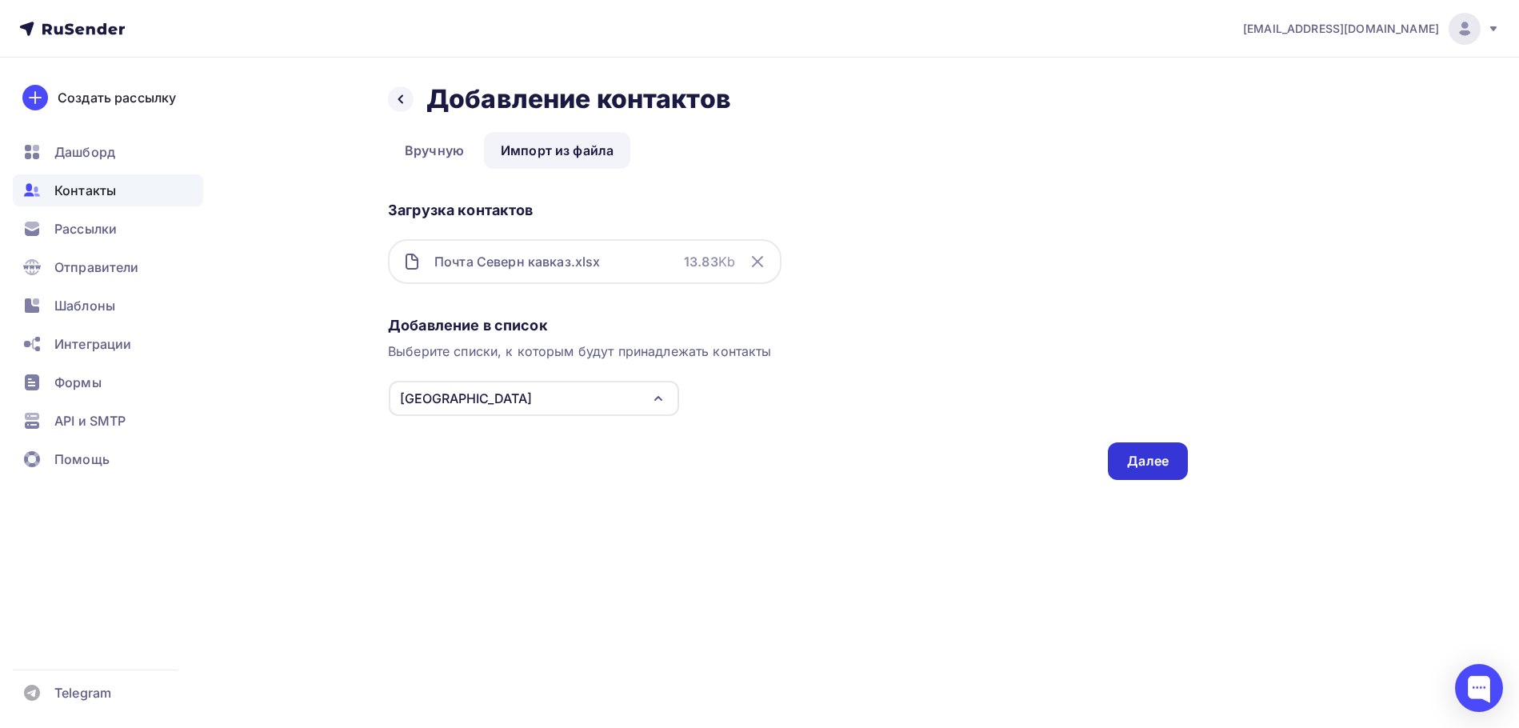
click at [1138, 454] on div "Далее" at bounding box center [1148, 461] width 42 height 18
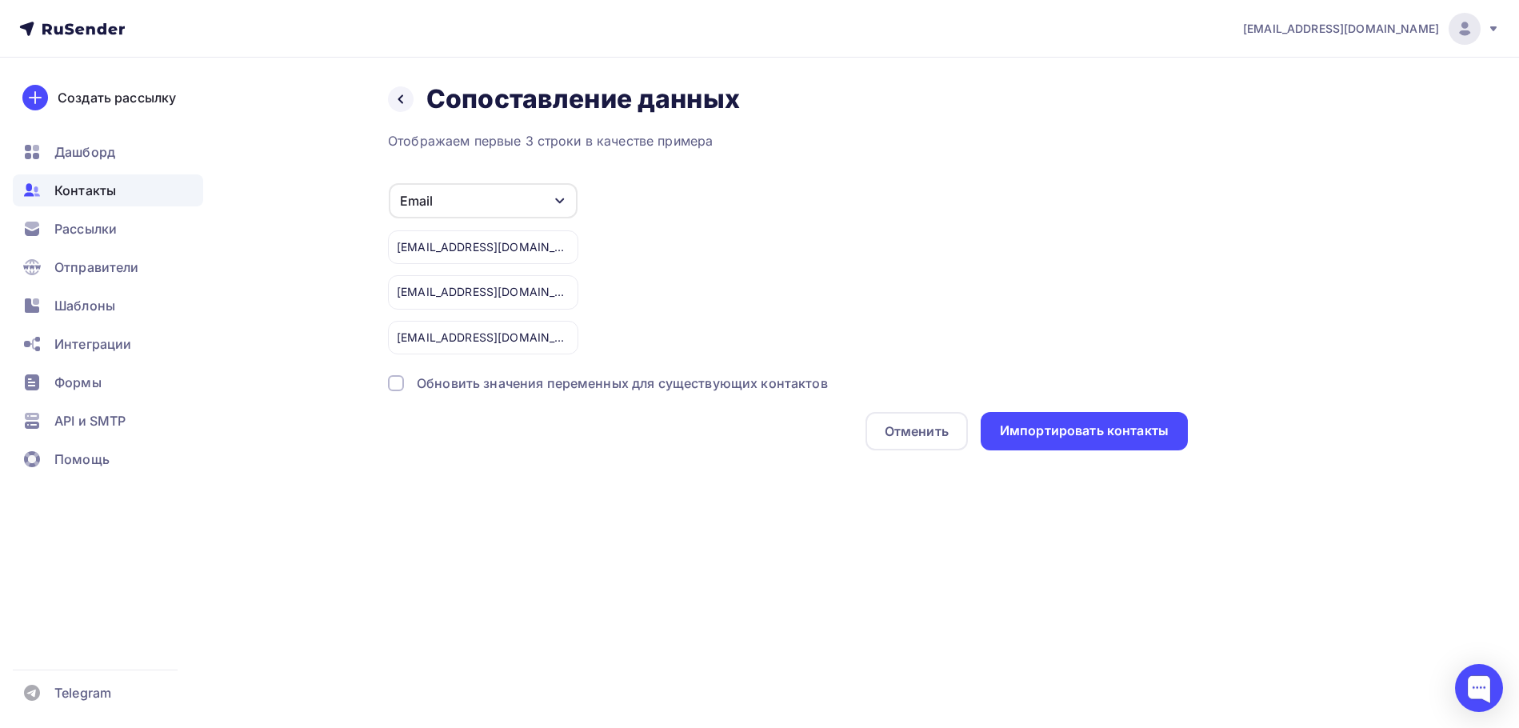
click at [399, 382] on div at bounding box center [396, 383] width 16 height 16
click at [1051, 422] on div "Импортировать контакты" at bounding box center [1084, 431] width 169 height 18
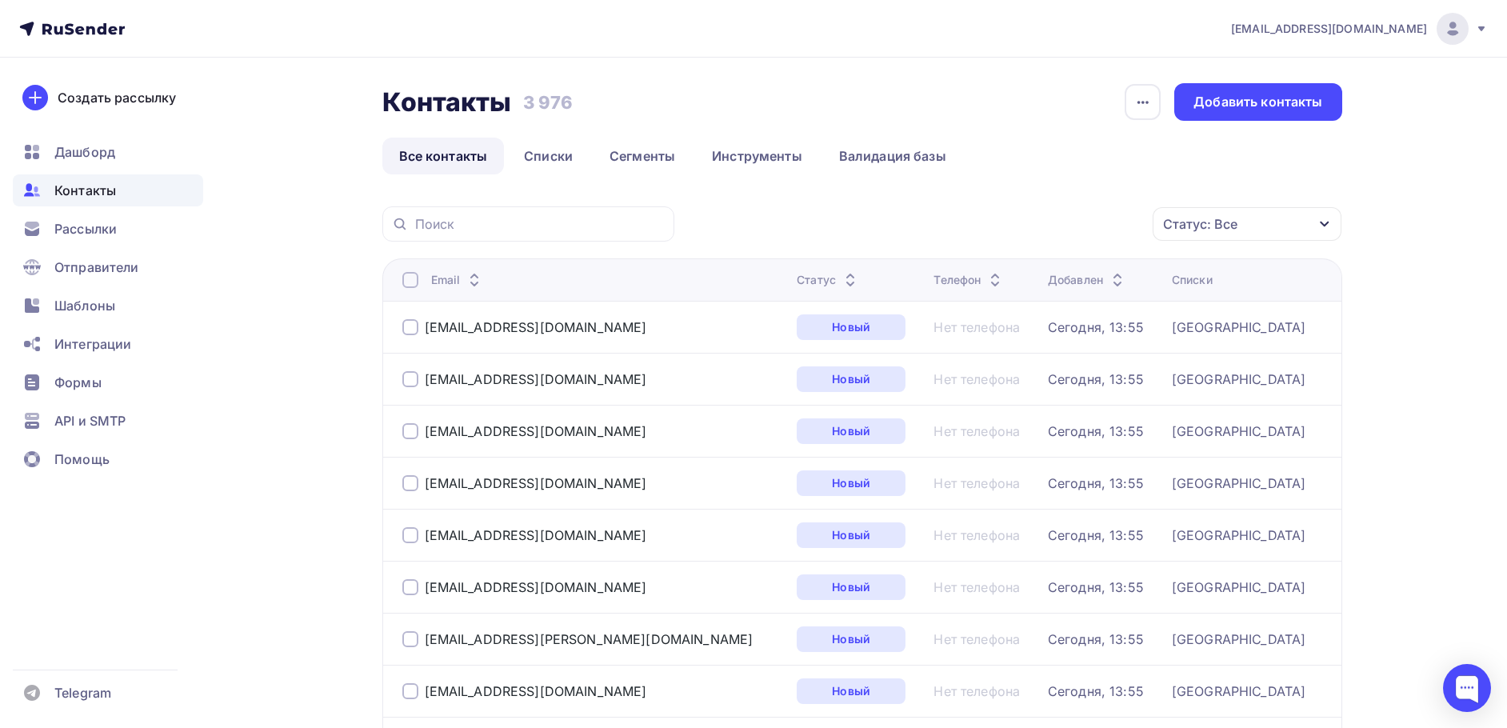
click at [102, 181] on span "Контакты" at bounding box center [85, 190] width 62 height 19
click at [90, 153] on span "Дашборд" at bounding box center [84, 151] width 61 height 19
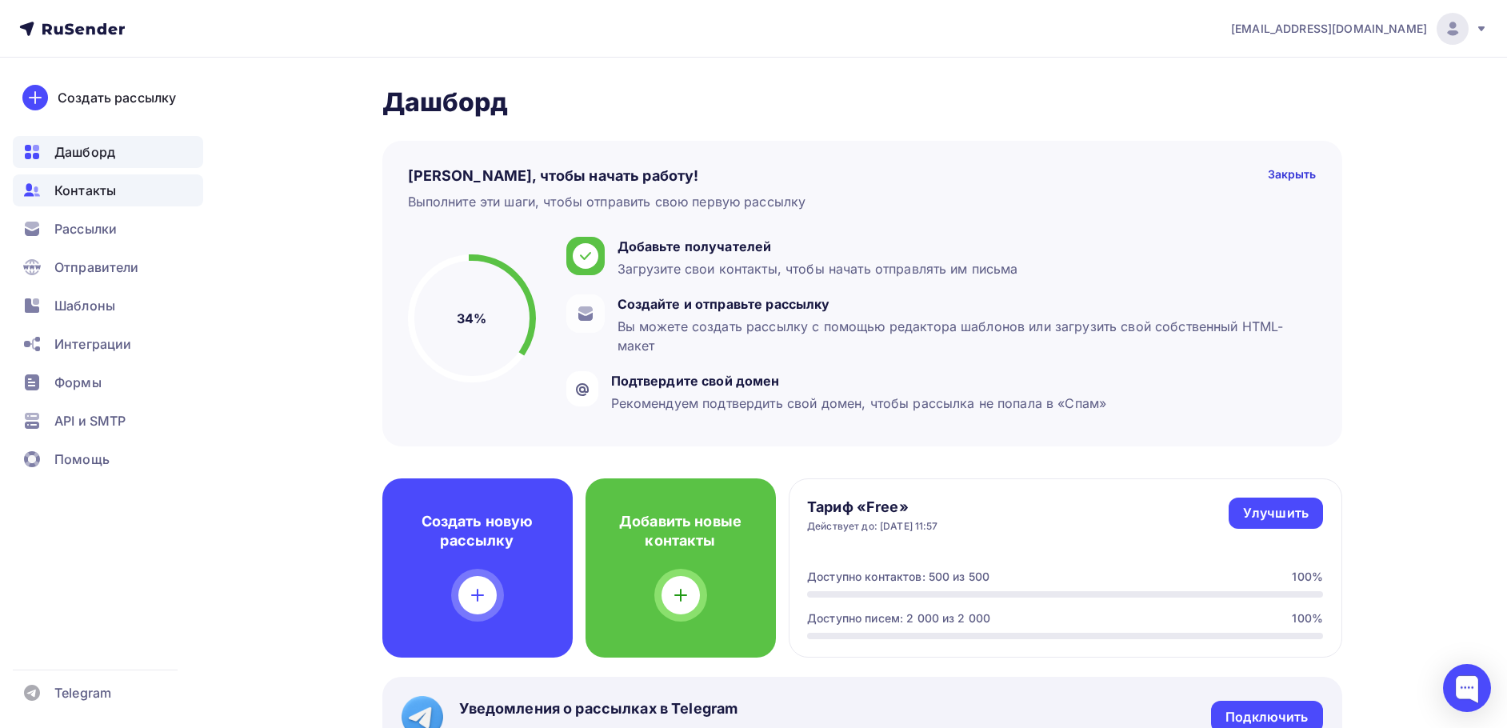
click at [106, 196] on span "Контакты" at bounding box center [85, 190] width 62 height 19
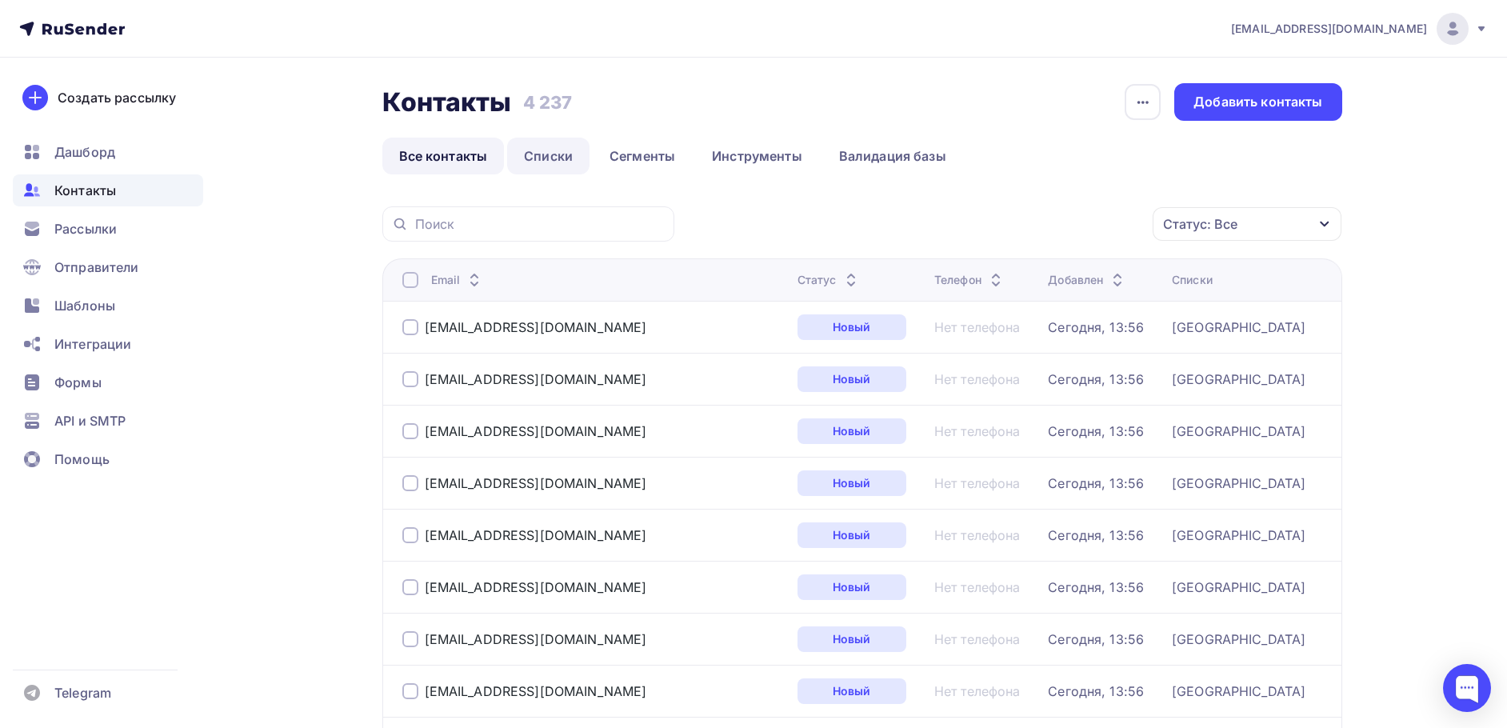
click at [534, 153] on link "Списки" at bounding box center [548, 156] width 82 height 37
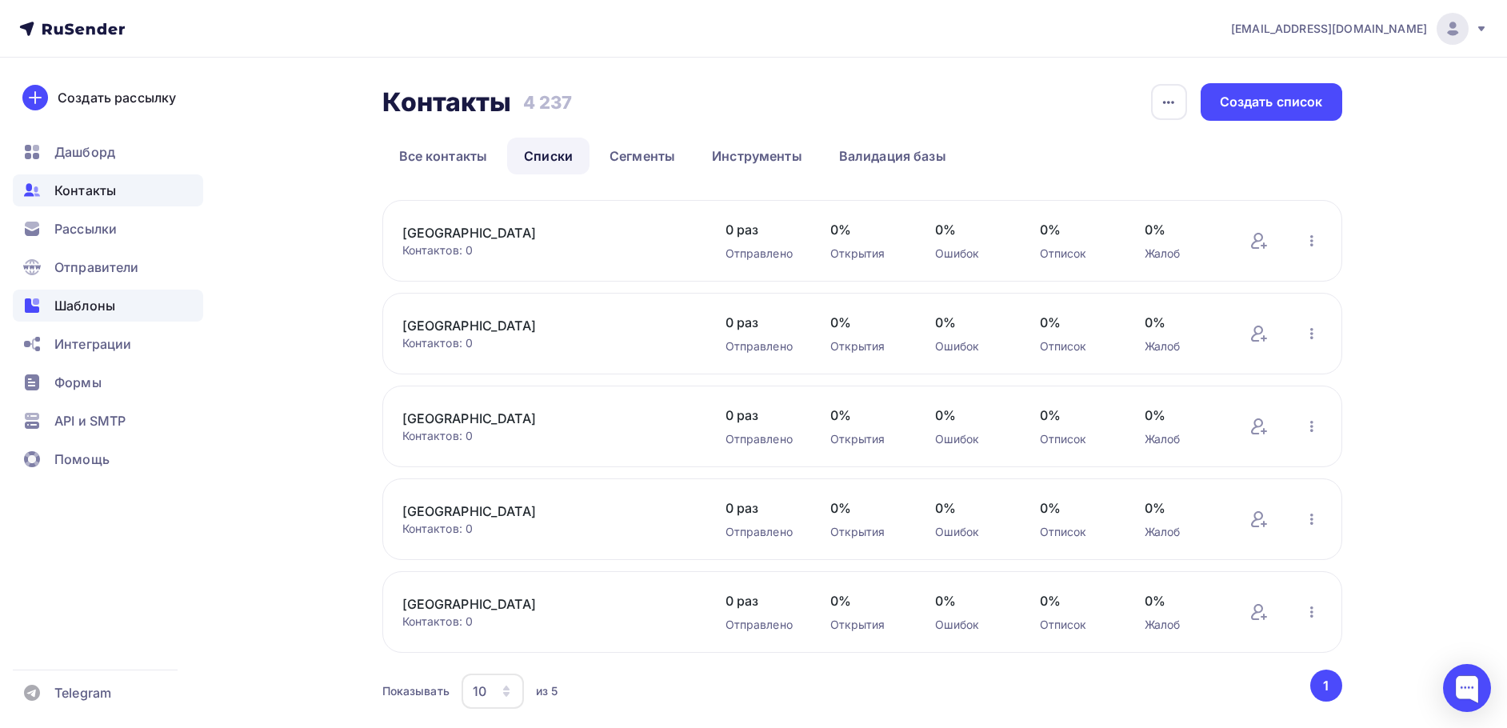
click at [101, 308] on span "Шаблоны" at bounding box center [84, 305] width 61 height 19
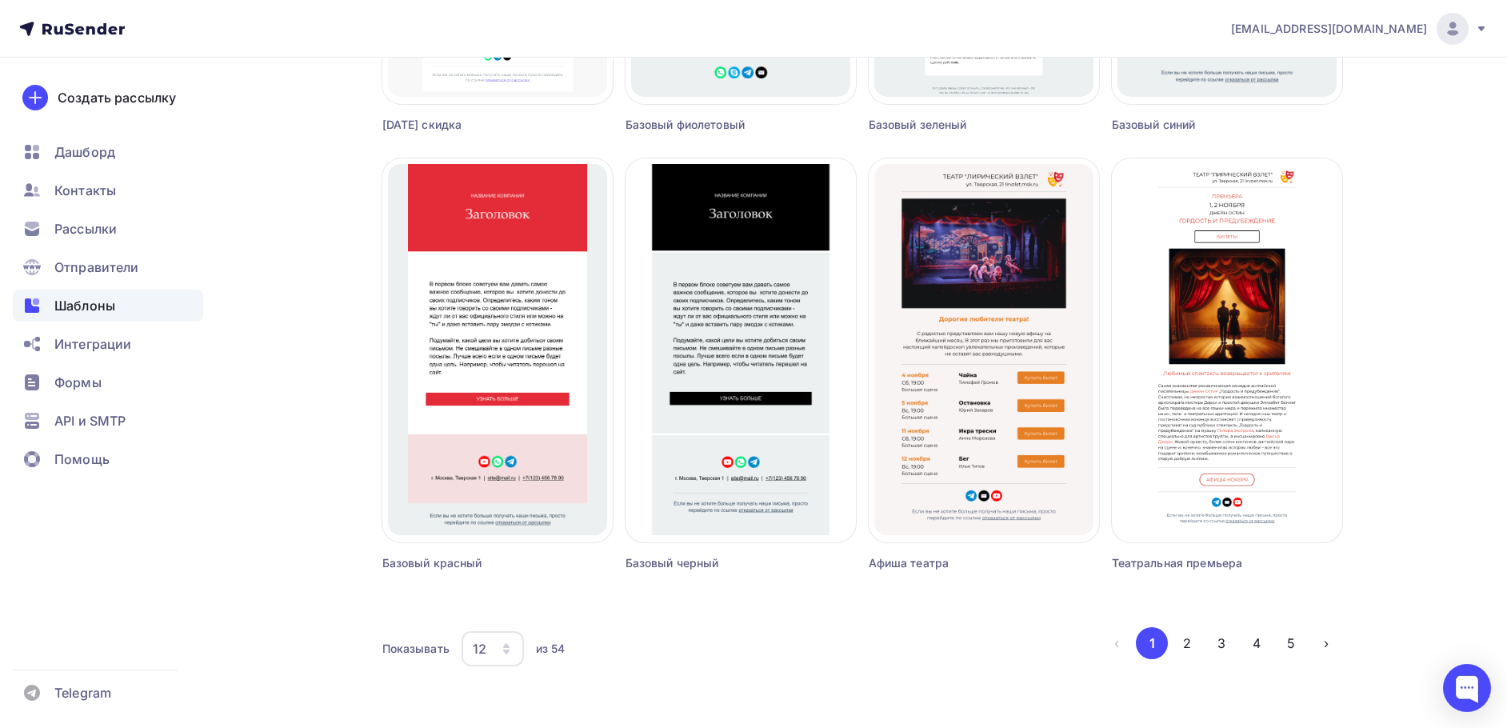
scroll to position [945, 0]
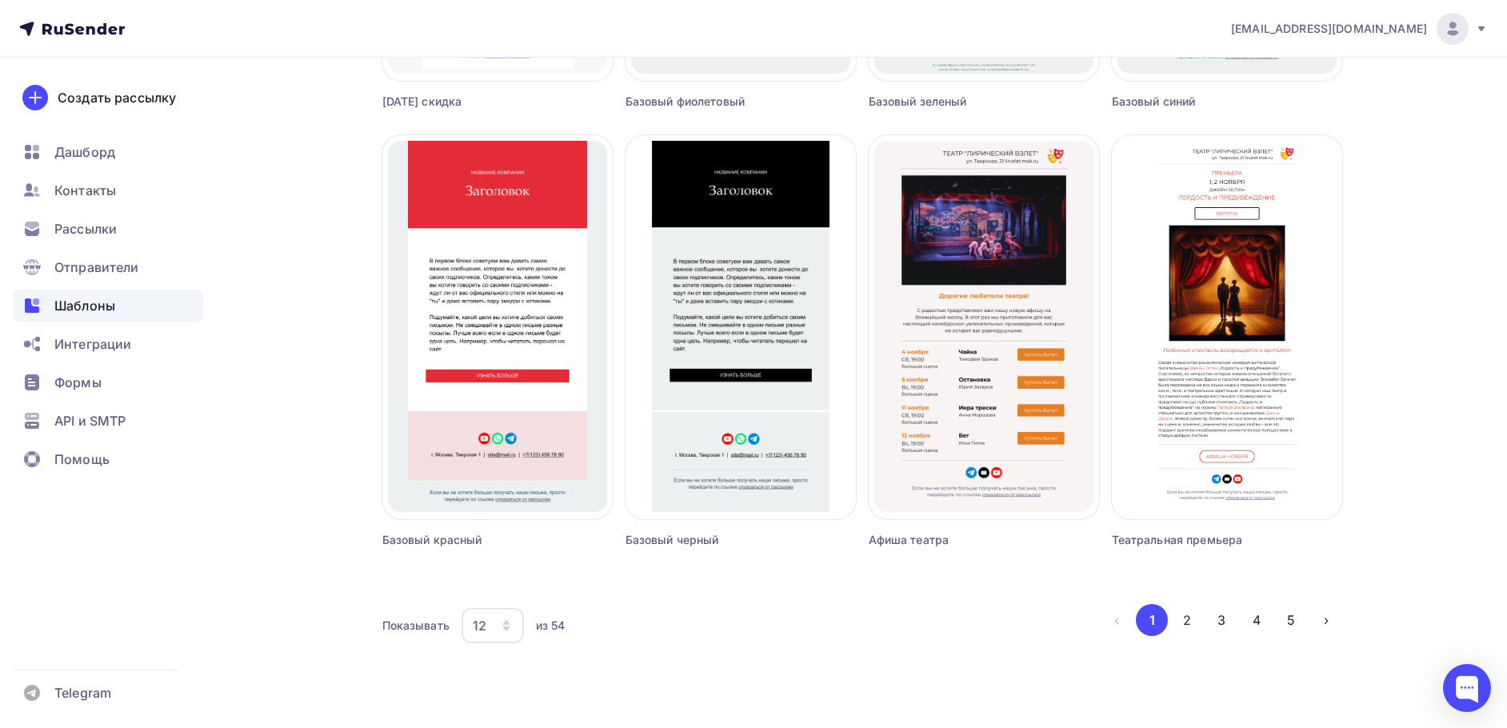
click at [504, 623] on icon "button" at bounding box center [506, 622] width 6 height 5
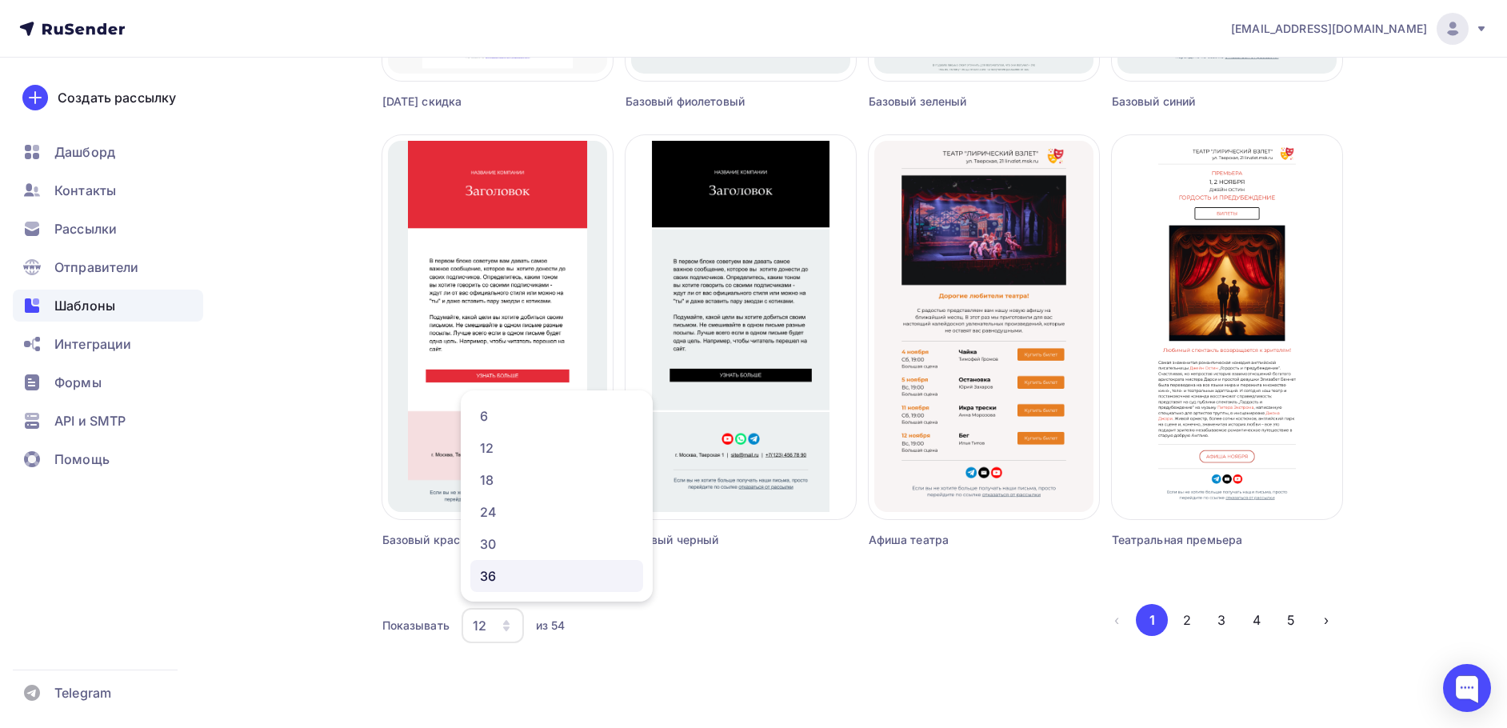
click at [498, 573] on div "36" at bounding box center [557, 576] width 154 height 19
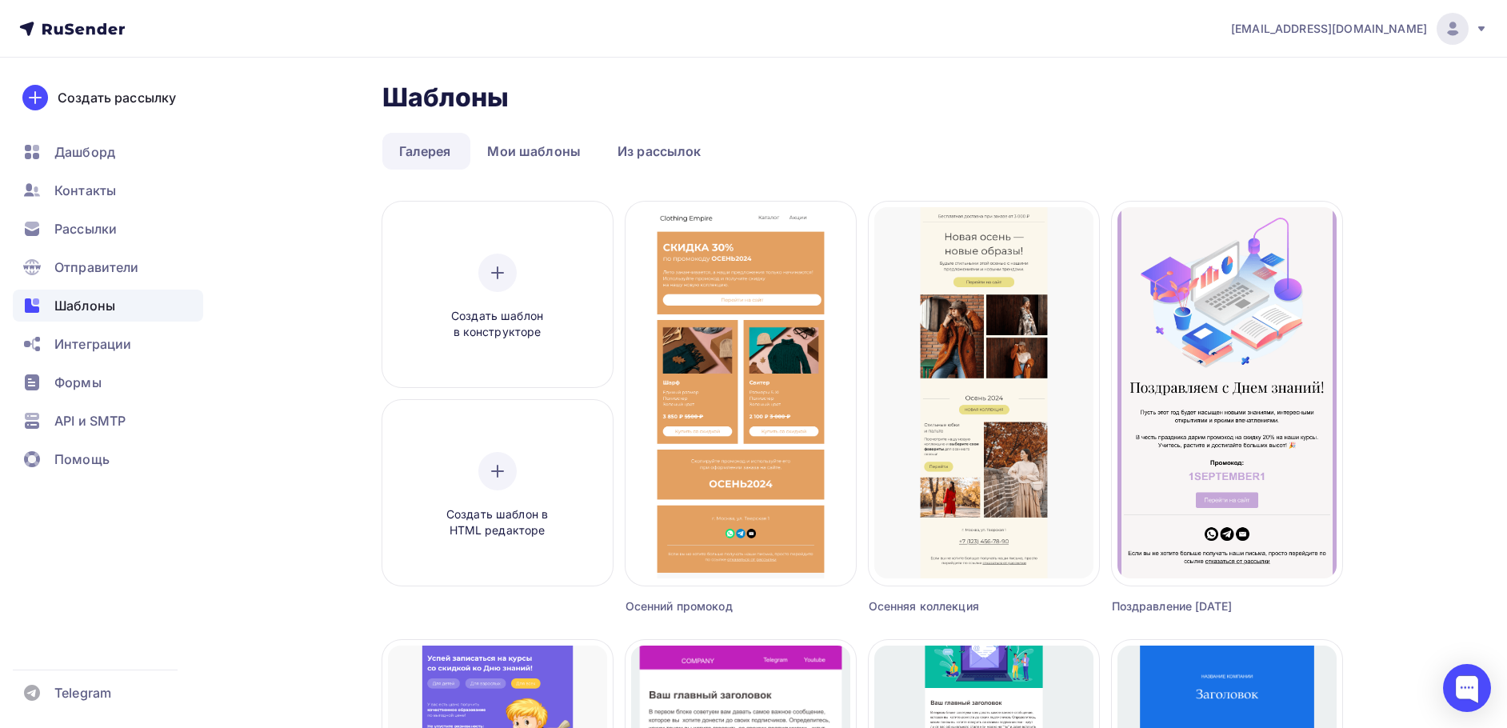
scroll to position [0, 0]
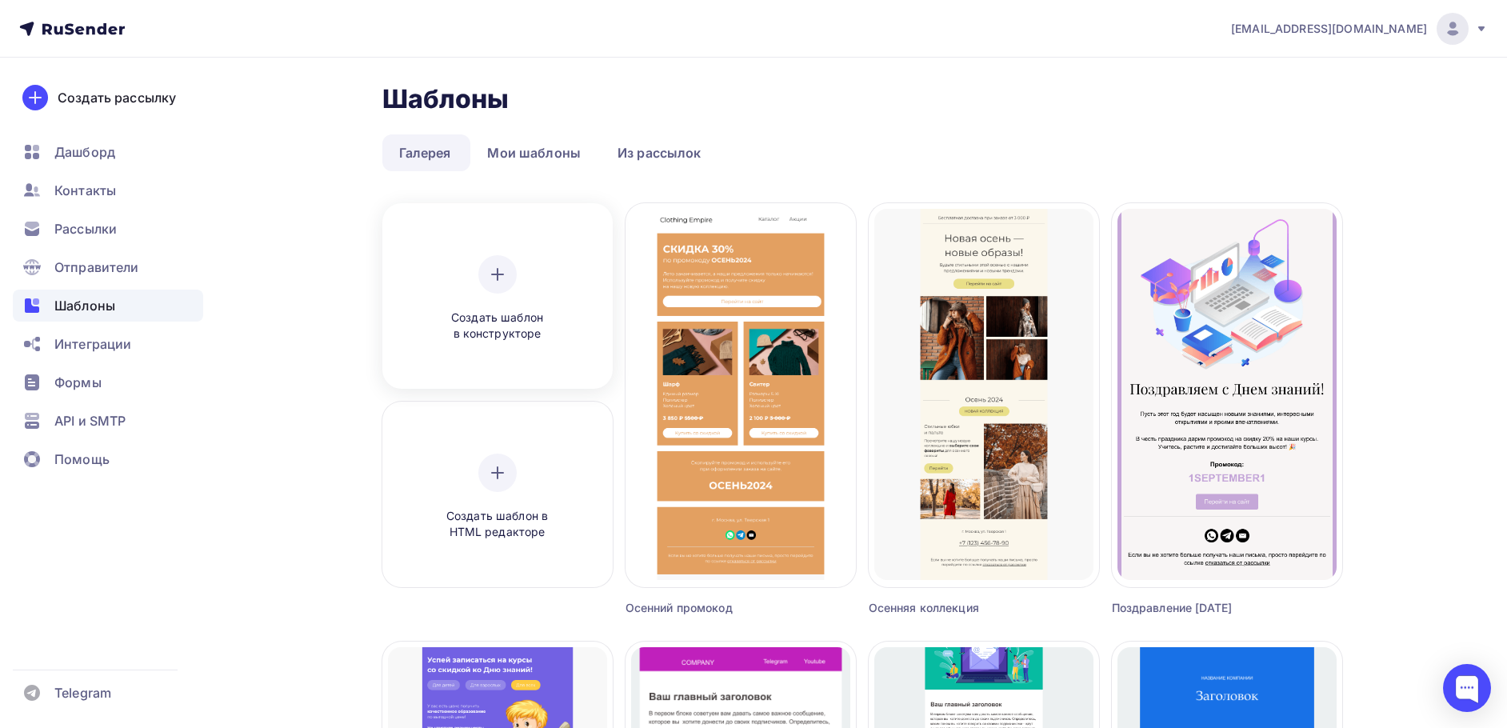
click at [501, 275] on icon at bounding box center [497, 274] width 19 height 19
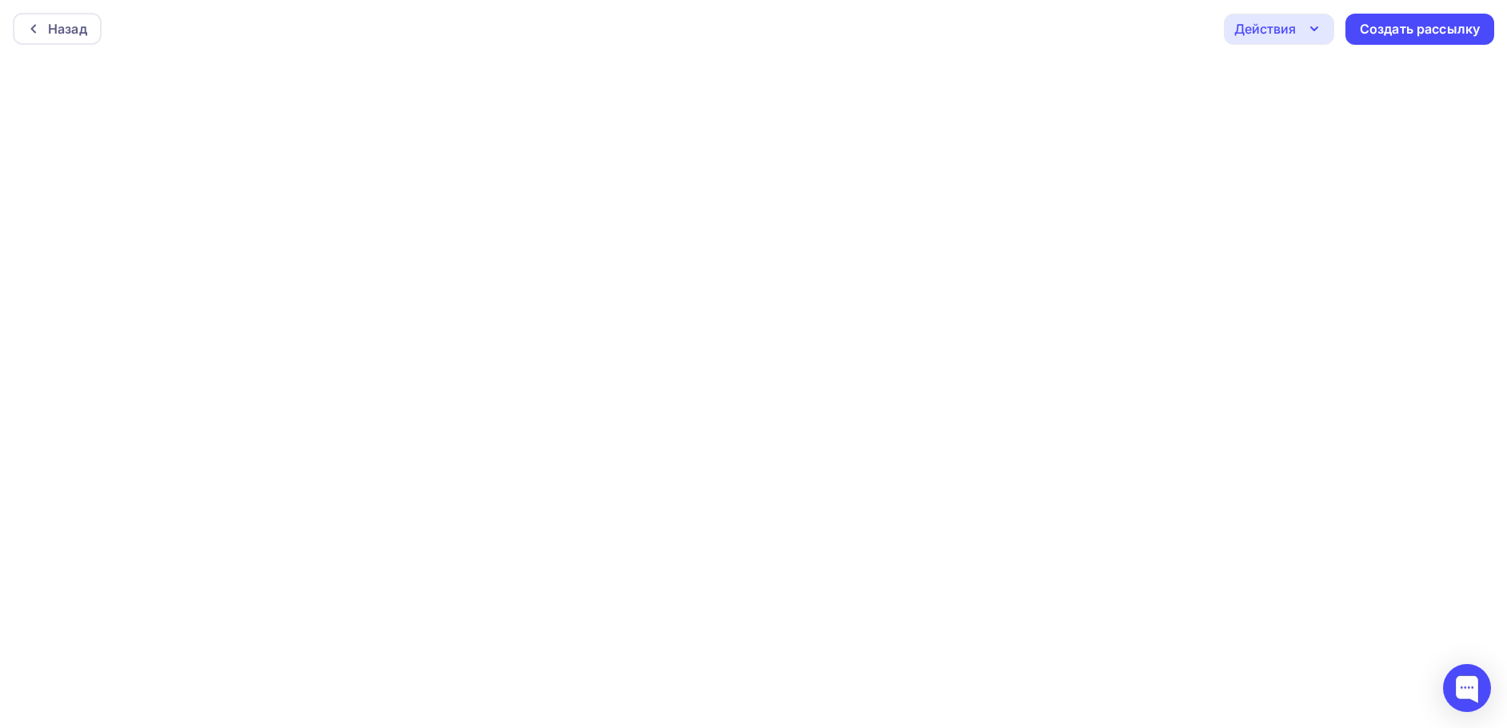
click at [1311, 30] on icon "button" at bounding box center [1314, 28] width 19 height 19
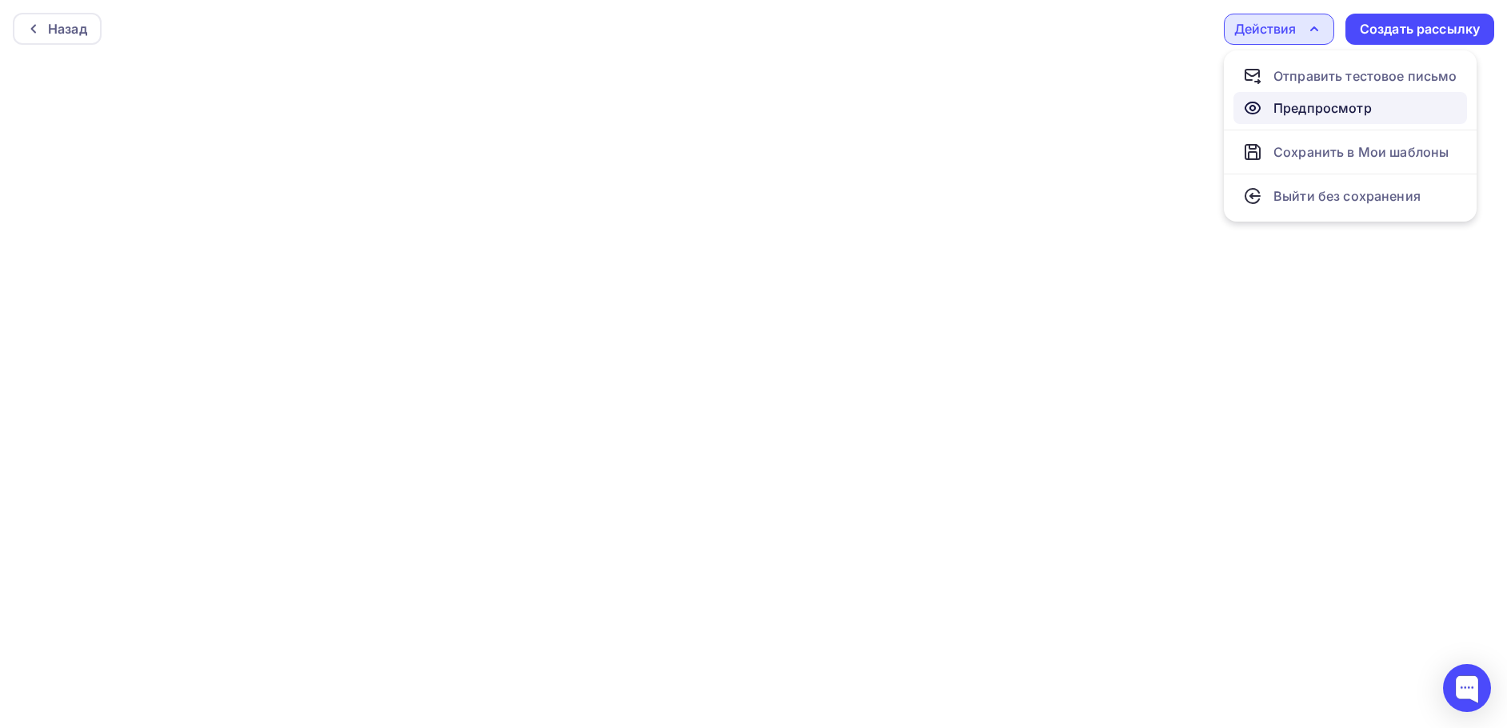
click at [1303, 112] on div "Предпросмотр" at bounding box center [1323, 107] width 98 height 19
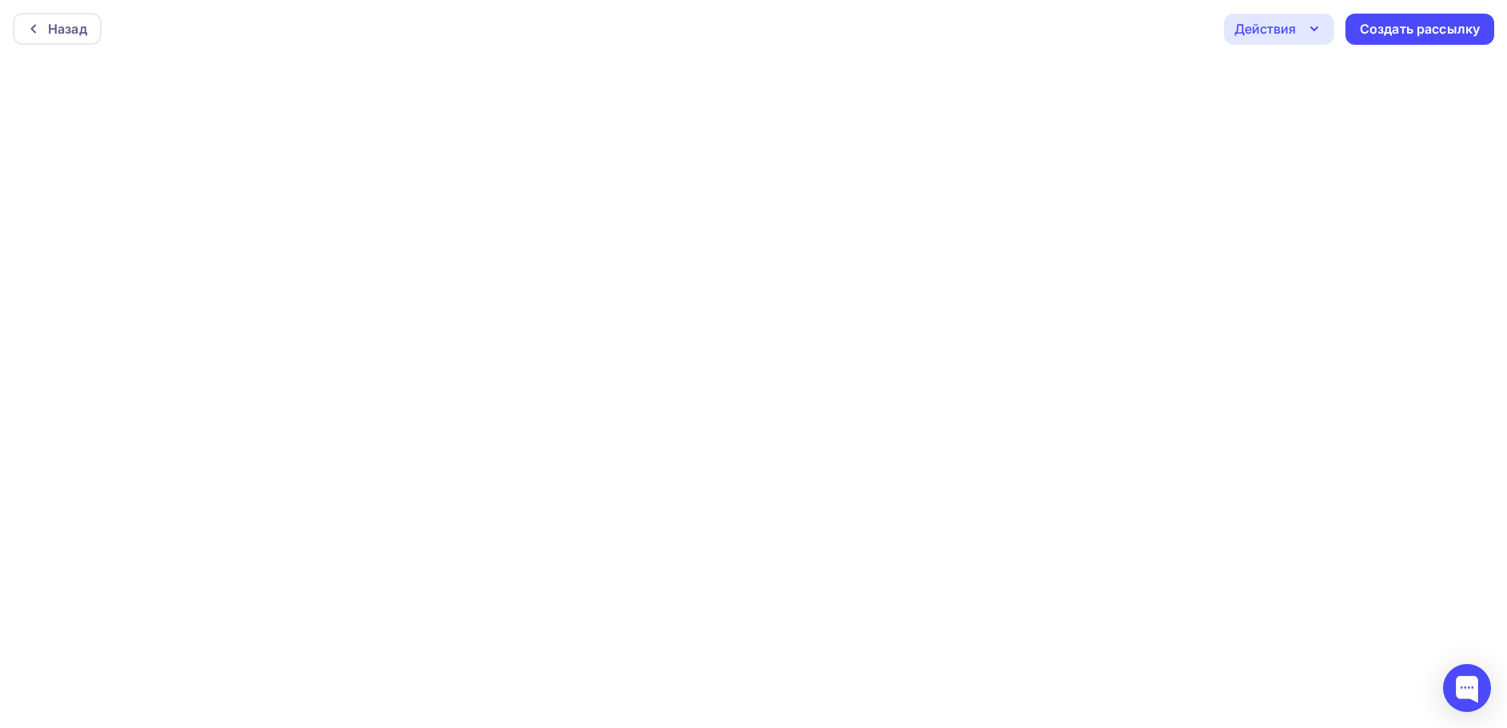
click at [1063, 54] on div "Назад Действия Отправить тестовое письмо Предпросмотр Сохранить в Мои шаблоны В…" at bounding box center [753, 29] width 1507 height 58
click at [69, 24] on div "Назад" at bounding box center [67, 28] width 39 height 19
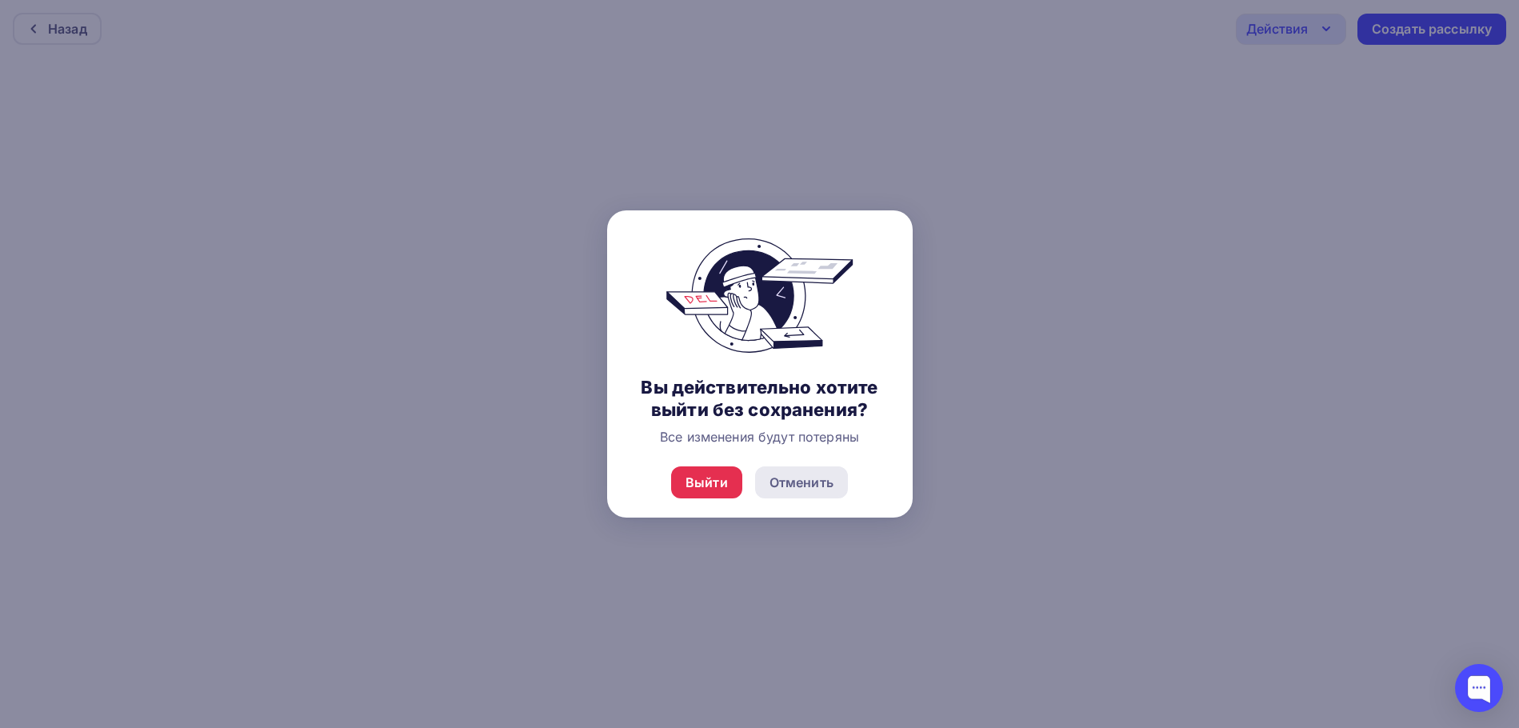
click at [823, 466] on div "Отменить" at bounding box center [801, 482] width 93 height 32
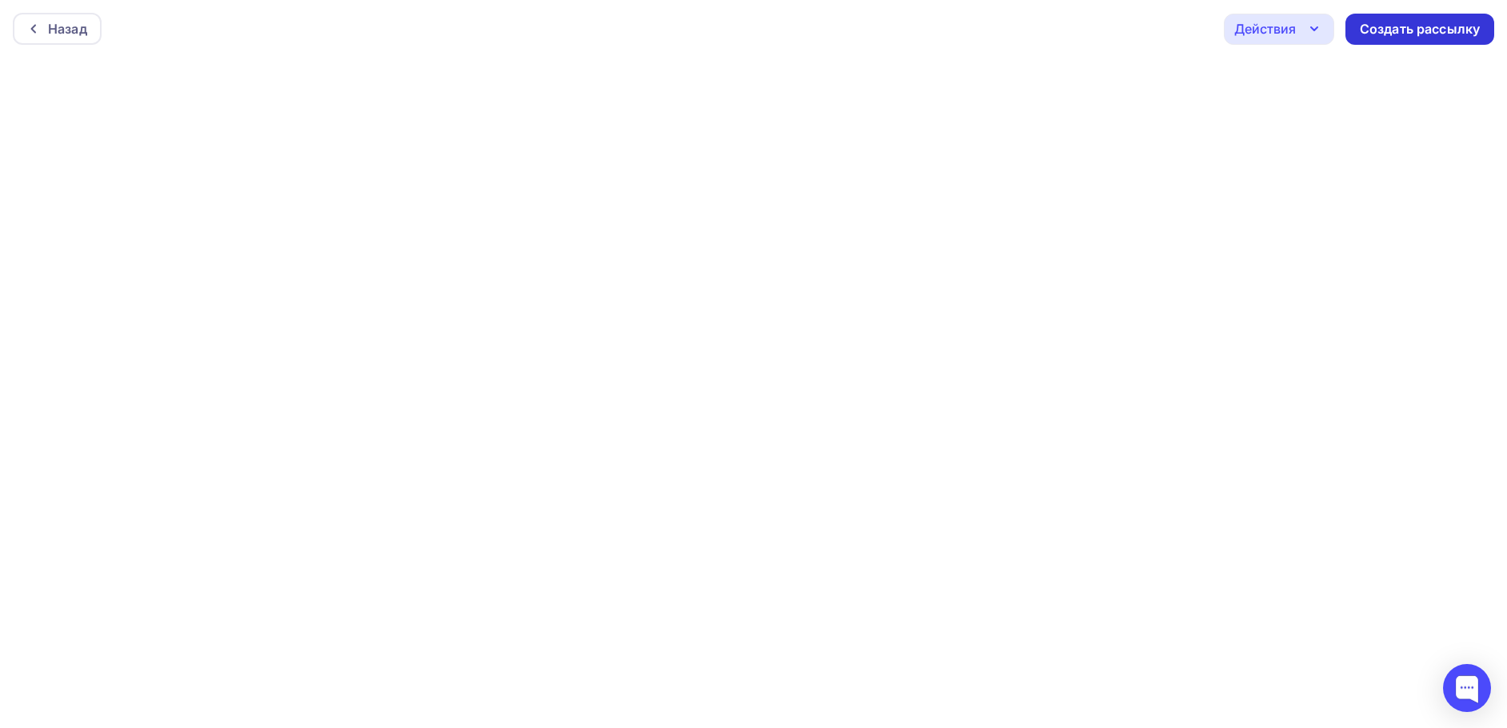
click at [1394, 30] on div "Создать рассылку" at bounding box center [1420, 29] width 120 height 18
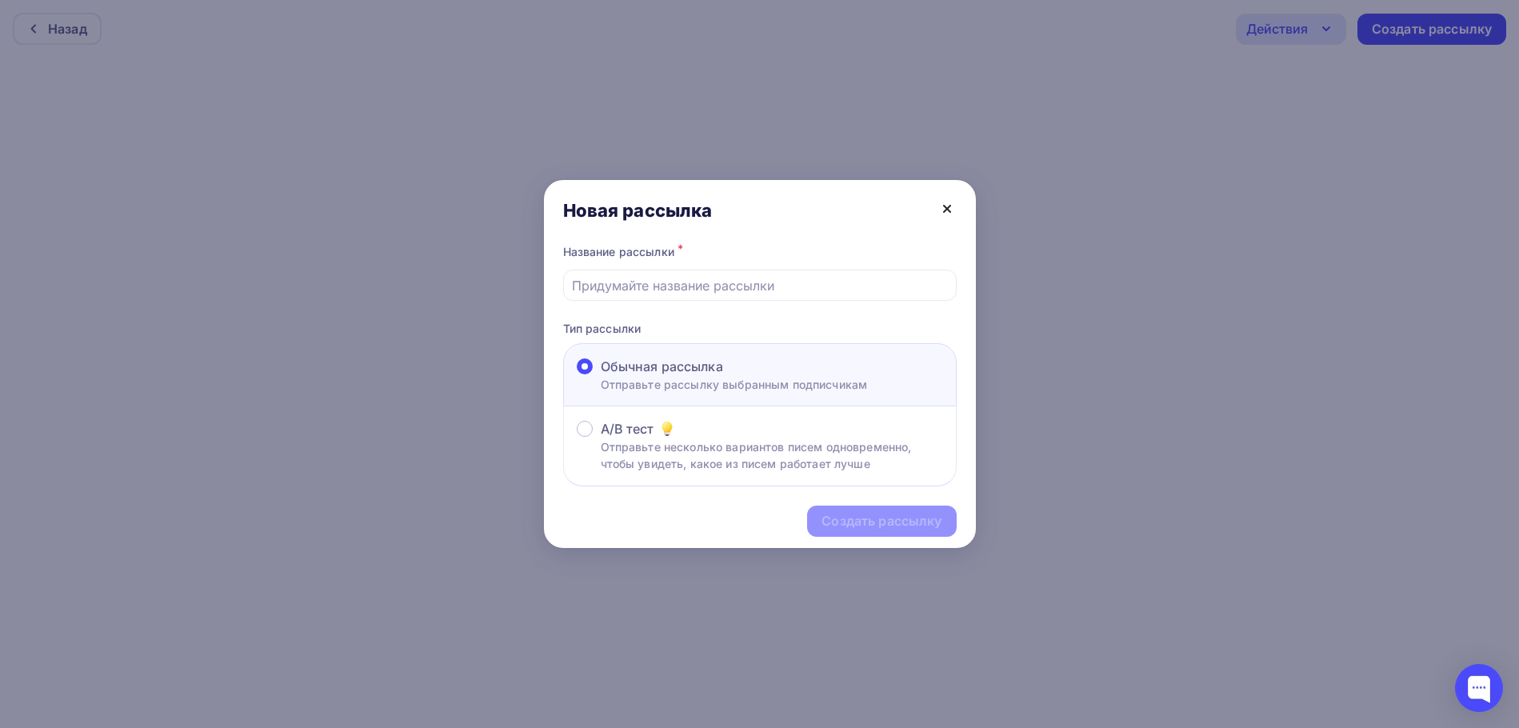
click at [947, 206] on icon at bounding box center [947, 208] width 19 height 19
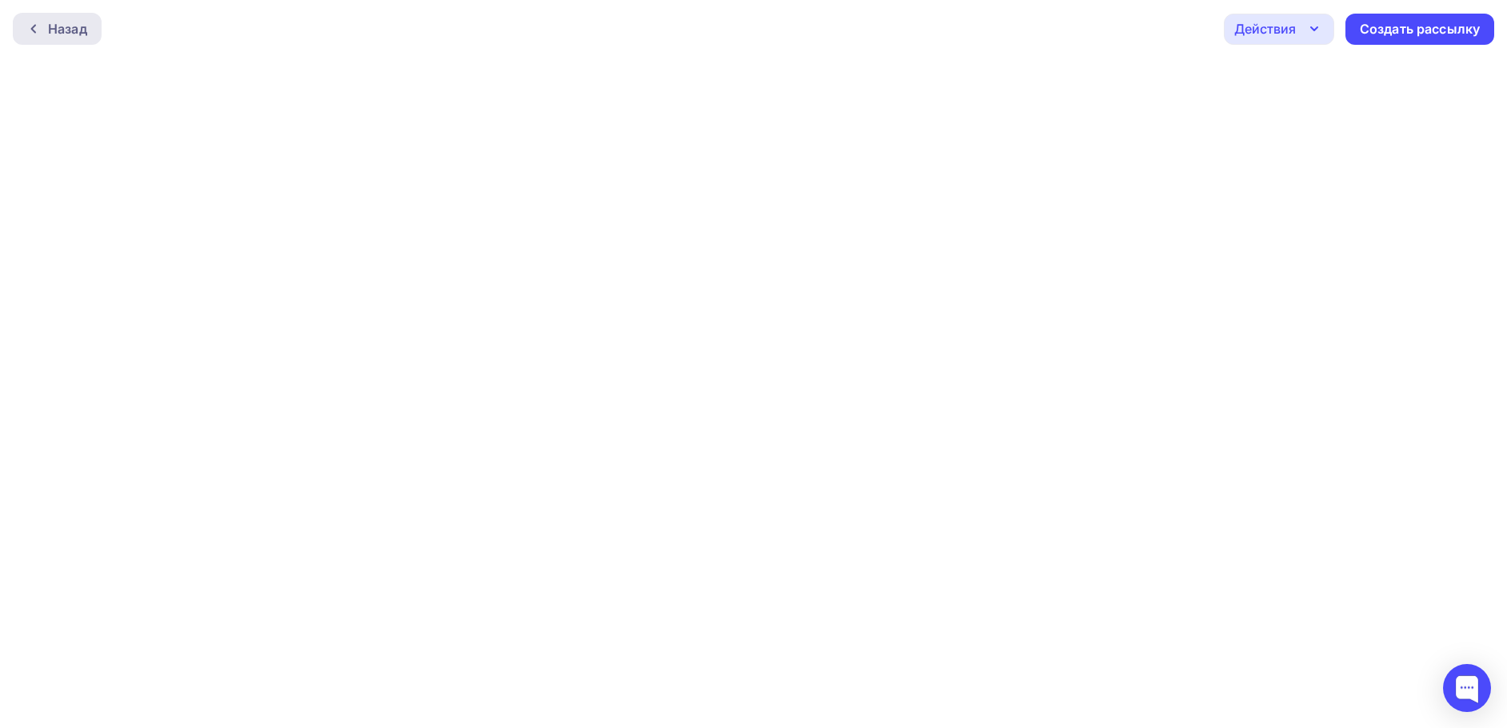
drag, startPoint x: 61, startPoint y: 11, endPoint x: 45, endPoint y: 29, distance: 23.8
click at [51, 20] on div "Назад Действия Отправить тестовое письмо Предпросмотр Сохранить в Мои шаблоны В…" at bounding box center [753, 29] width 1507 height 58
click at [47, 26] on div at bounding box center [37, 28] width 21 height 13
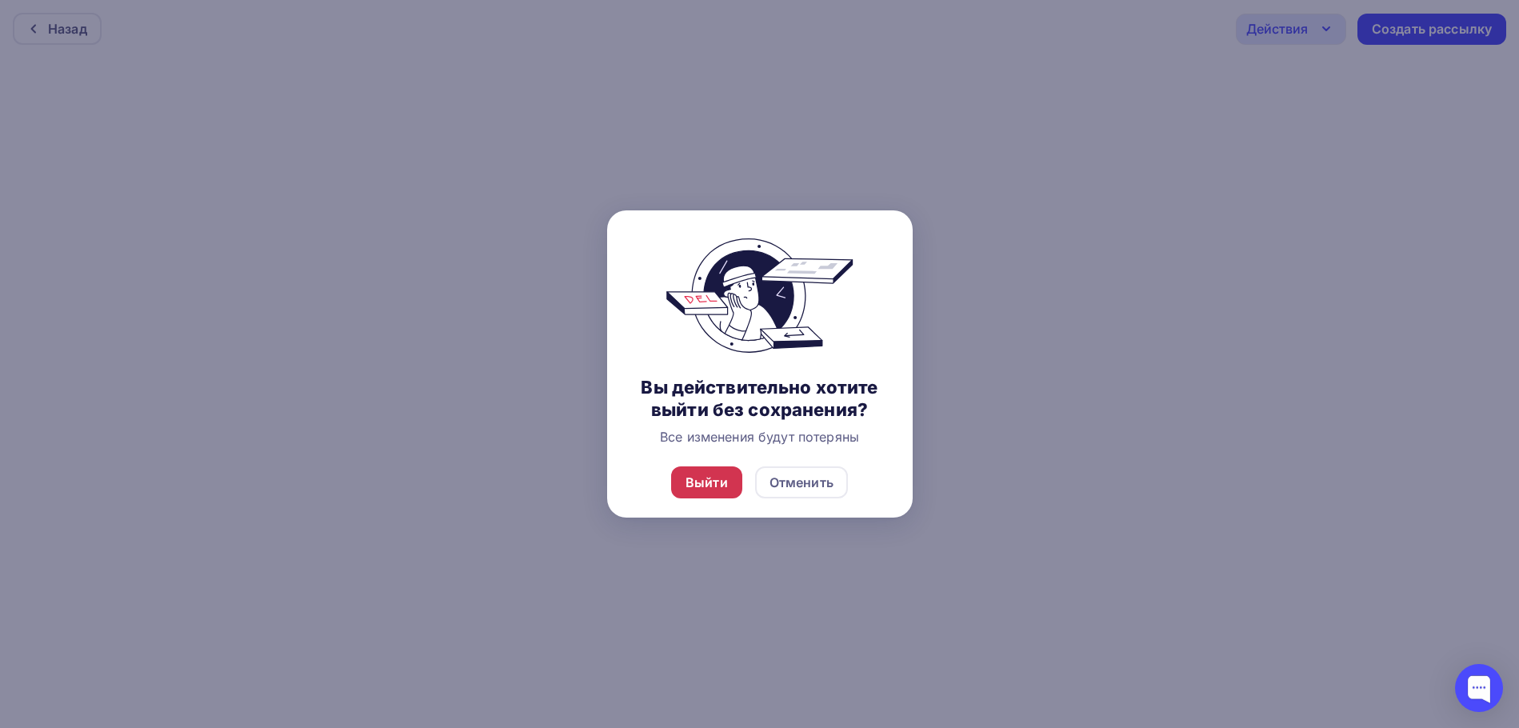
click at [707, 479] on div "Выйти" at bounding box center [707, 482] width 42 height 19
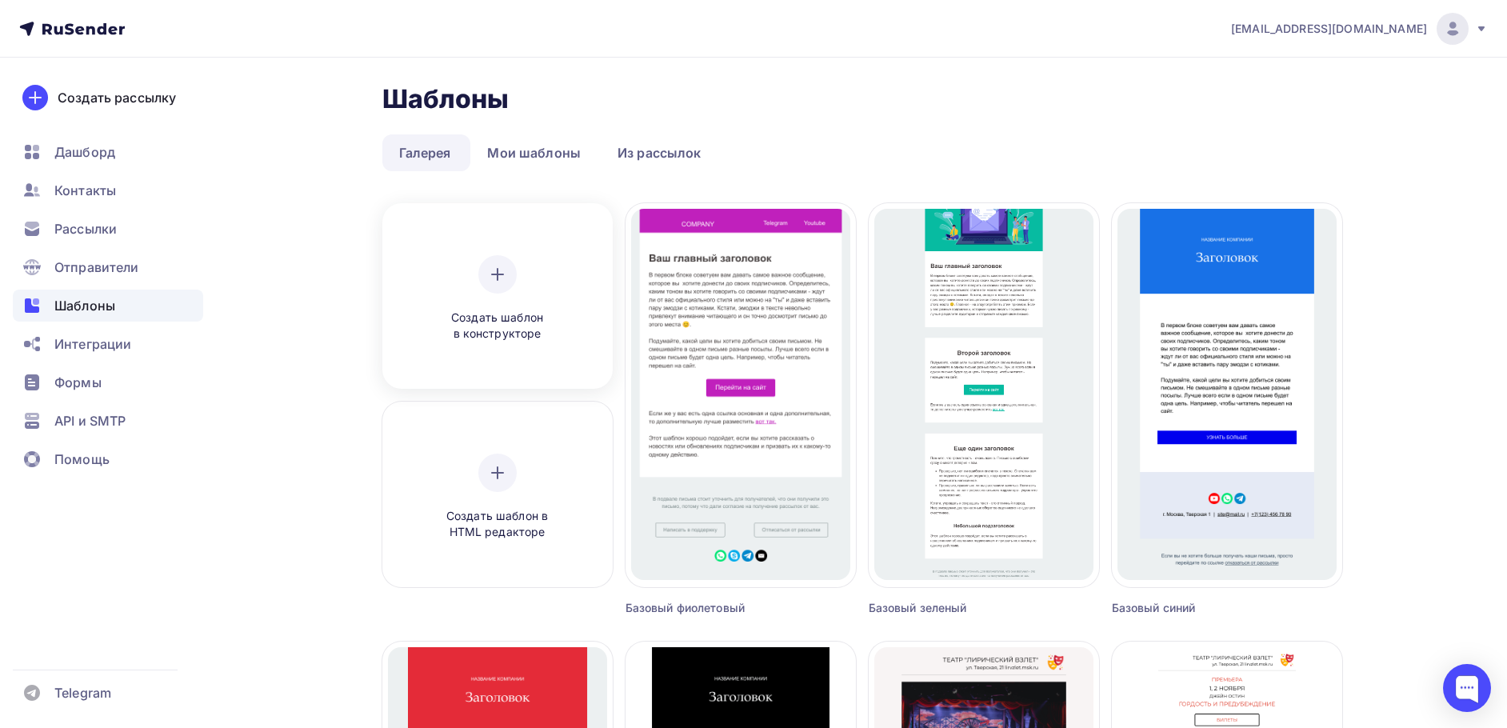
click at [494, 276] on icon at bounding box center [497, 274] width 19 height 19
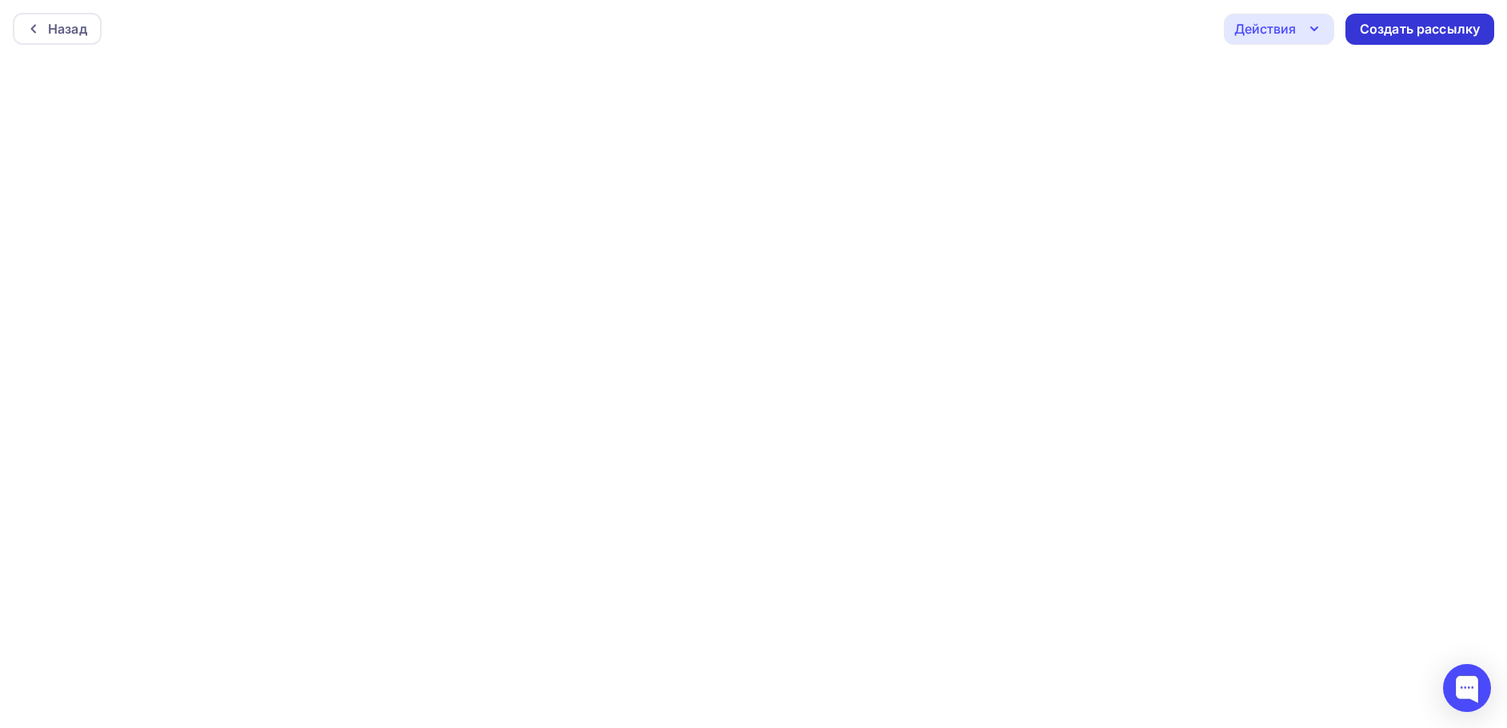
click at [1382, 18] on div "Создать рассылку" at bounding box center [1420, 29] width 149 height 31
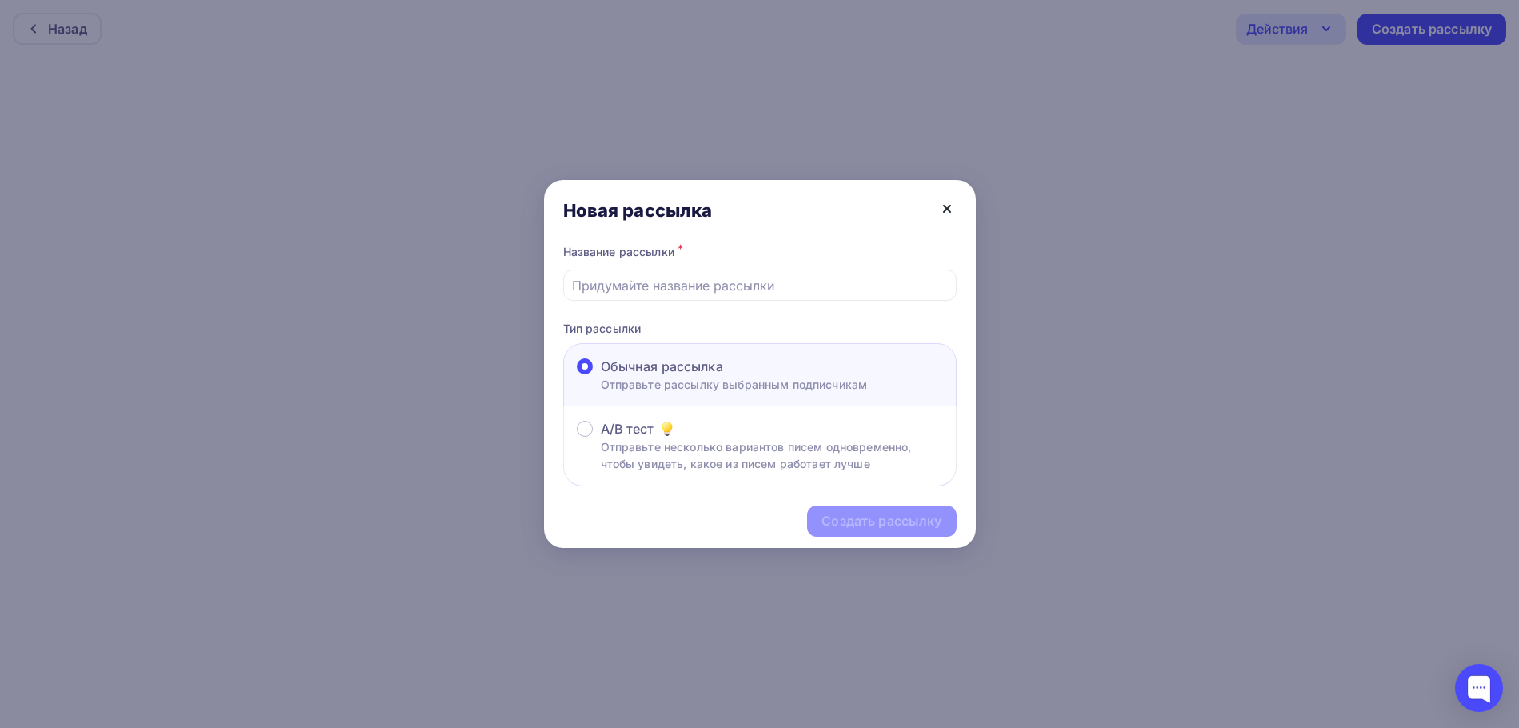
click at [951, 210] on icon at bounding box center [947, 208] width 19 height 19
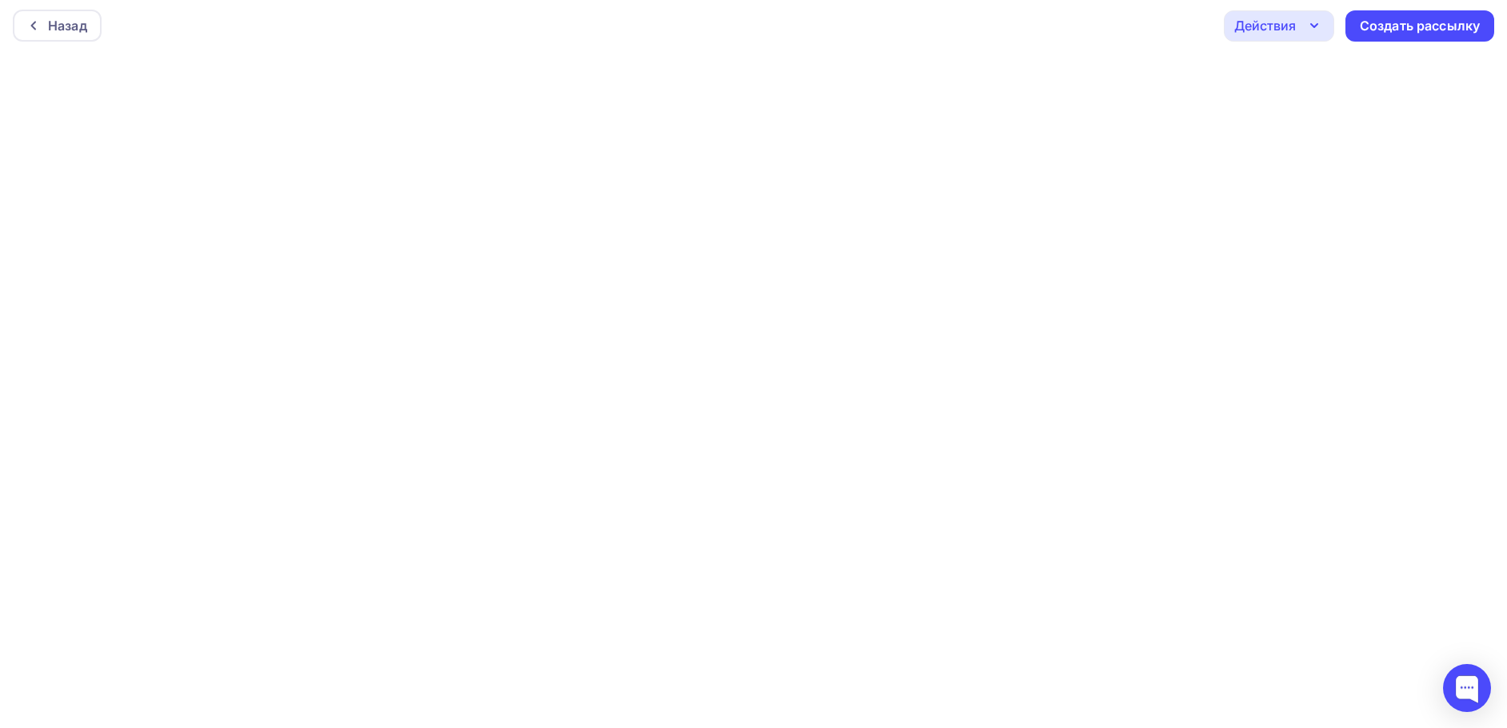
scroll to position [4, 0]
click at [858, 38] on div "Назад Действия Отправить тестовое письмо Предпросмотр Сохранить в Мои шаблоны В…" at bounding box center [753, 25] width 1507 height 58
click at [1415, 19] on div "Создать рассылку" at bounding box center [1420, 25] width 120 height 18
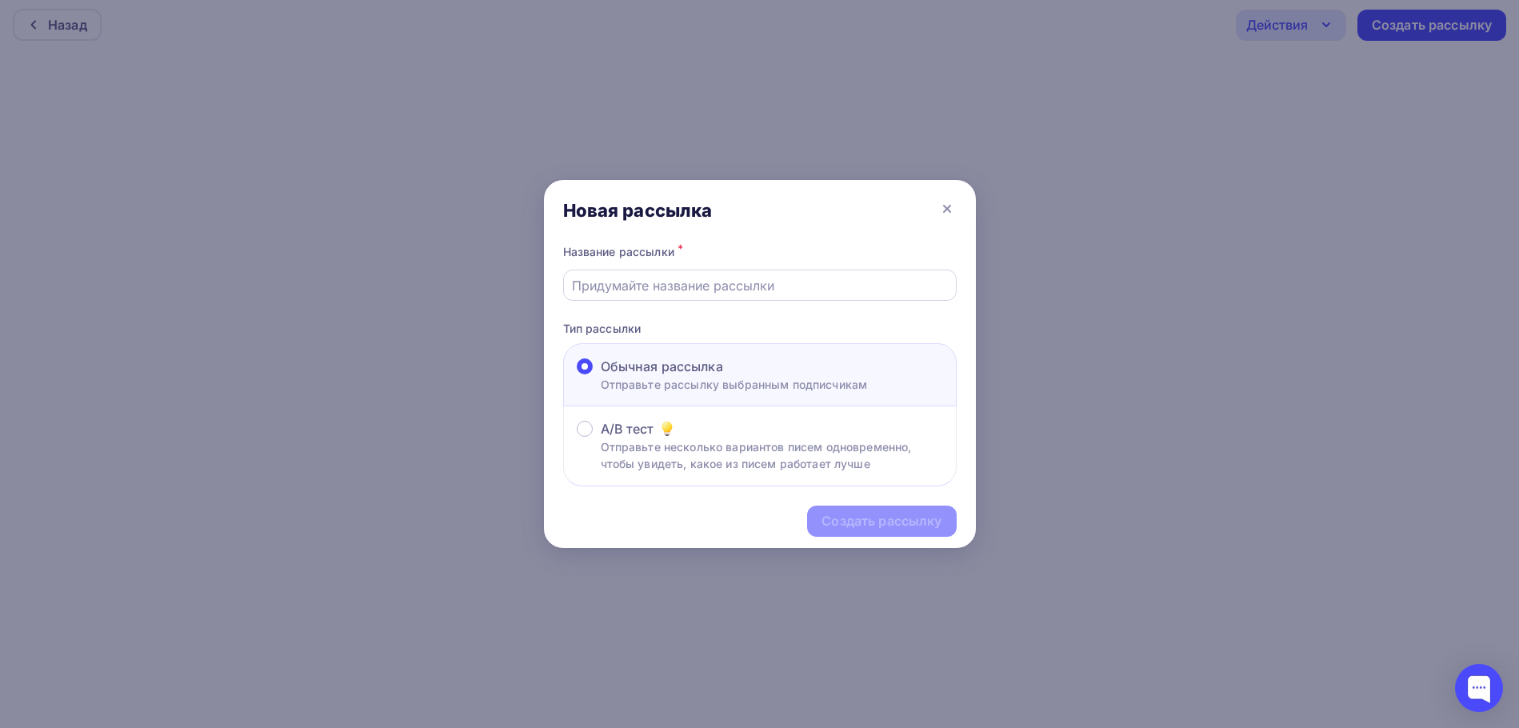
click at [753, 282] on input "text" at bounding box center [759, 285] width 375 height 19
type input "Рыбалка 17.10"
click at [891, 522] on div "Создать рассылку" at bounding box center [882, 521] width 120 height 18
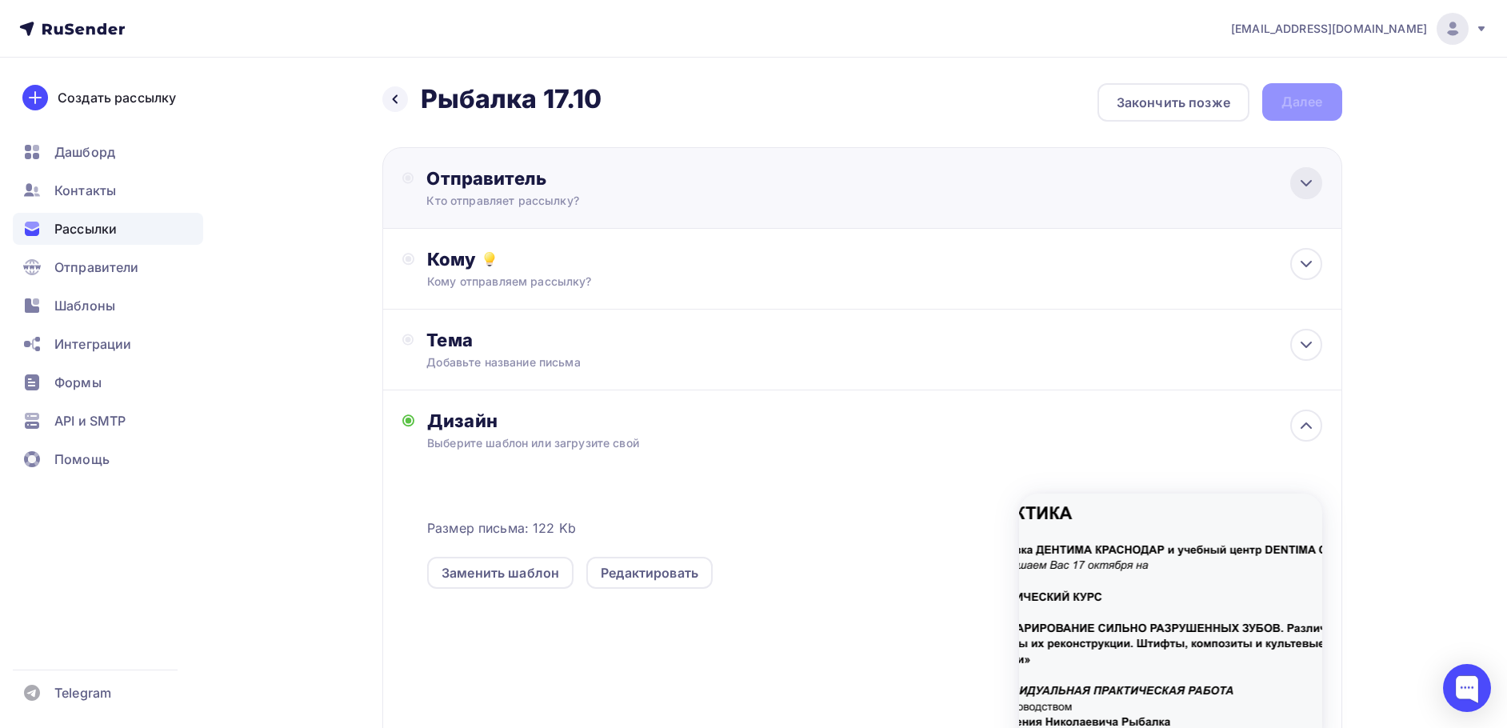
click at [1300, 174] on icon at bounding box center [1306, 183] width 19 height 19
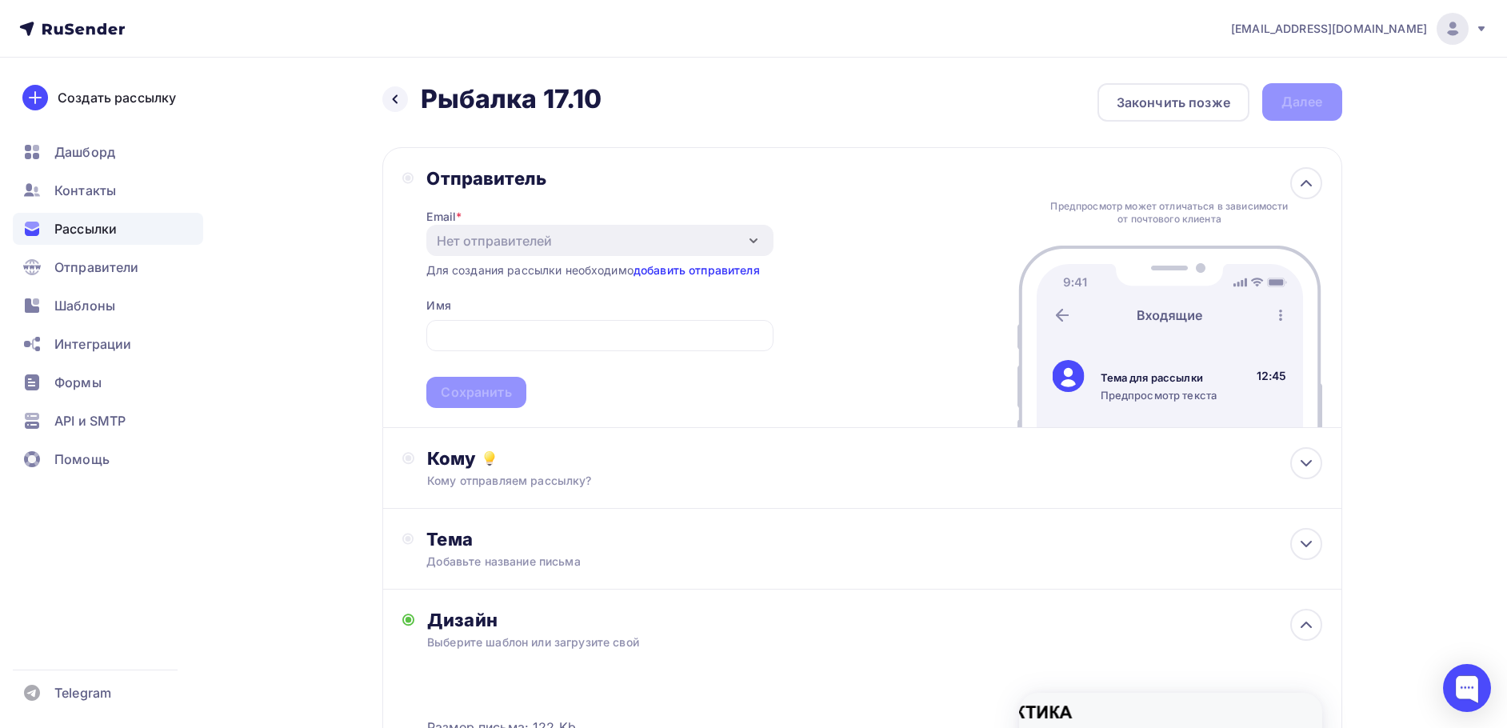
click at [714, 267] on link "добавить отправителя" at bounding box center [697, 270] width 126 height 14
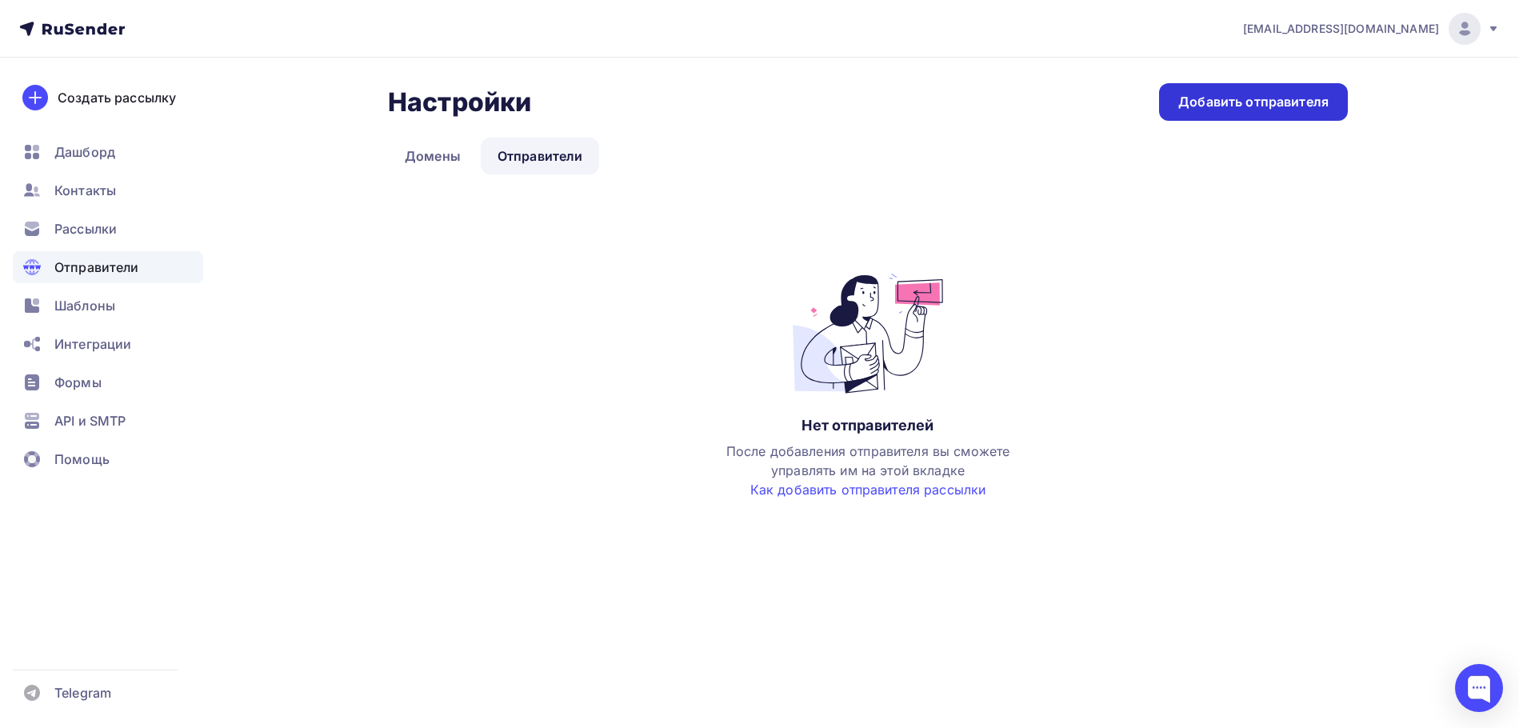
click at [1234, 100] on div "Добавить отправителя" at bounding box center [1254, 102] width 150 height 18
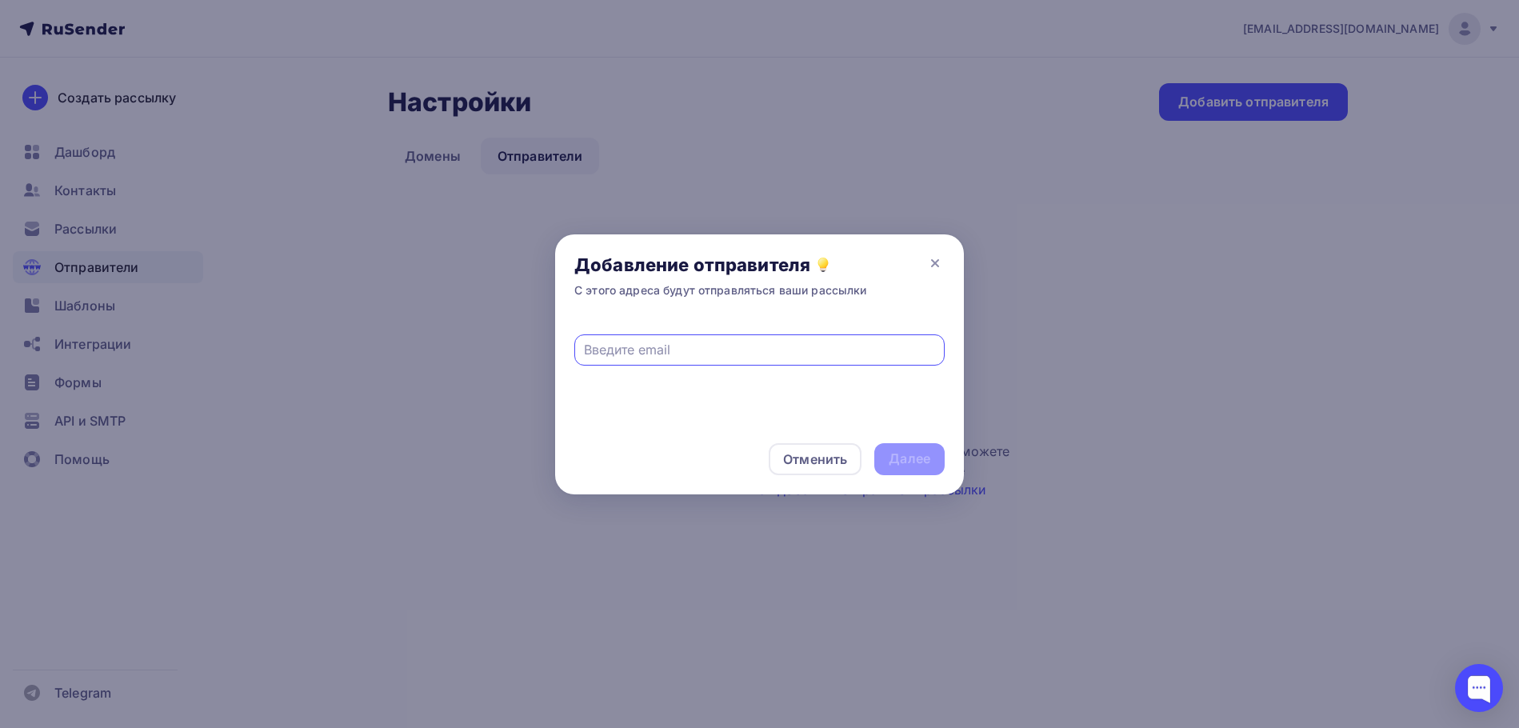
click at [671, 342] on input "text" at bounding box center [760, 349] width 352 height 19
type input "dent@dentima-class.ru"
click at [905, 458] on div "Далее" at bounding box center [910, 459] width 42 height 18
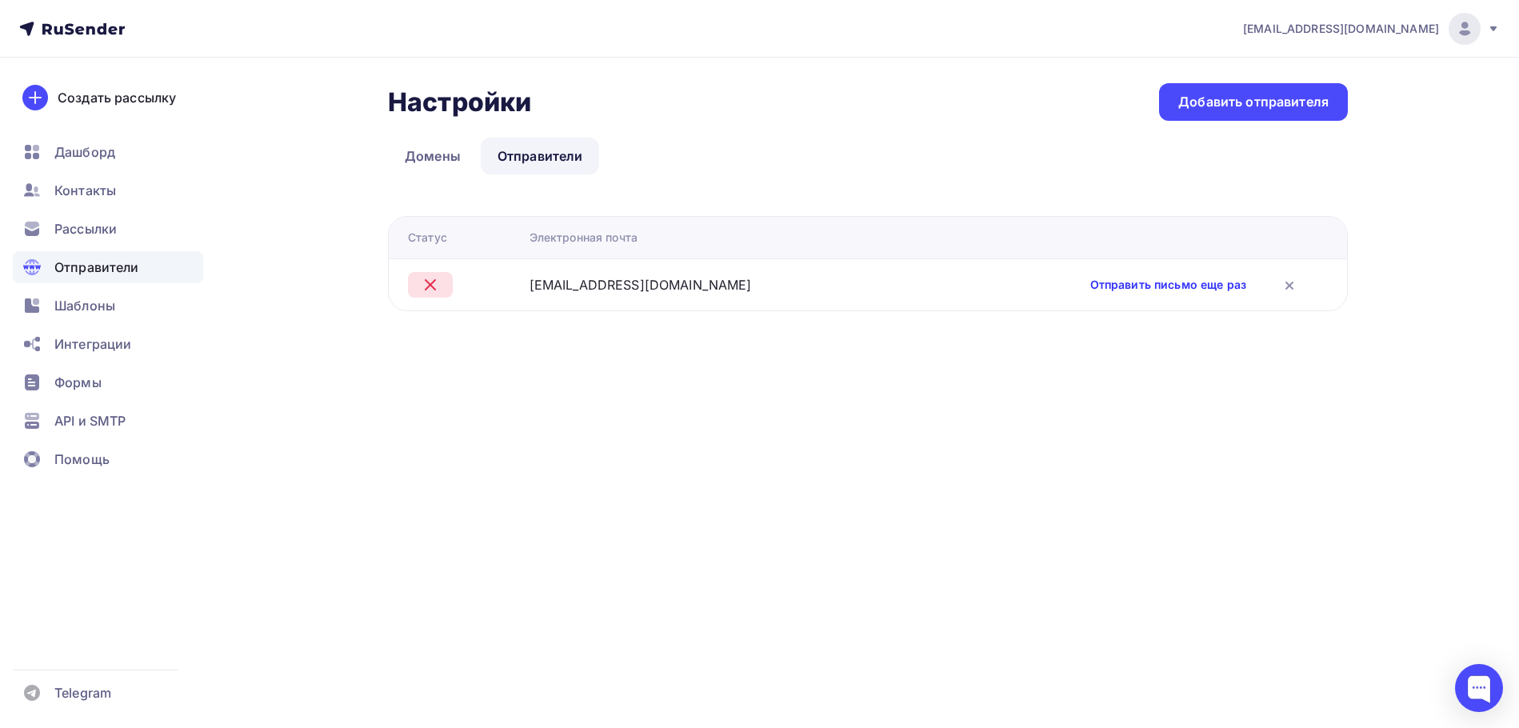
click at [1091, 285] on link "Отправить письмо еще раз" at bounding box center [1169, 285] width 156 height 16
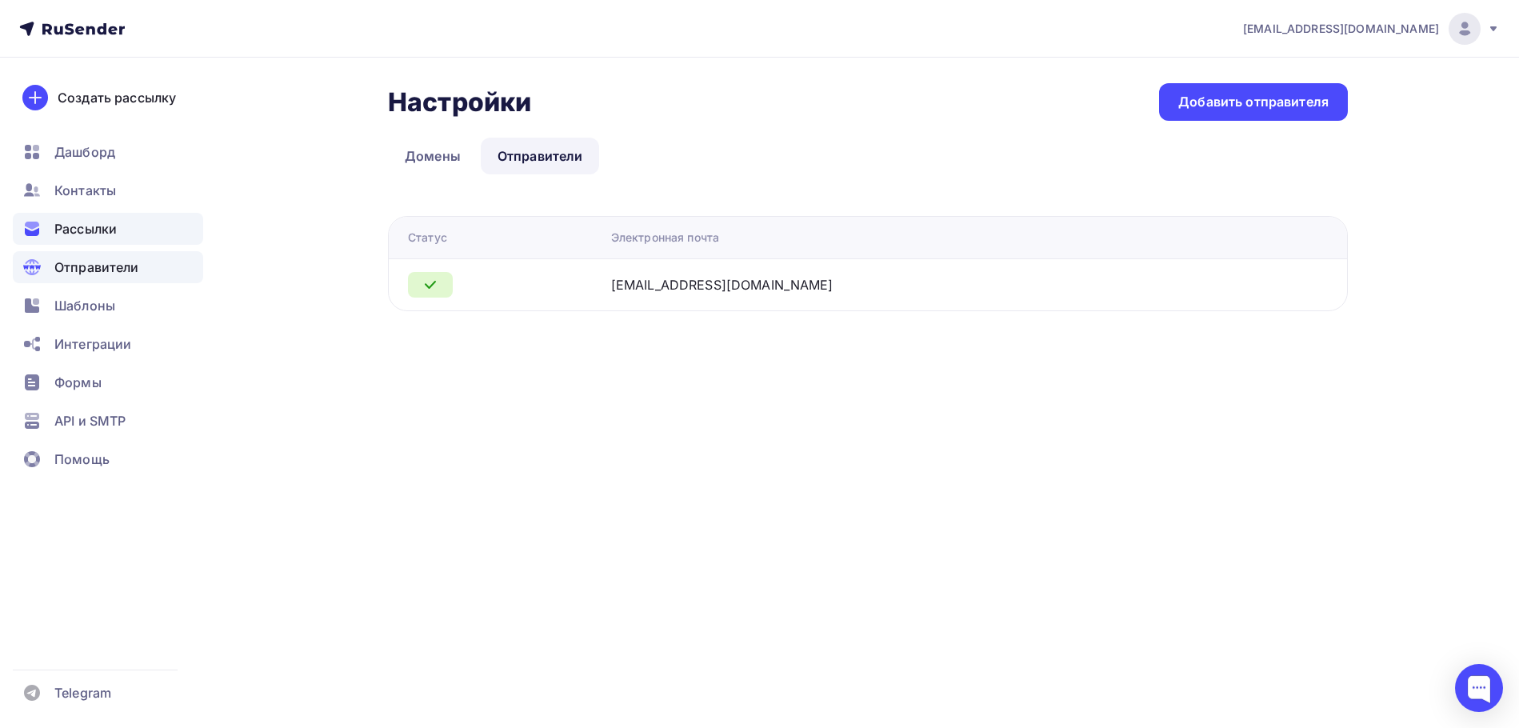
click at [122, 231] on div "Рассылки" at bounding box center [108, 229] width 190 height 32
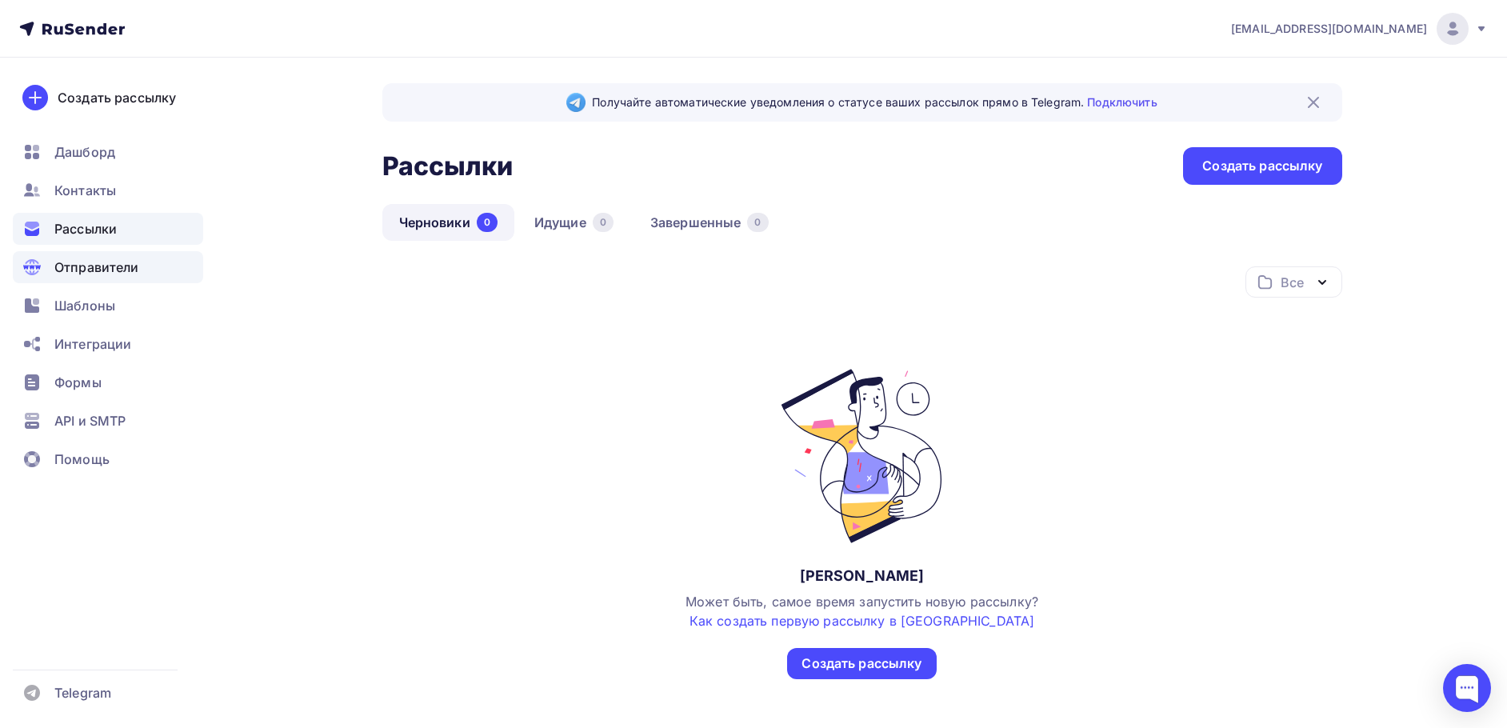
click at [110, 269] on span "Отправители" at bounding box center [96, 267] width 85 height 19
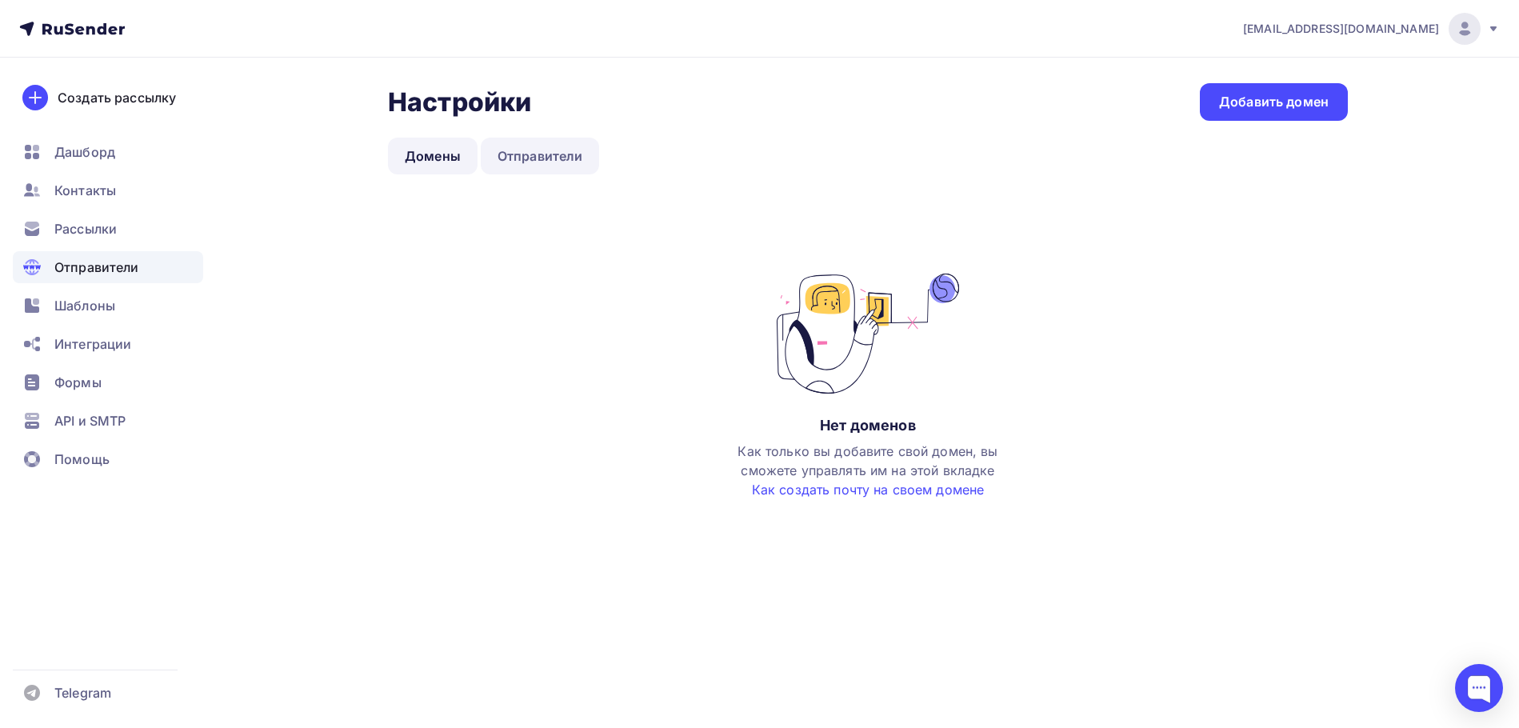
click at [549, 150] on link "Отправители" at bounding box center [540, 156] width 119 height 37
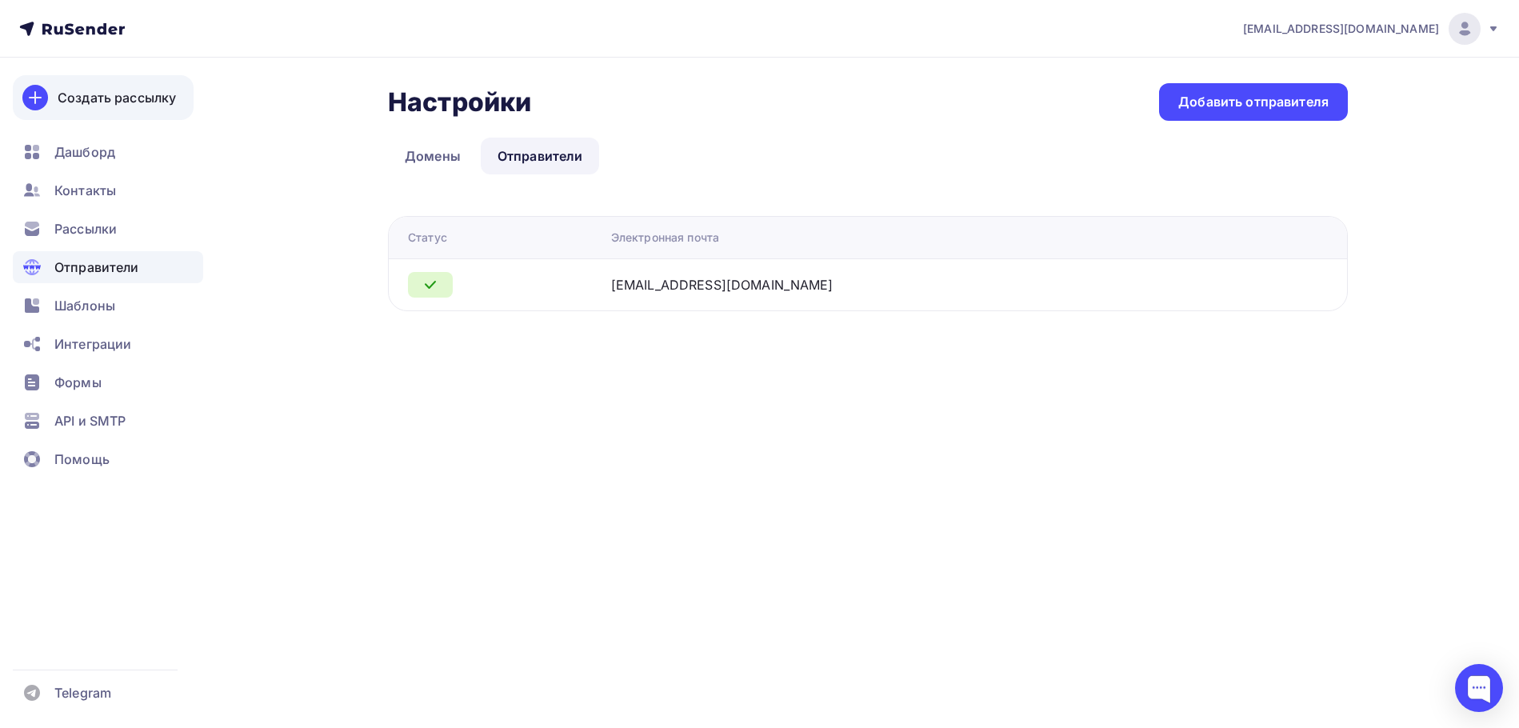
click at [101, 102] on div "Создать рассылку" at bounding box center [117, 97] width 118 height 19
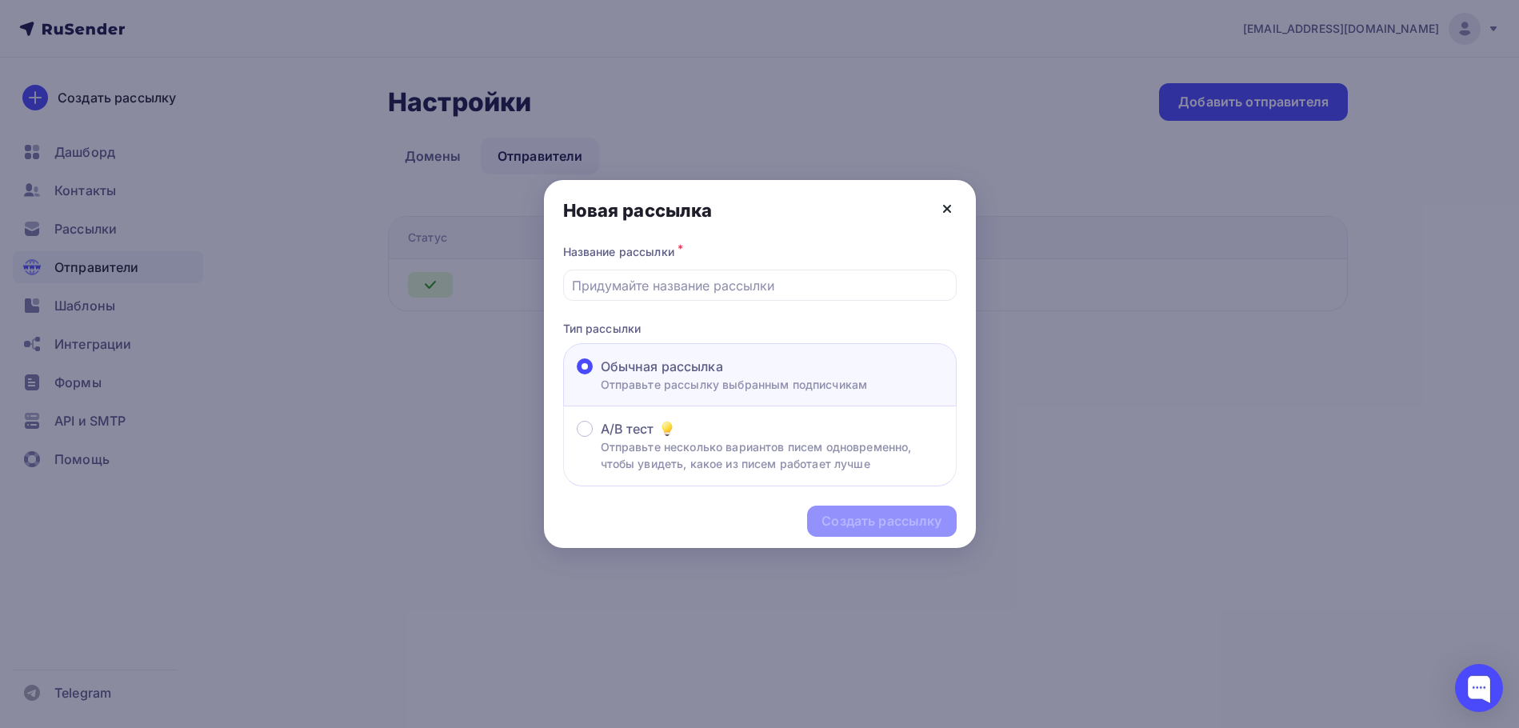
click at [951, 208] on icon at bounding box center [947, 208] width 19 height 19
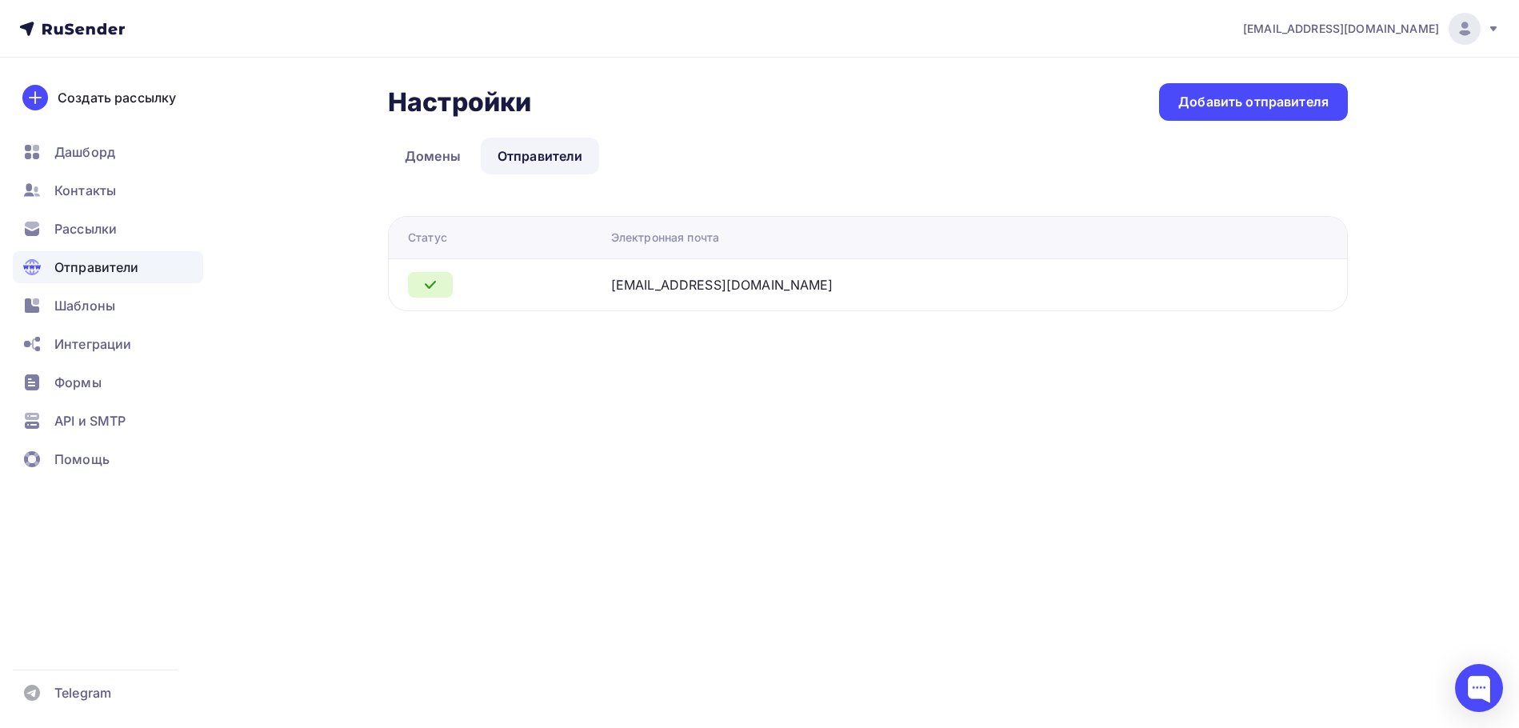
click at [94, 31] on icon at bounding box center [90, 30] width 9 height 9
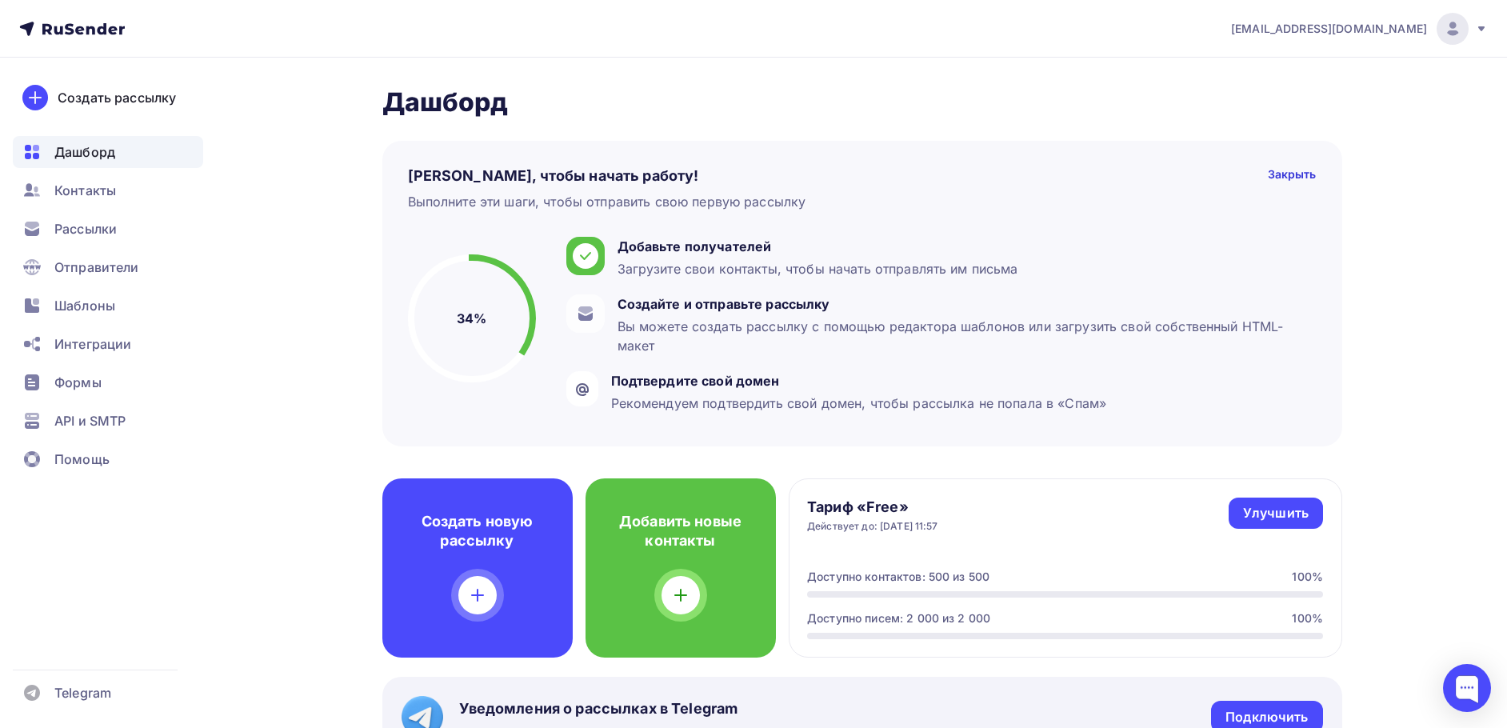
click at [1380, 30] on span "[EMAIL_ADDRESS][DOMAIN_NAME]" at bounding box center [1329, 29] width 196 height 16
click at [1275, 64] on span "Аккаунт" at bounding box center [1274, 70] width 53 height 19
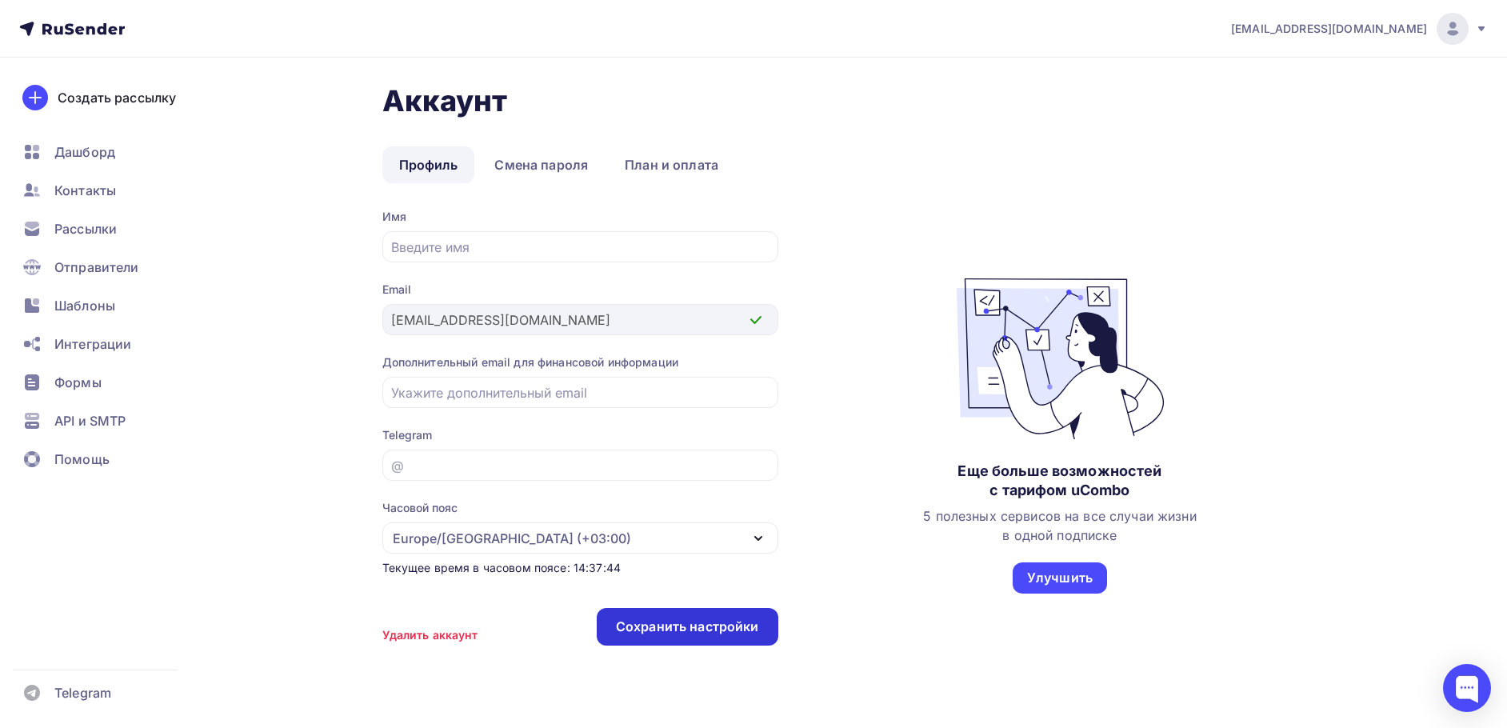
click at [705, 619] on div "Сохранить настройки" at bounding box center [687, 627] width 143 height 18
click at [91, 377] on span "Формы" at bounding box center [77, 382] width 47 height 19
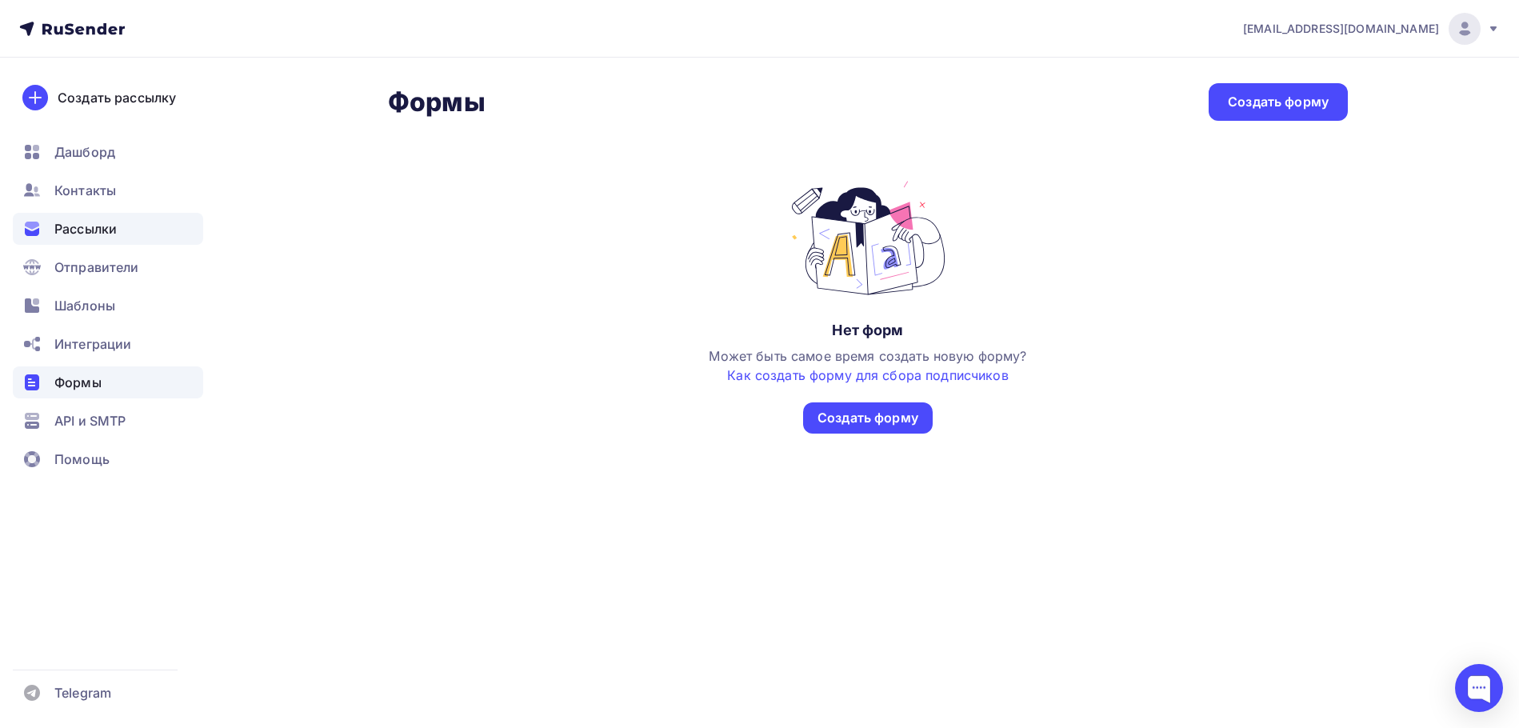
click at [90, 225] on span "Рассылки" at bounding box center [85, 228] width 62 height 19
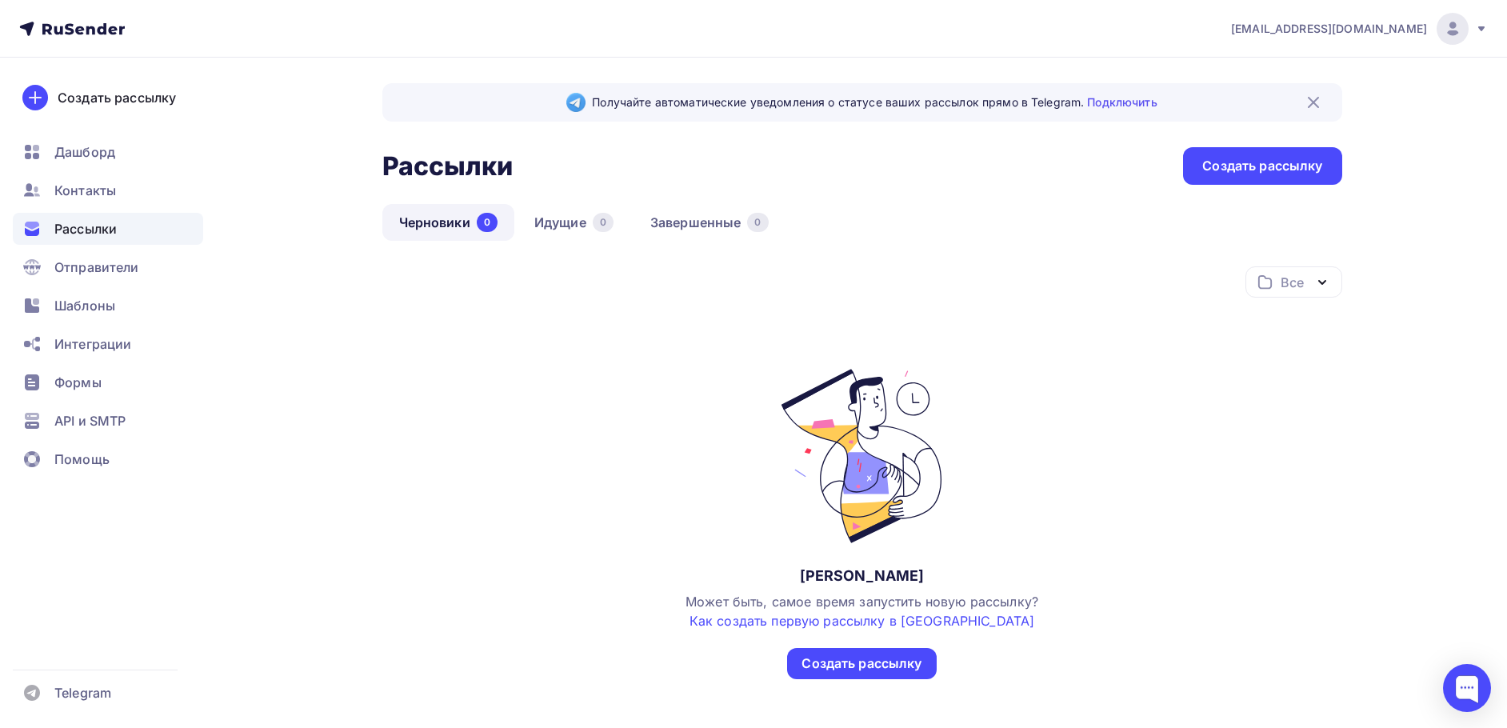
click at [438, 214] on link "Черновики 0" at bounding box center [448, 222] width 132 height 37
click at [108, 95] on div "Создать рассылку" at bounding box center [117, 97] width 118 height 19
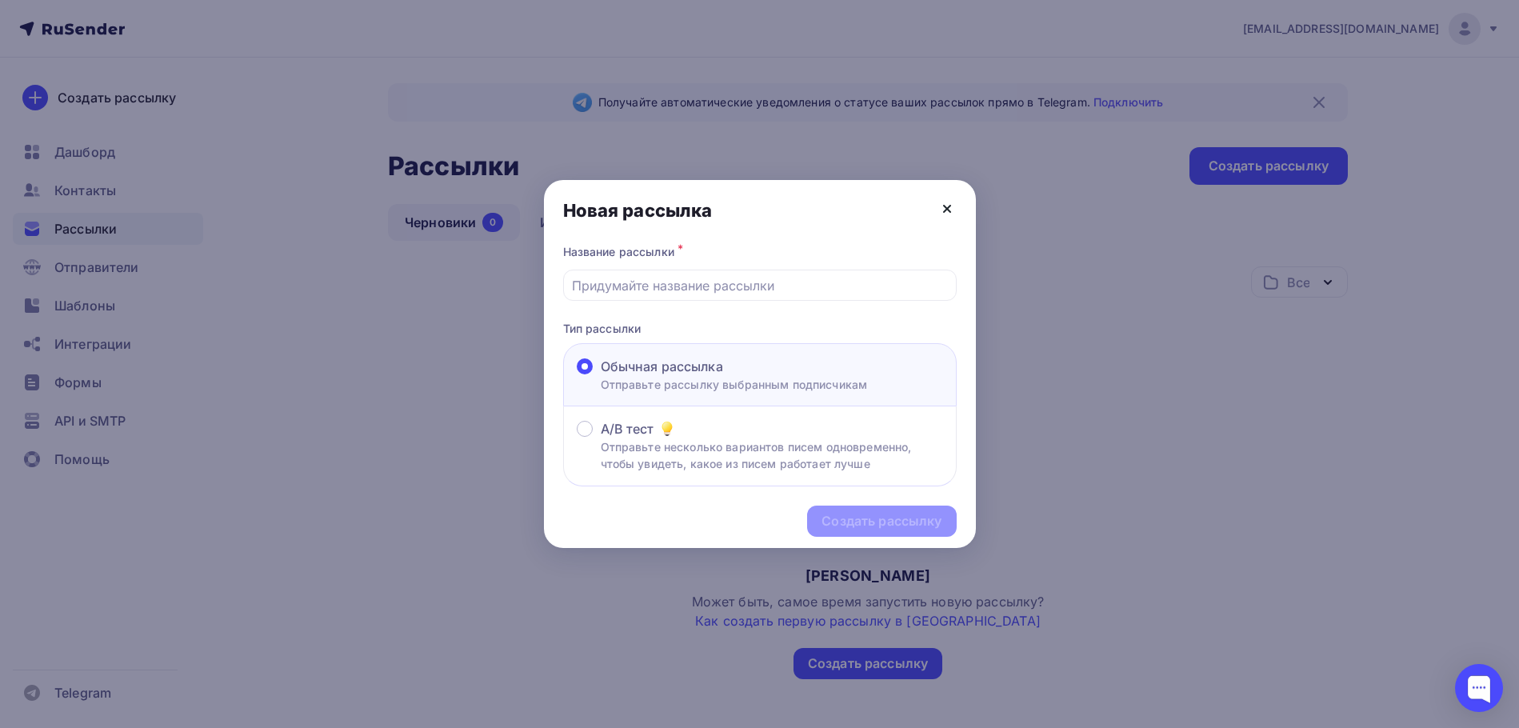
click at [949, 206] on icon at bounding box center [947, 209] width 6 height 6
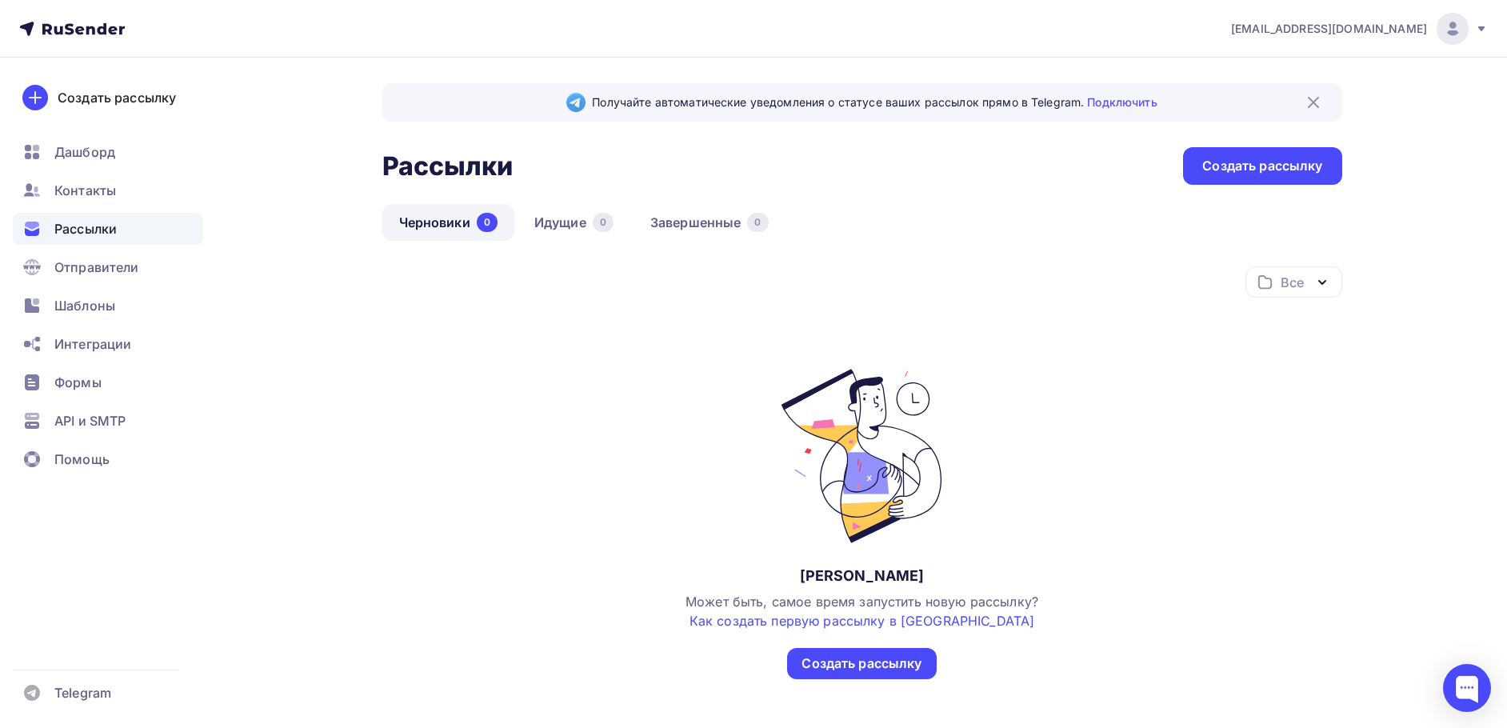
click at [94, 30] on icon at bounding box center [90, 30] width 9 height 9
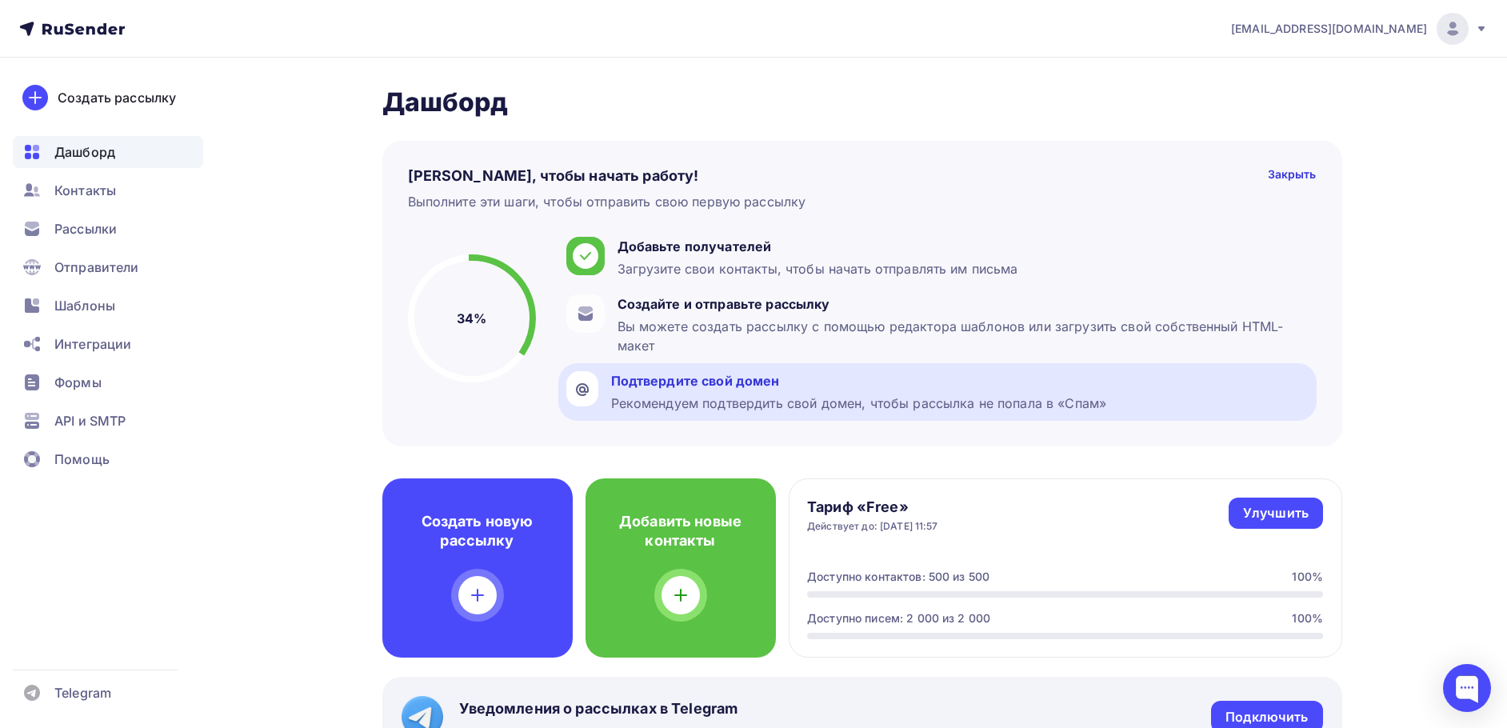
click at [687, 394] on div "Рекомендуем подтвердить свой домен, чтобы рассылка не попала в «Спам»" at bounding box center [859, 403] width 496 height 19
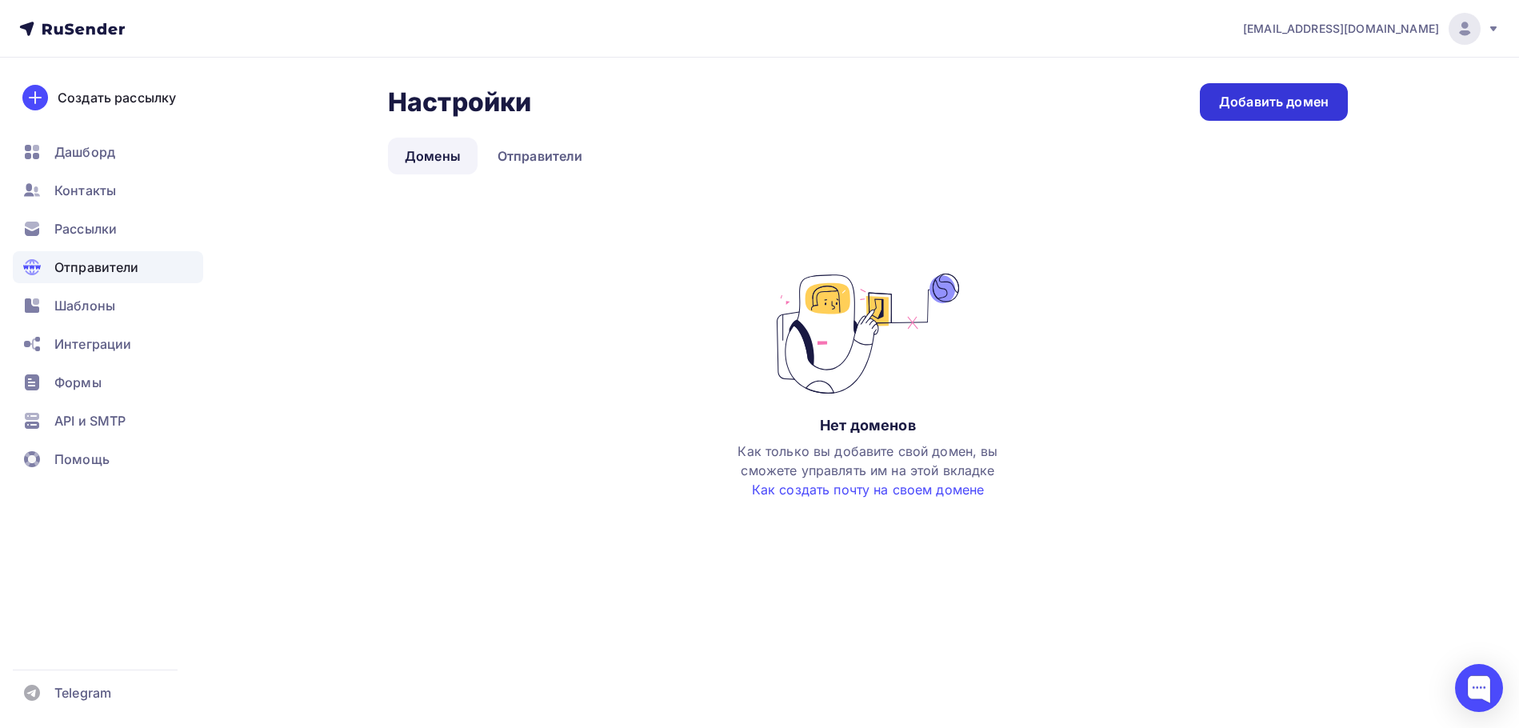
click at [1244, 98] on div "Добавить домен" at bounding box center [1274, 102] width 110 height 18
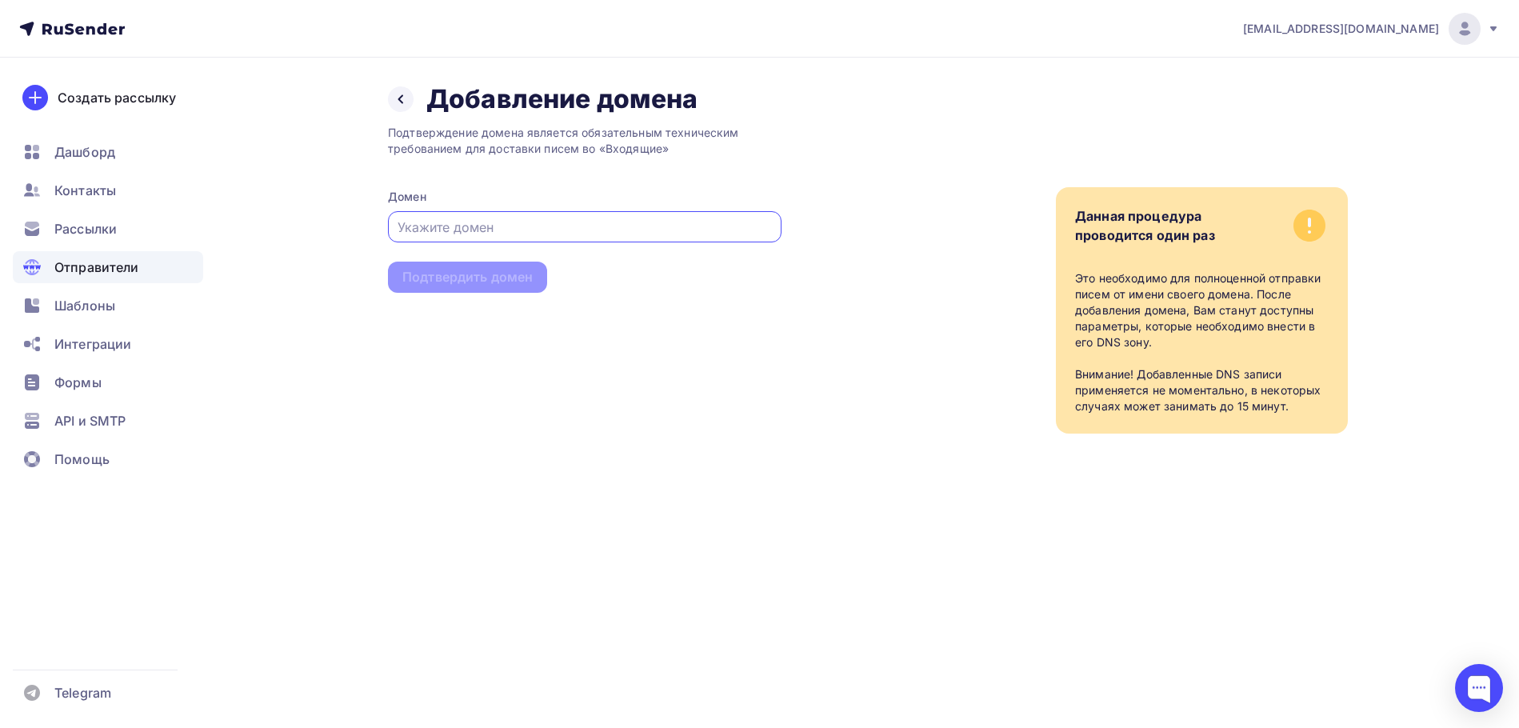
click at [486, 218] on input "text" at bounding box center [585, 227] width 375 height 19
paste input "https://www.dentima-class.ru/"
drag, startPoint x: 474, startPoint y: 231, endPoint x: 374, endPoint y: 230, distance: 100.0
click at [374, 230] on div "Назад Добавление домена Добавление домена Подтверждение домена является обязате…" at bounding box center [759, 278] width 1311 height 440
click at [508, 225] on input "dentima-class.ru/" at bounding box center [585, 227] width 375 height 19
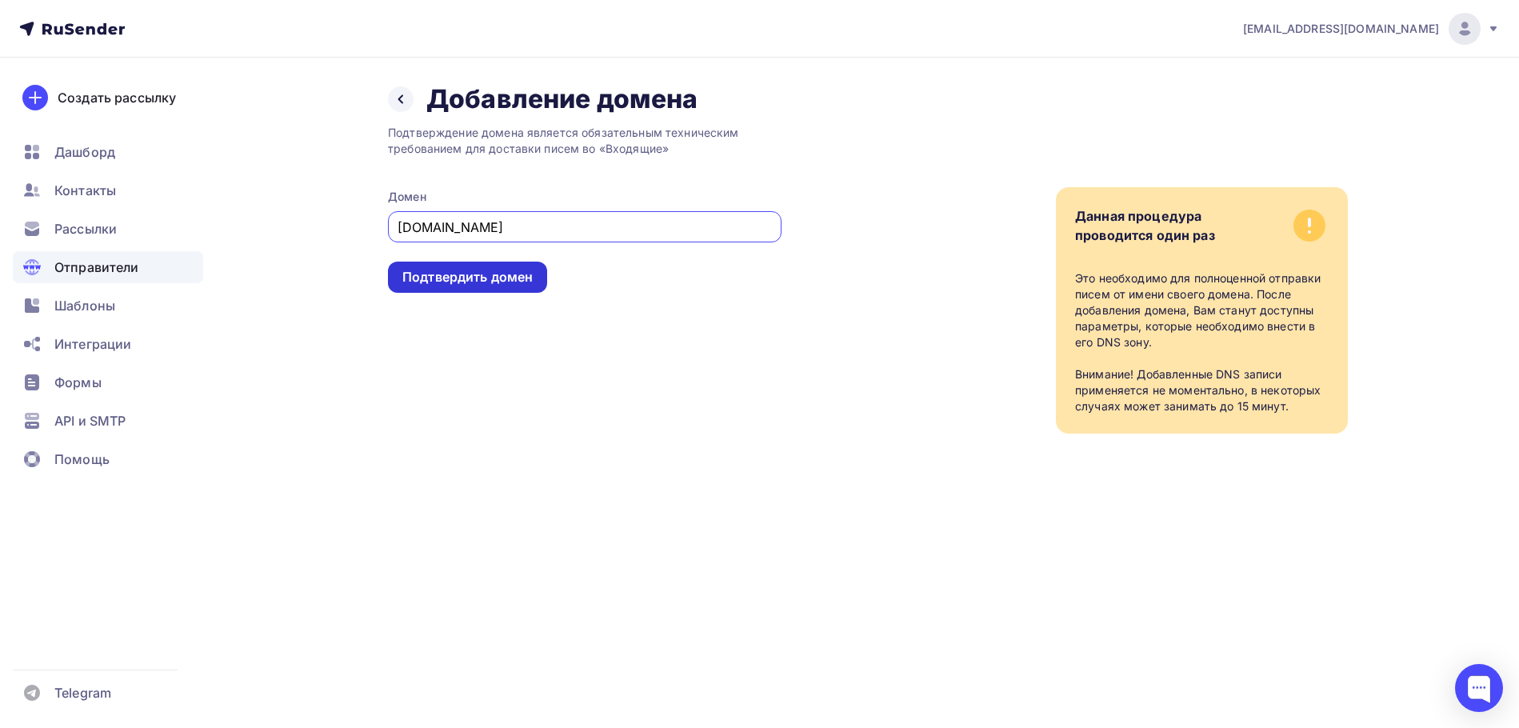
type input "dentima-class.ru"
click at [493, 278] on div "Подтвердить домен" at bounding box center [467, 277] width 130 height 18
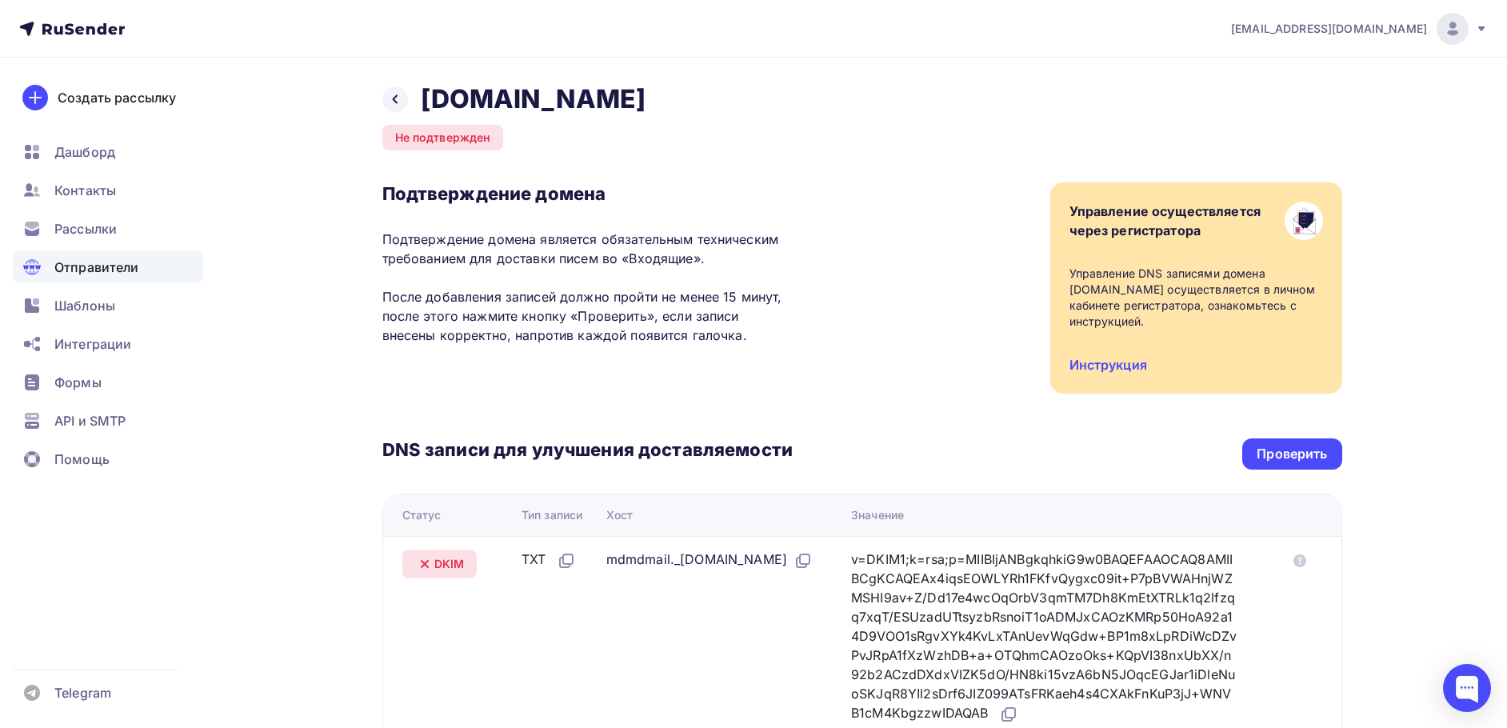
click at [126, 269] on span "Отправители" at bounding box center [96, 267] width 85 height 19
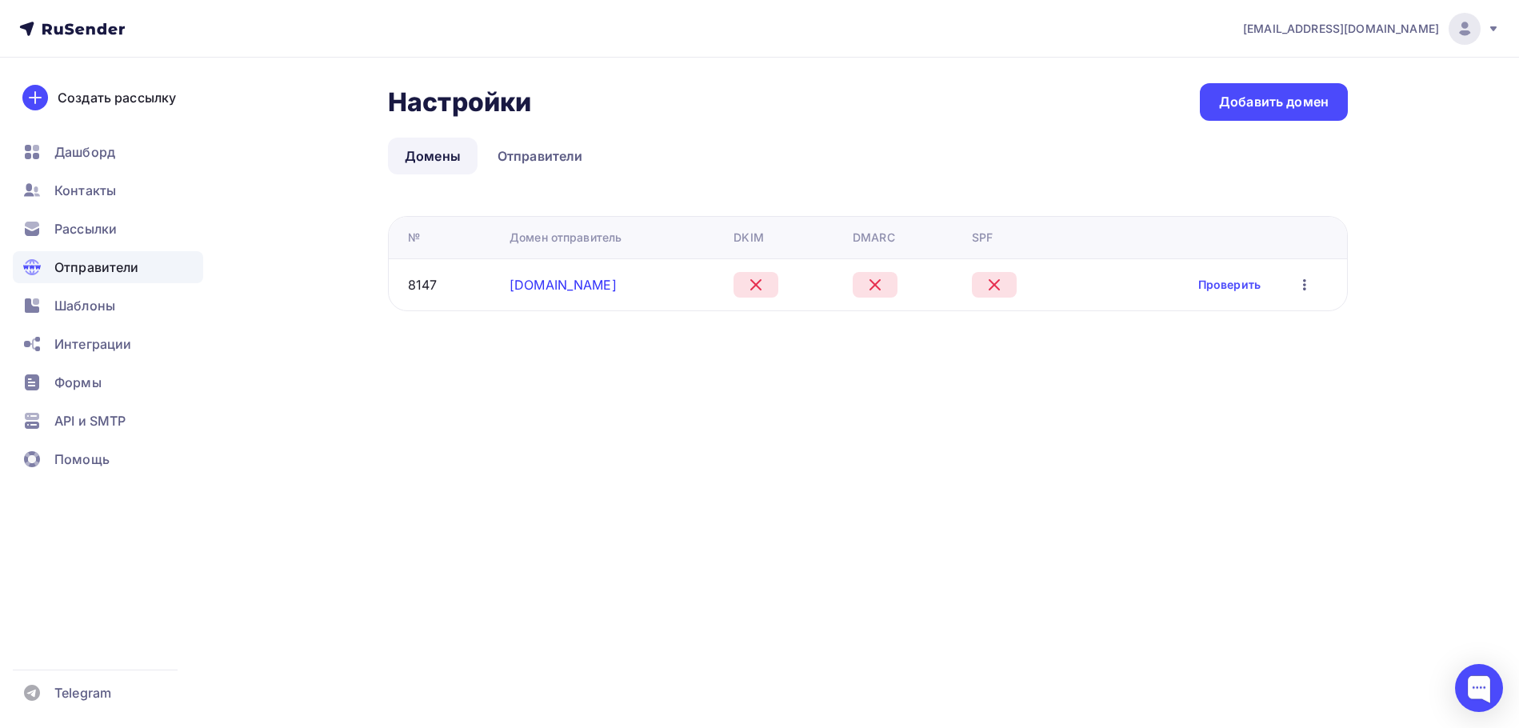
click at [565, 280] on link "dentima-class.ru" at bounding box center [563, 285] width 107 height 16
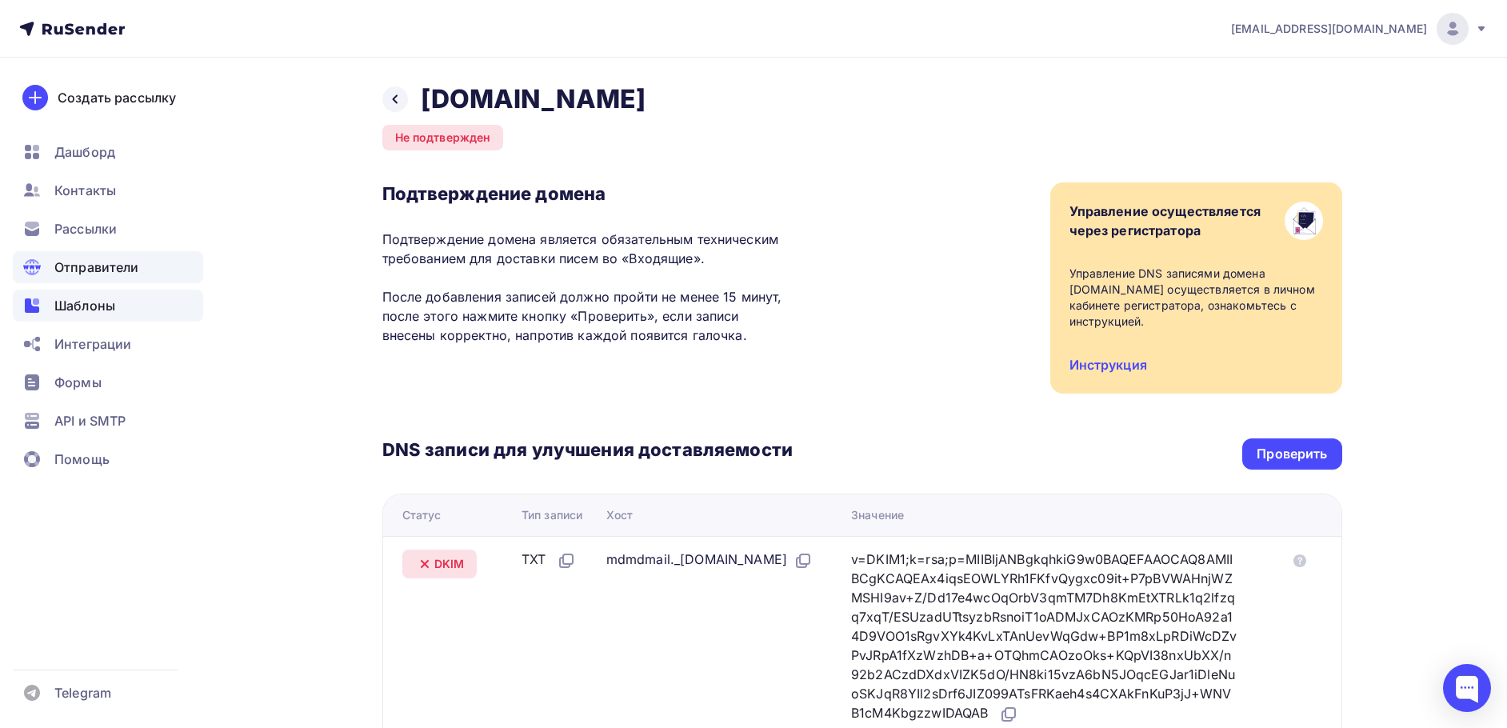
click at [98, 303] on span "Шаблоны" at bounding box center [84, 305] width 61 height 19
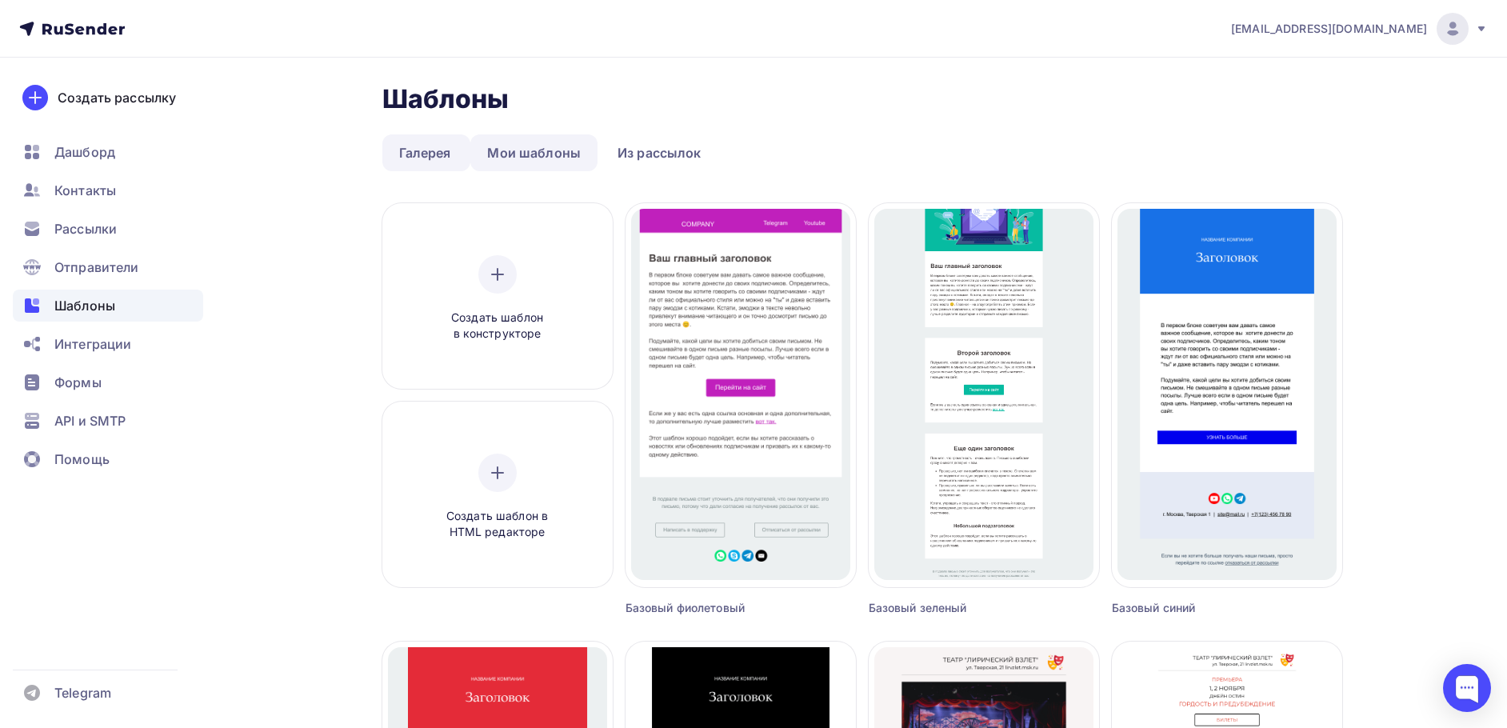
click at [526, 151] on link "Мои шаблоны" at bounding box center [533, 152] width 127 height 37
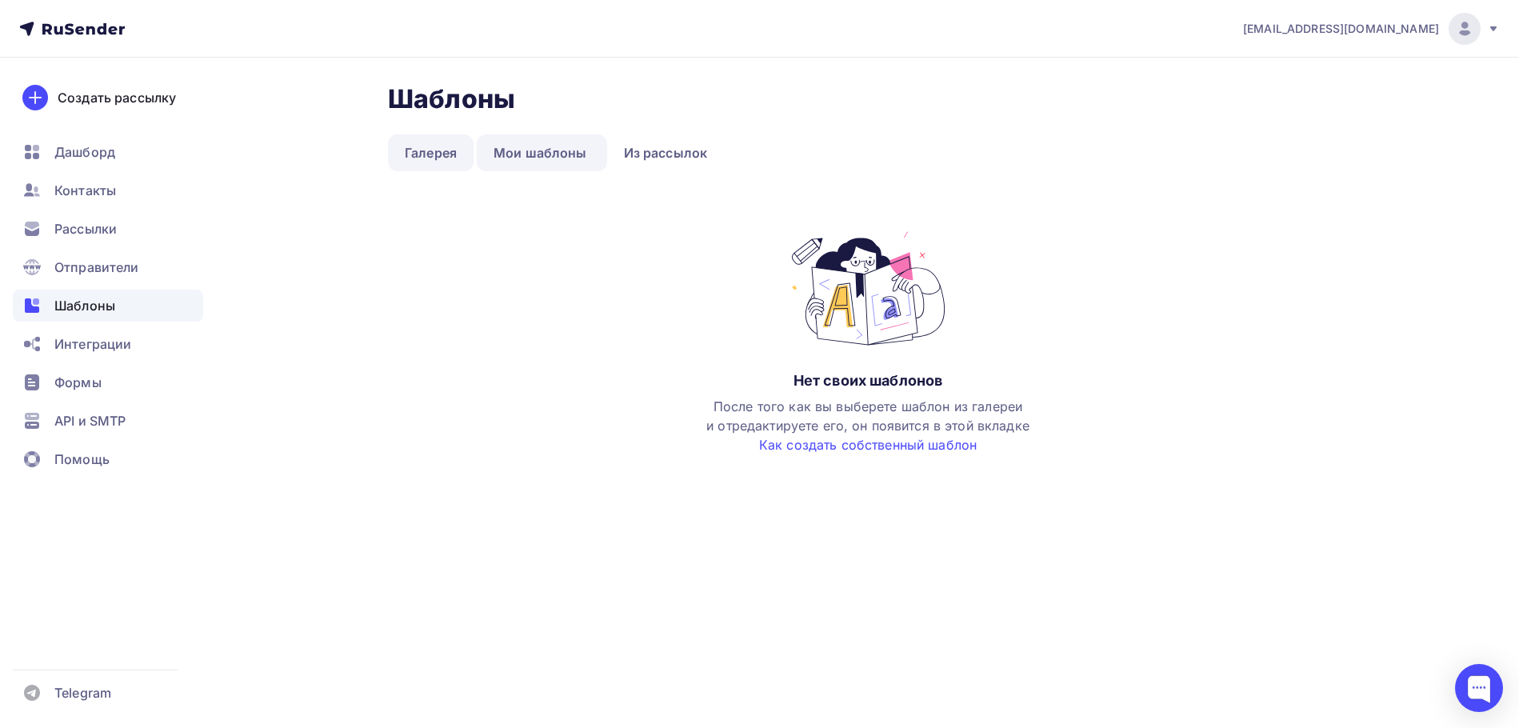
click at [446, 149] on link "Галерея" at bounding box center [431, 152] width 86 height 37
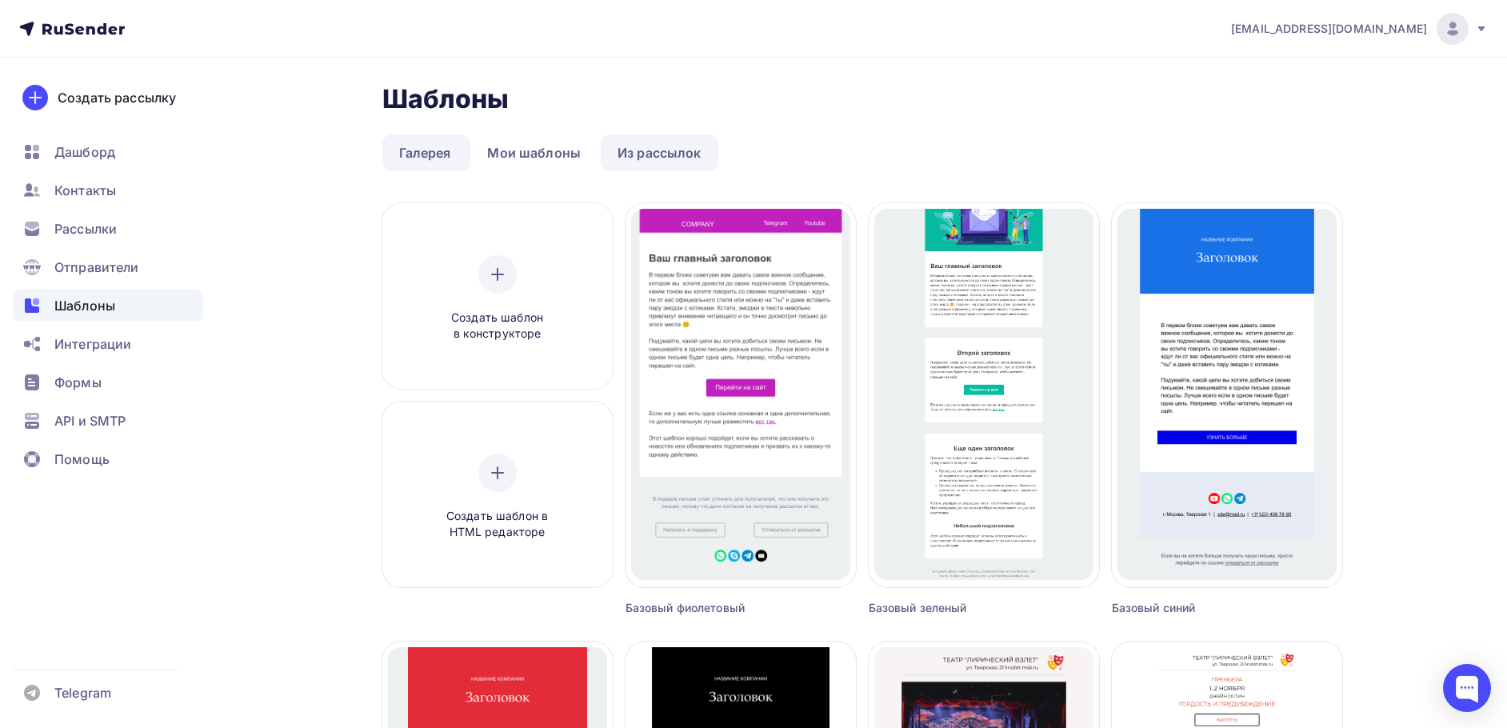
click at [656, 155] on link "Из рассылок" at bounding box center [660, 152] width 118 height 37
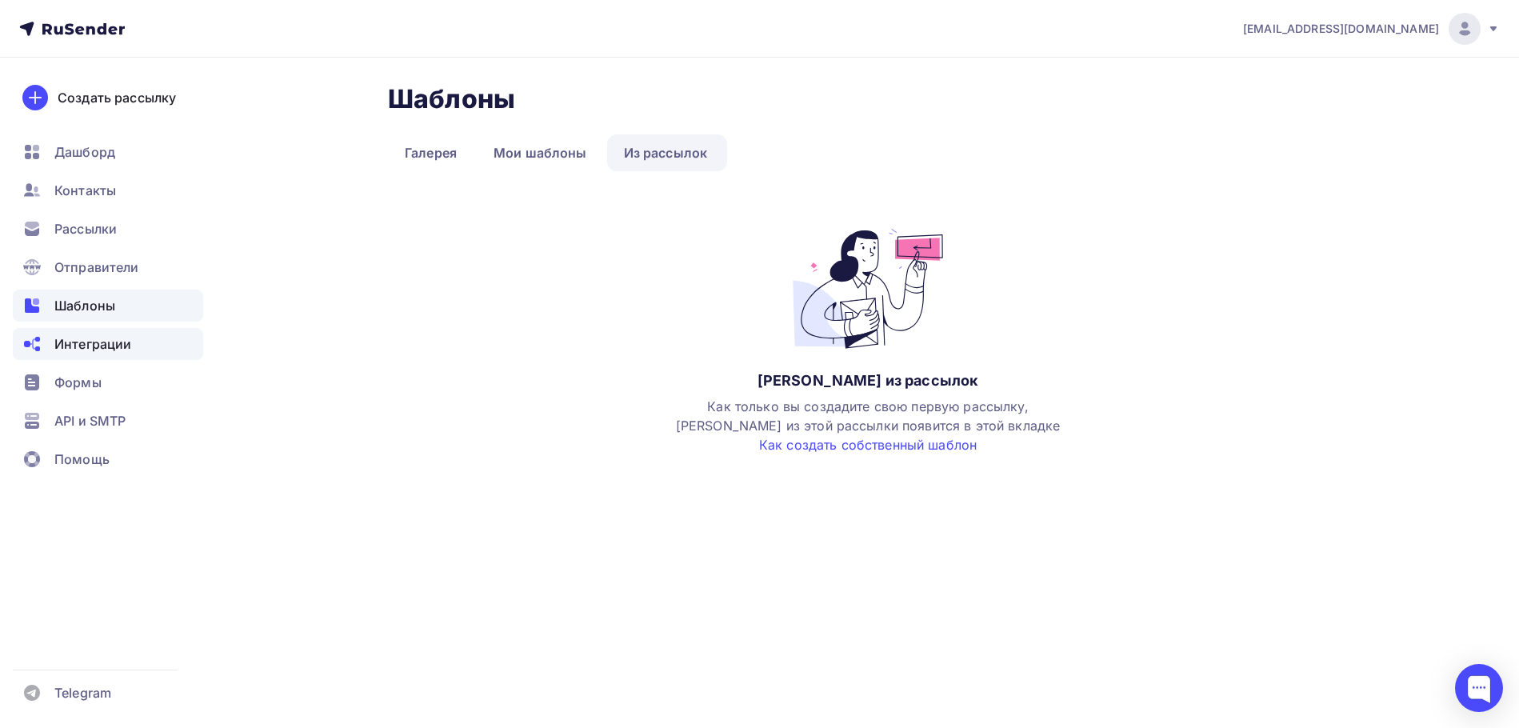
click at [70, 342] on span "Интеграции" at bounding box center [92, 343] width 77 height 19
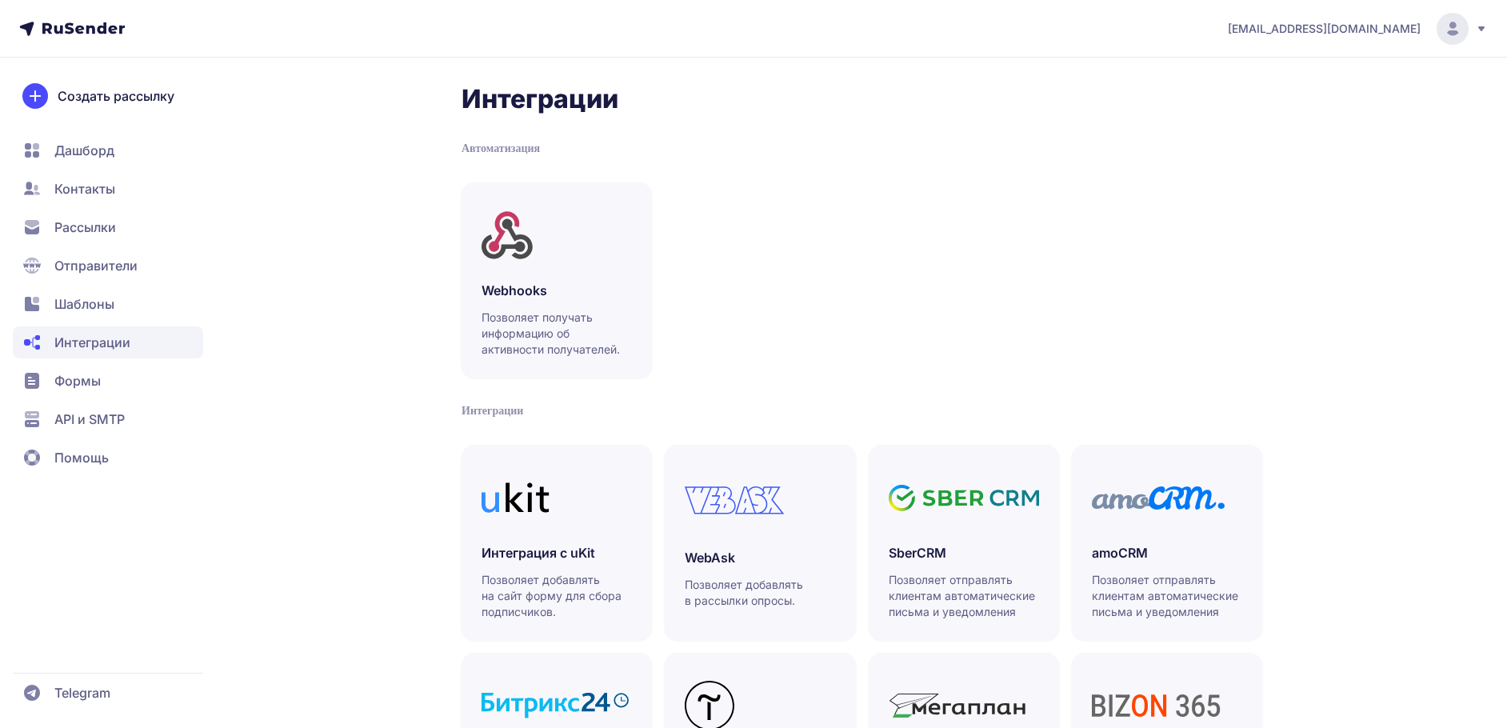
click at [69, 378] on span "Формы" at bounding box center [77, 380] width 46 height 19
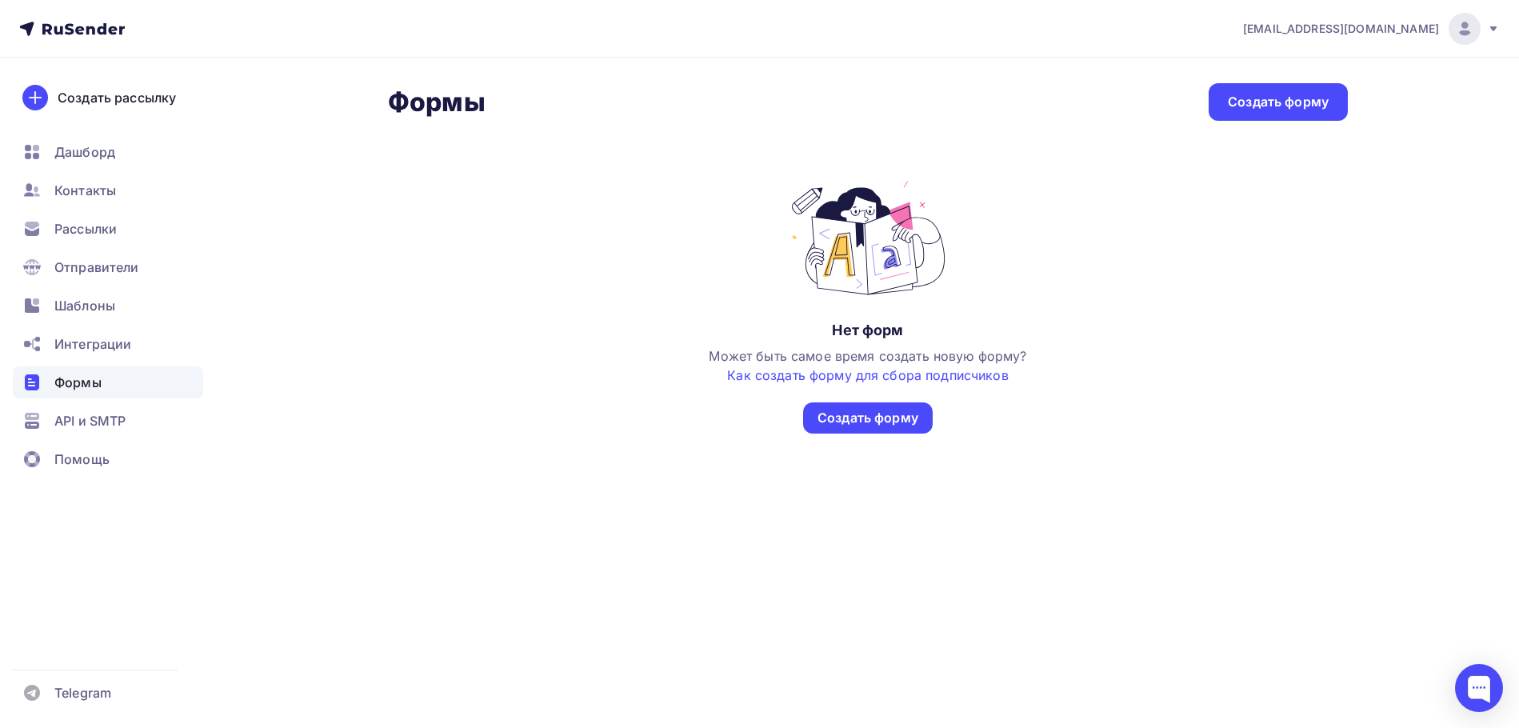
click at [91, 29] on icon at bounding box center [72, 28] width 106 height 19
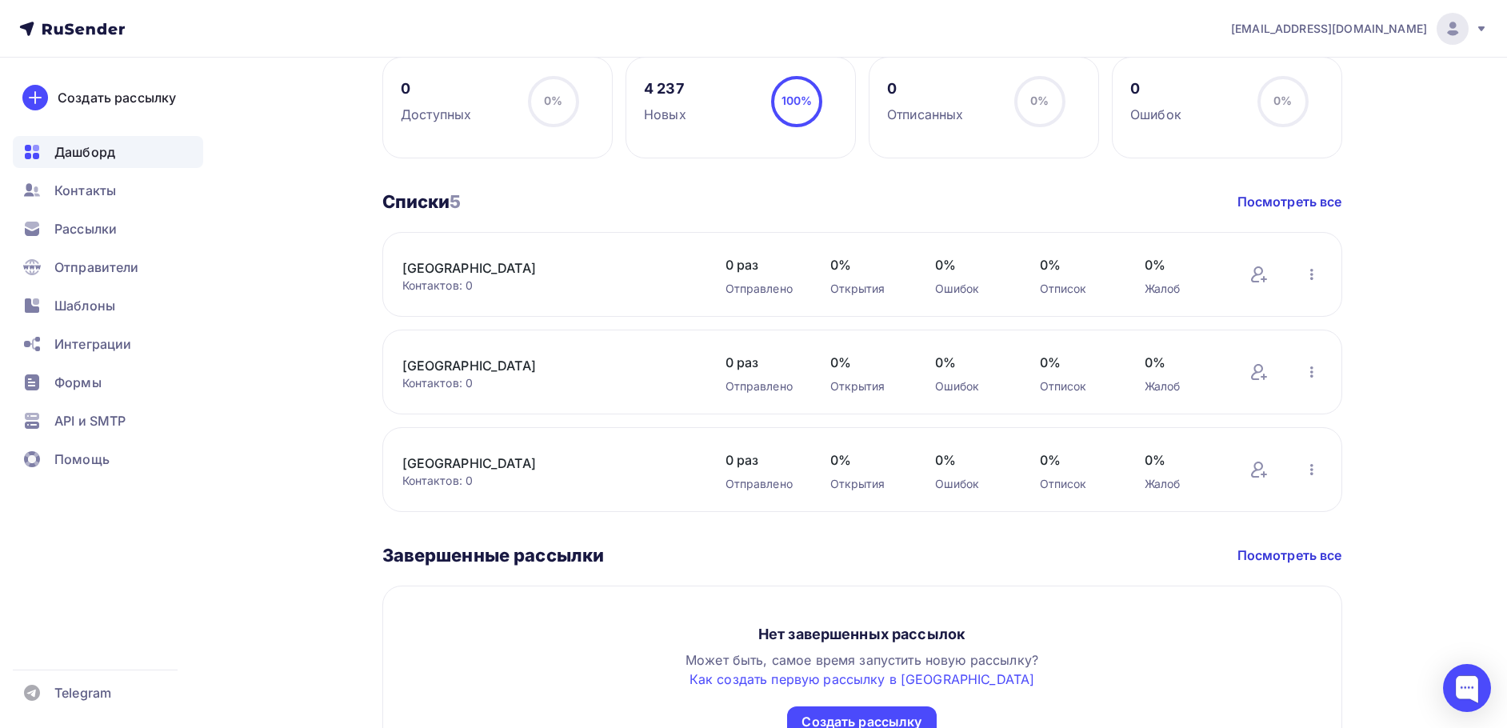
scroll to position [800, 0]
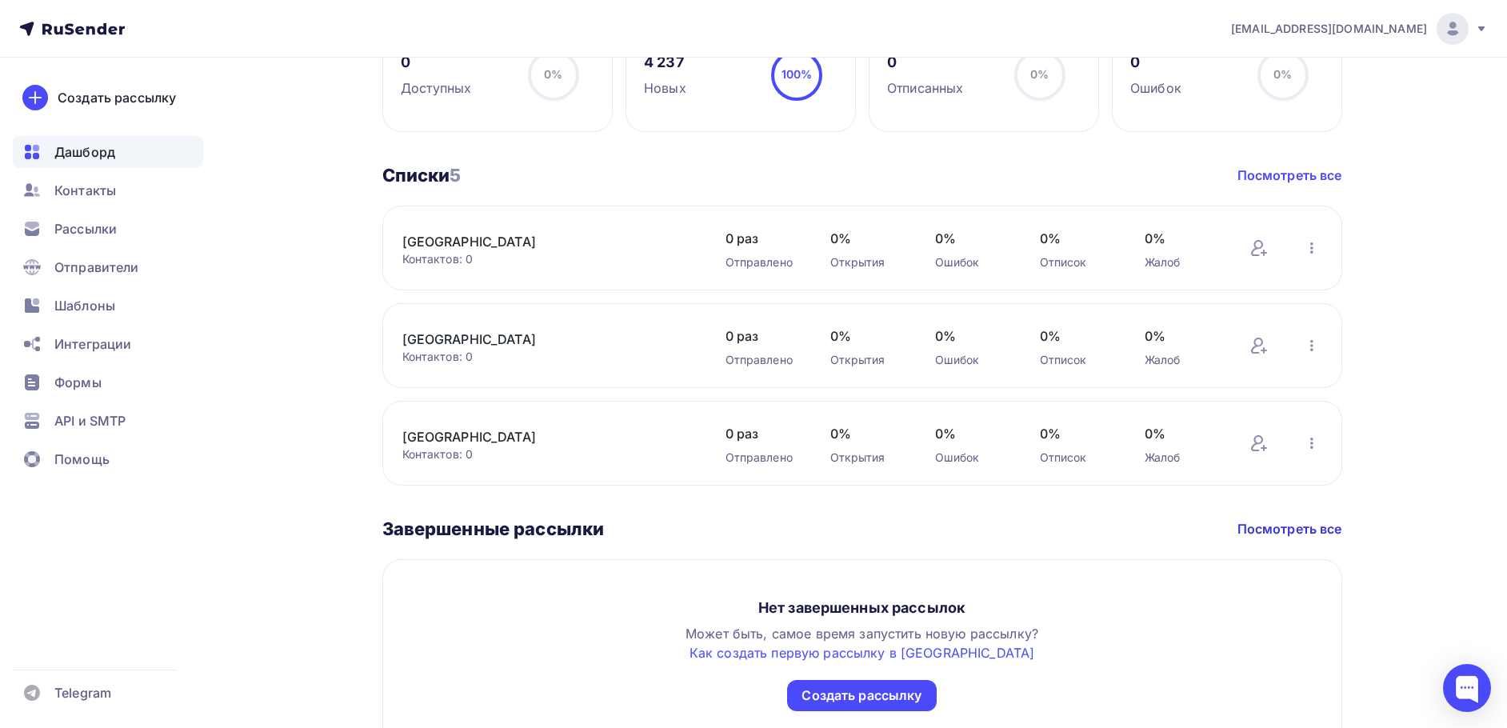
click at [1261, 176] on link "Посмотреть все" at bounding box center [1290, 175] width 105 height 19
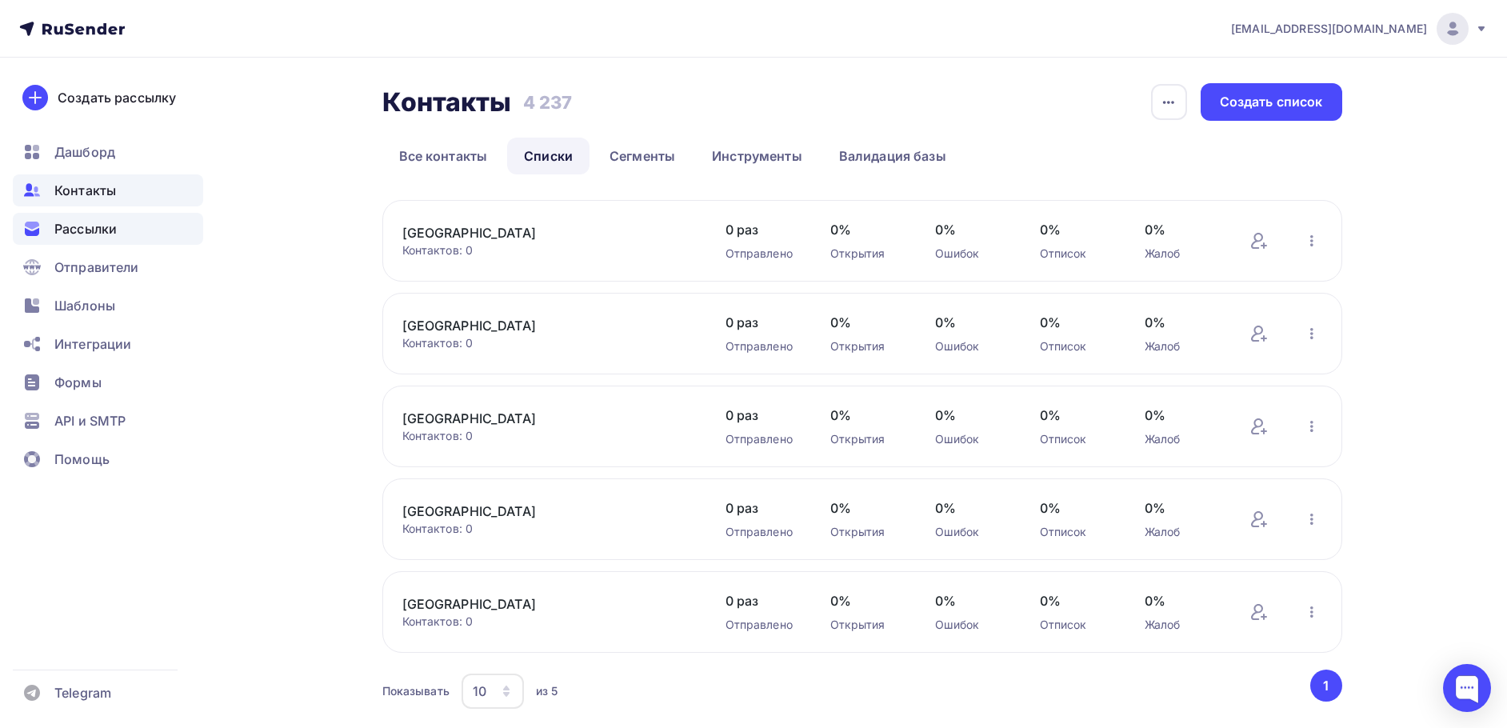
click at [86, 229] on span "Рассылки" at bounding box center [85, 228] width 62 height 19
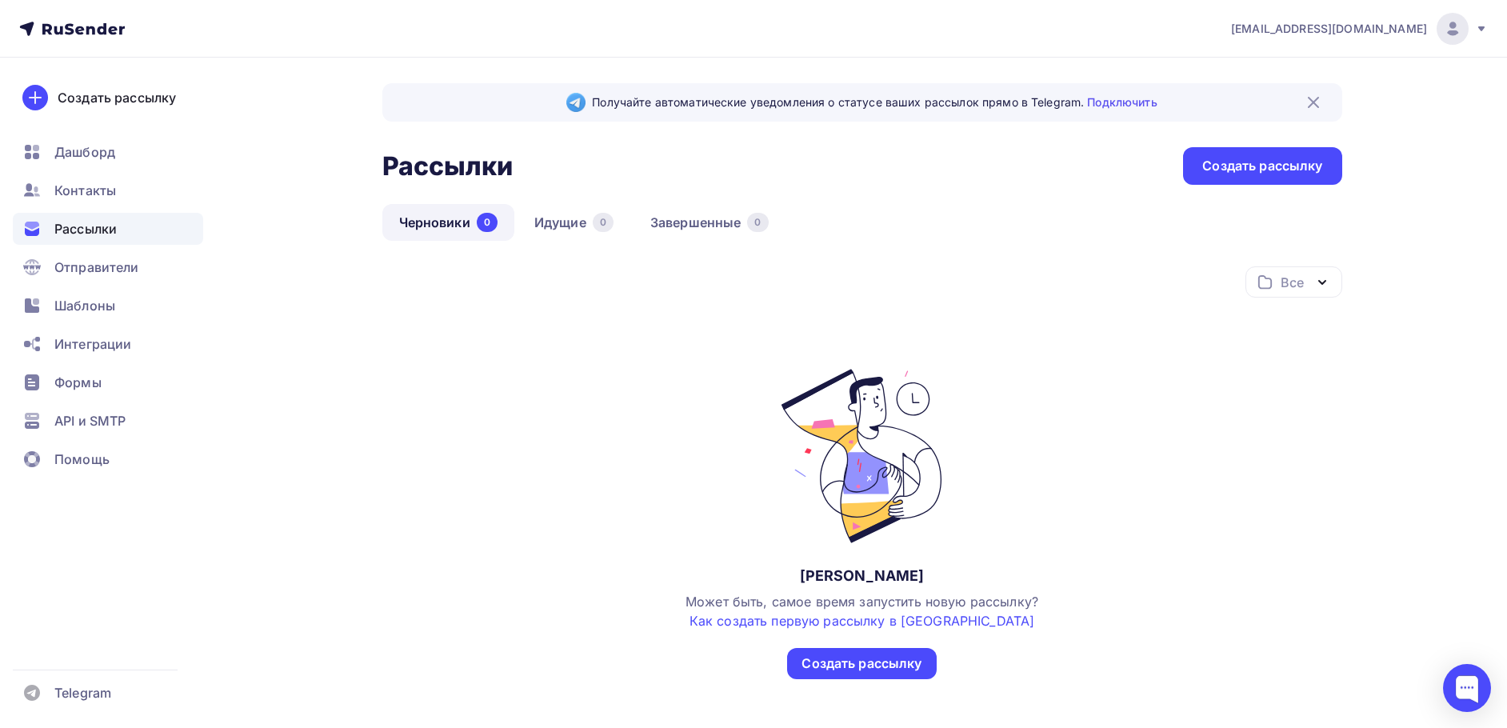
click at [464, 221] on link "Черновики 0" at bounding box center [448, 222] width 132 height 37
click at [94, 152] on span "Дашборд" at bounding box center [84, 151] width 61 height 19
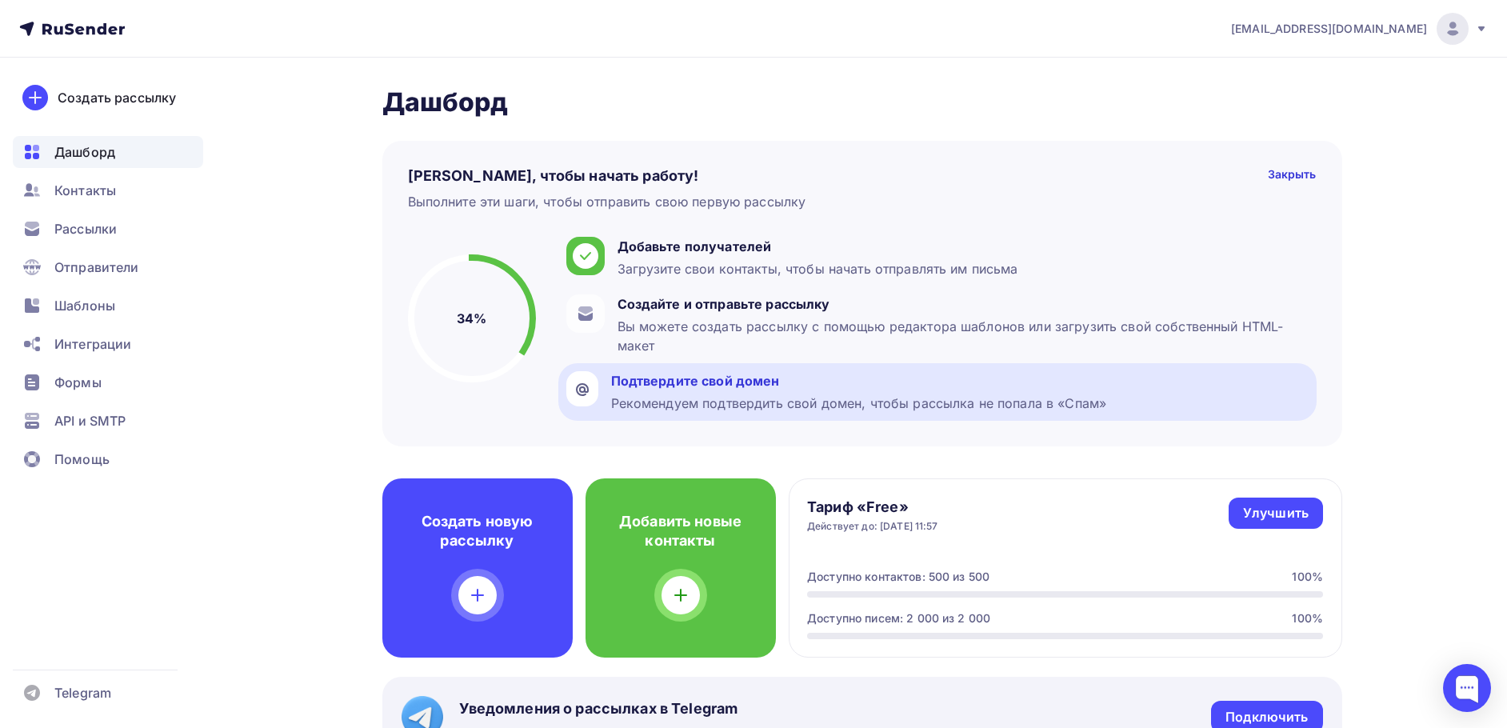
click at [958, 395] on div "Рекомендуем подтвердить свой домен, чтобы рассылка не попала в «Спам»" at bounding box center [859, 403] width 496 height 19
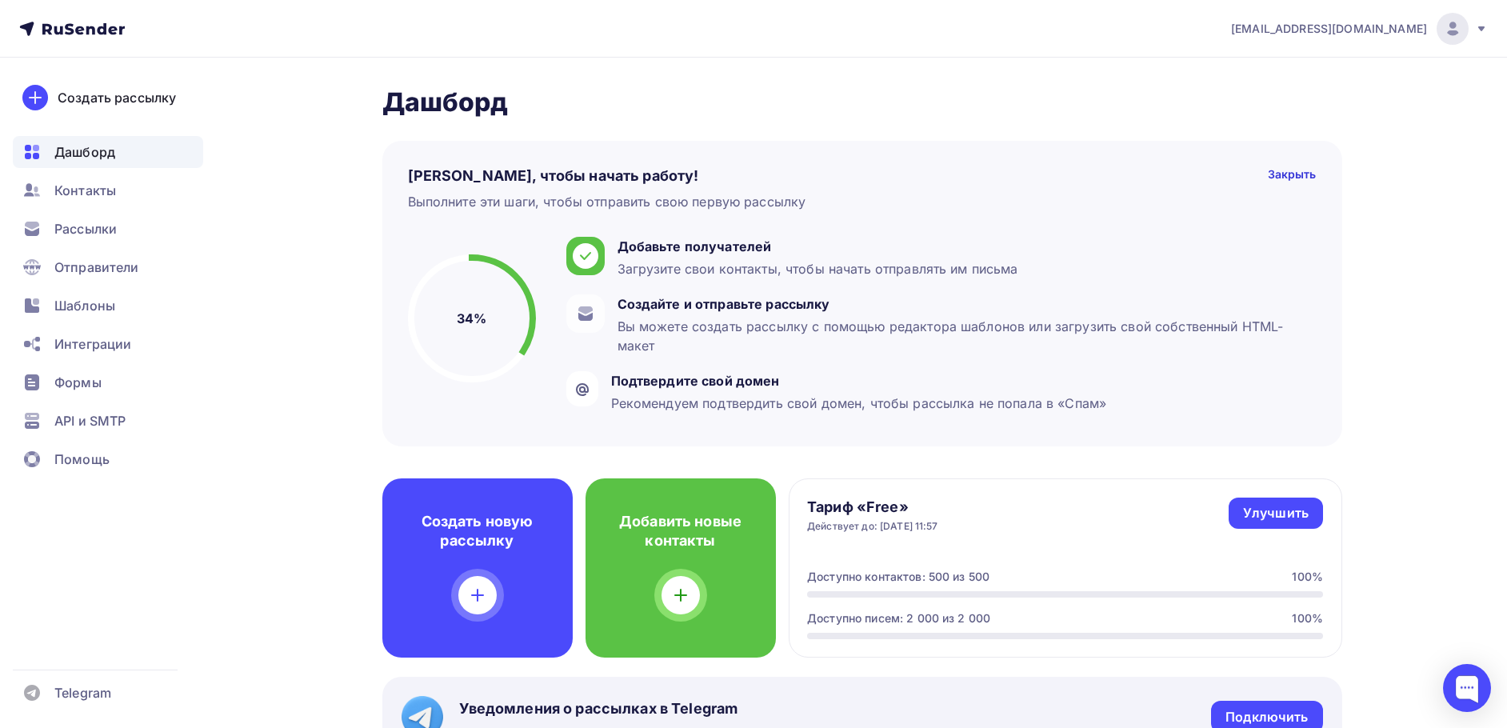
click at [76, 25] on icon at bounding box center [72, 28] width 106 height 19
click at [94, 188] on span "Контакты" at bounding box center [85, 190] width 62 height 19
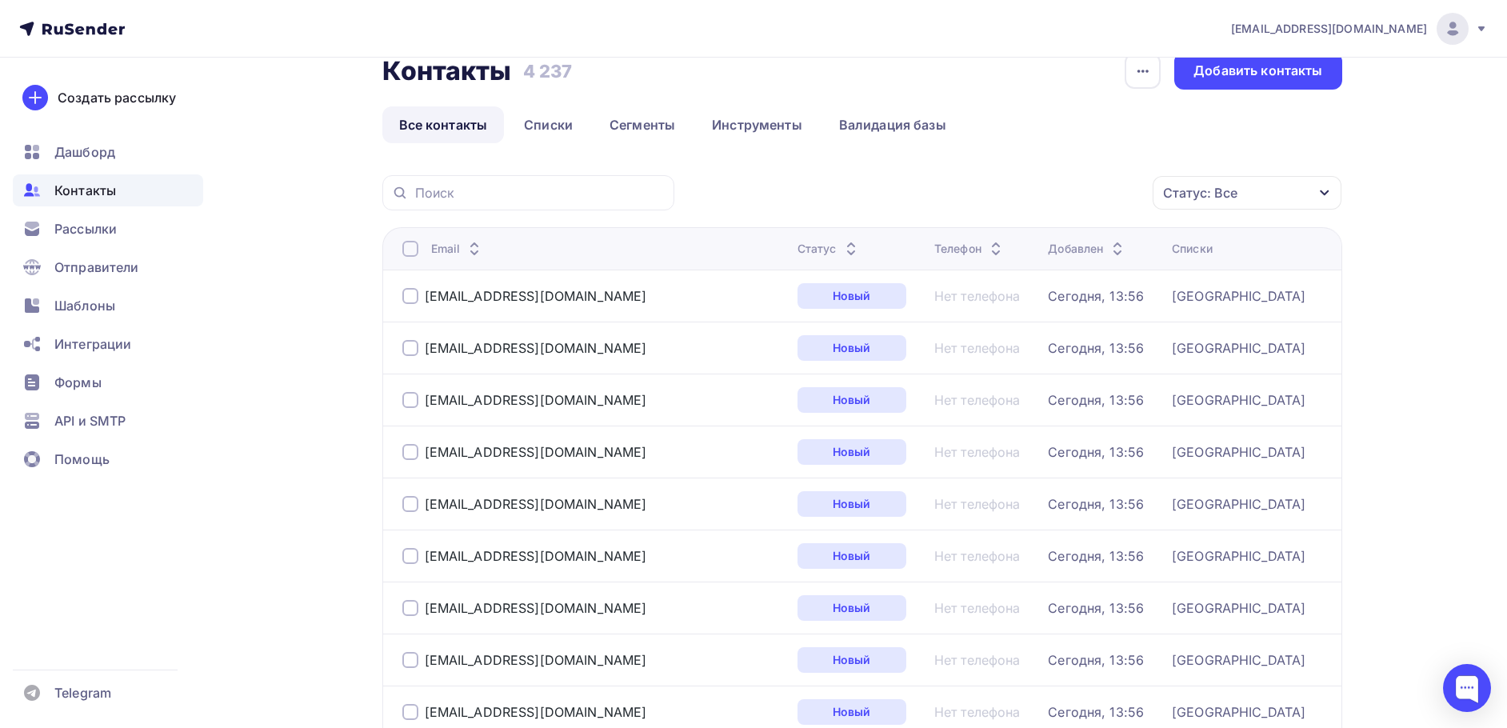
scroll to position [17, 0]
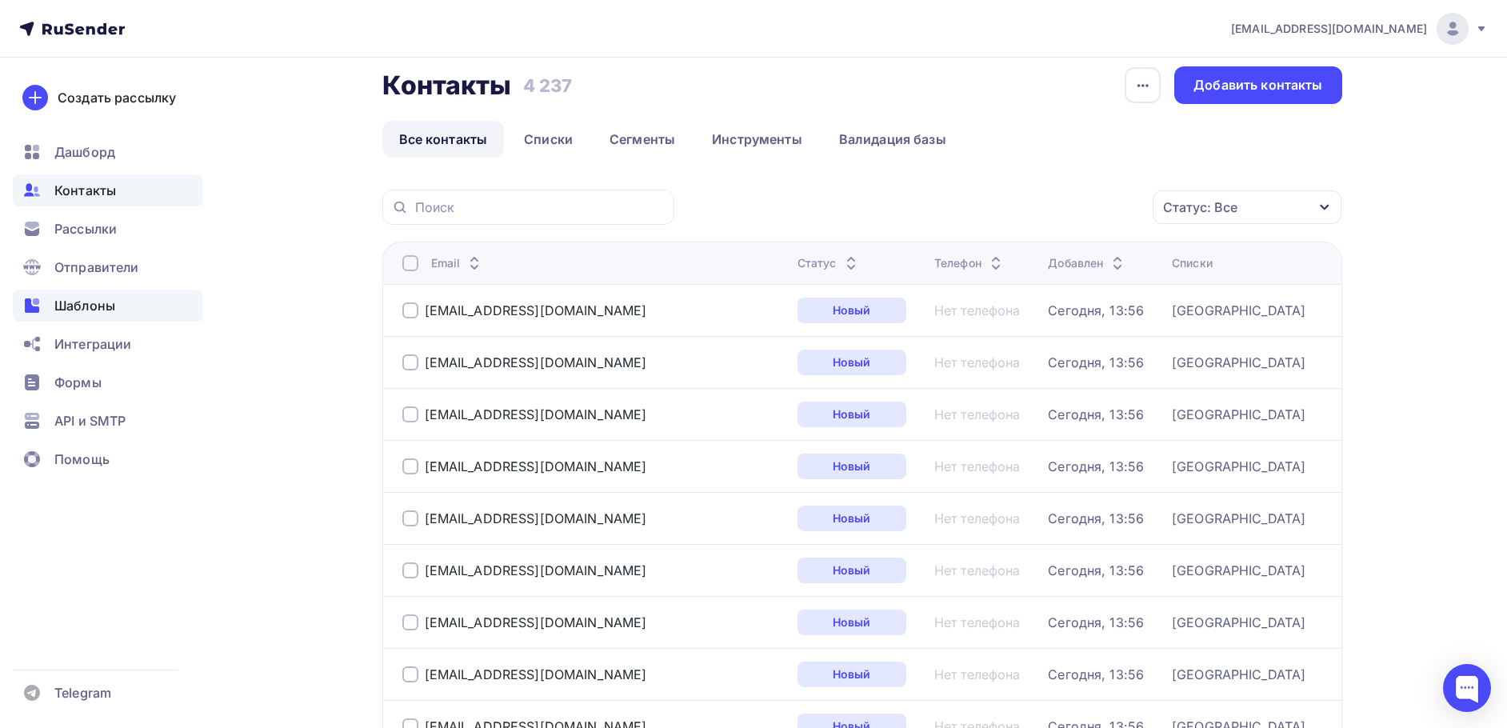
click at [106, 300] on span "Шаблоны" at bounding box center [84, 305] width 61 height 19
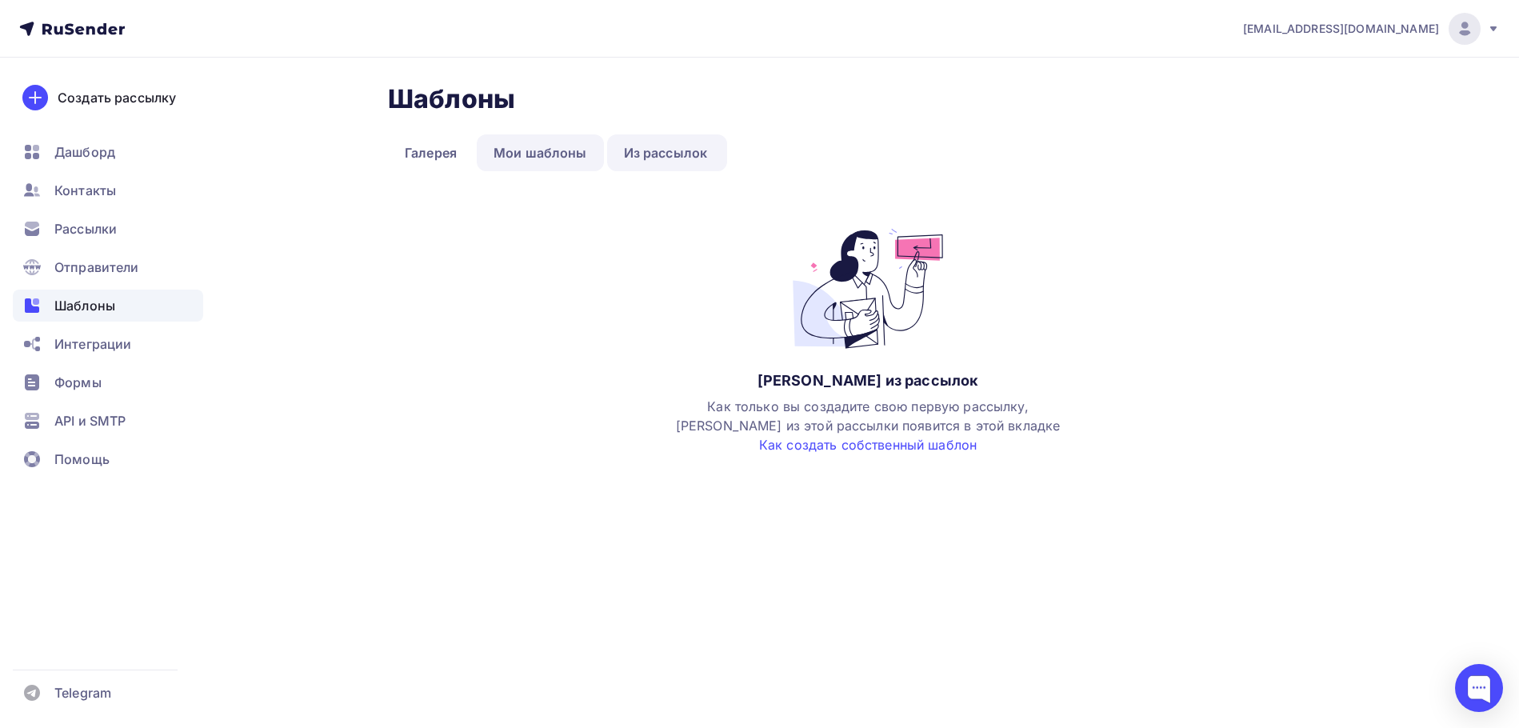
click at [515, 151] on link "Мои шаблоны" at bounding box center [540, 152] width 127 height 37
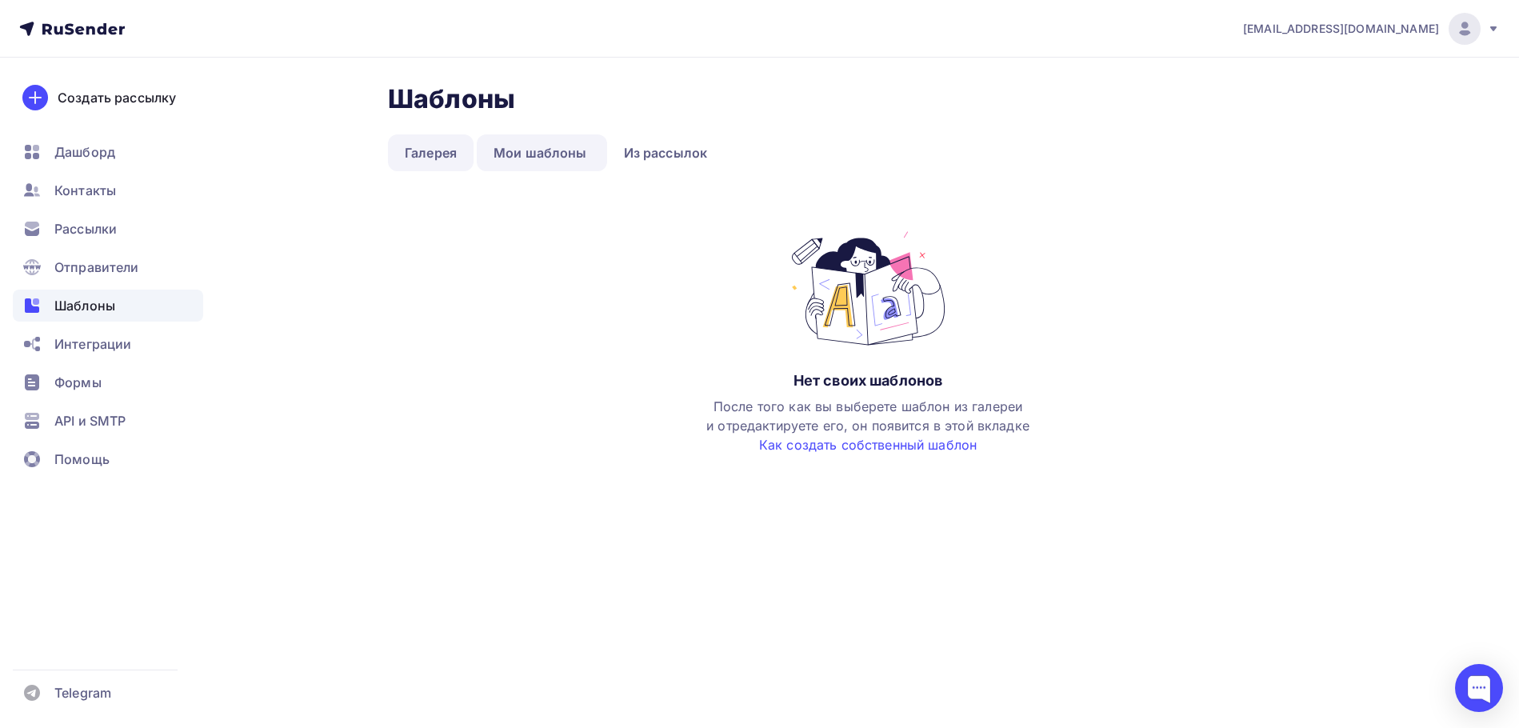
click at [427, 150] on link "Галерея" at bounding box center [431, 152] width 86 height 37
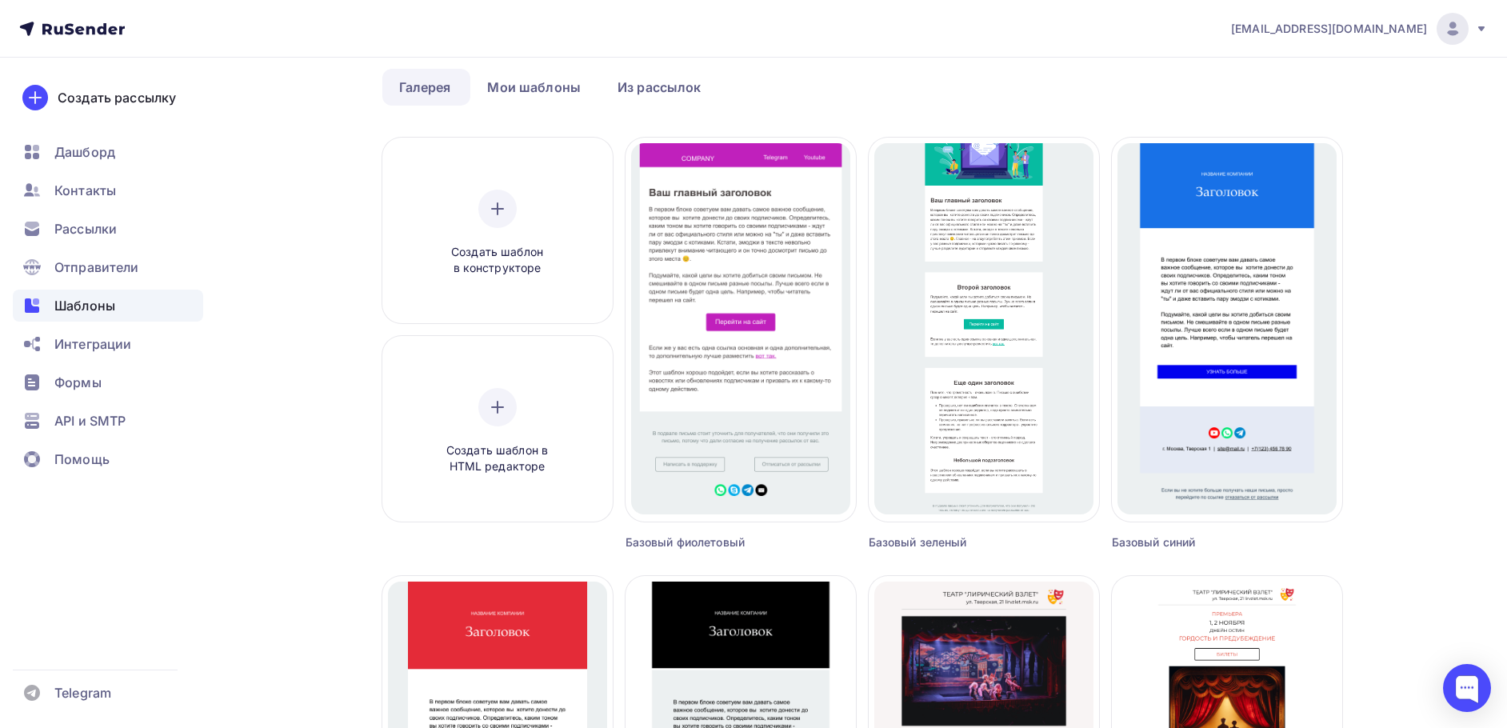
scroll to position [65, 0]
